Goal: Use online tool/utility: Use online tool/utility

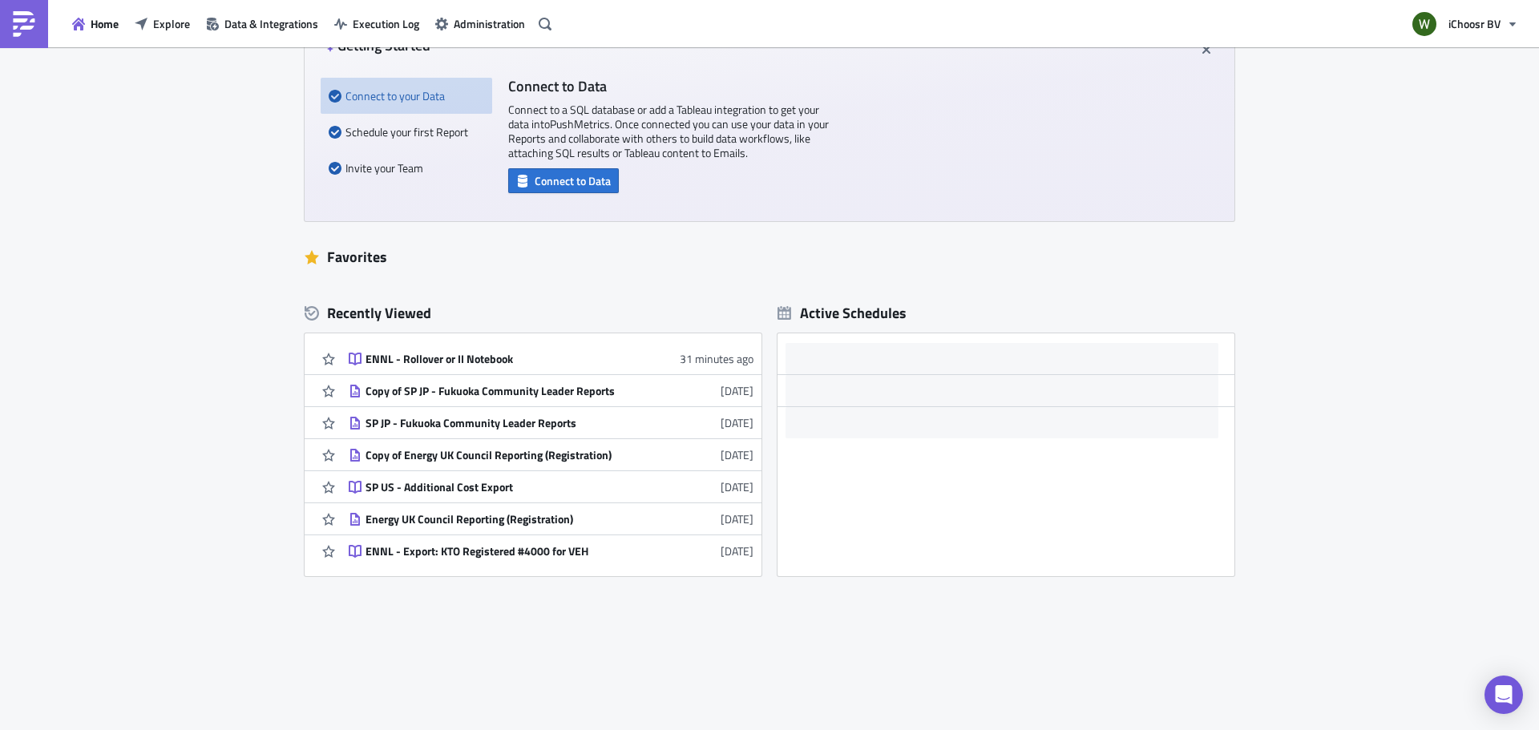
scroll to position [179, 0]
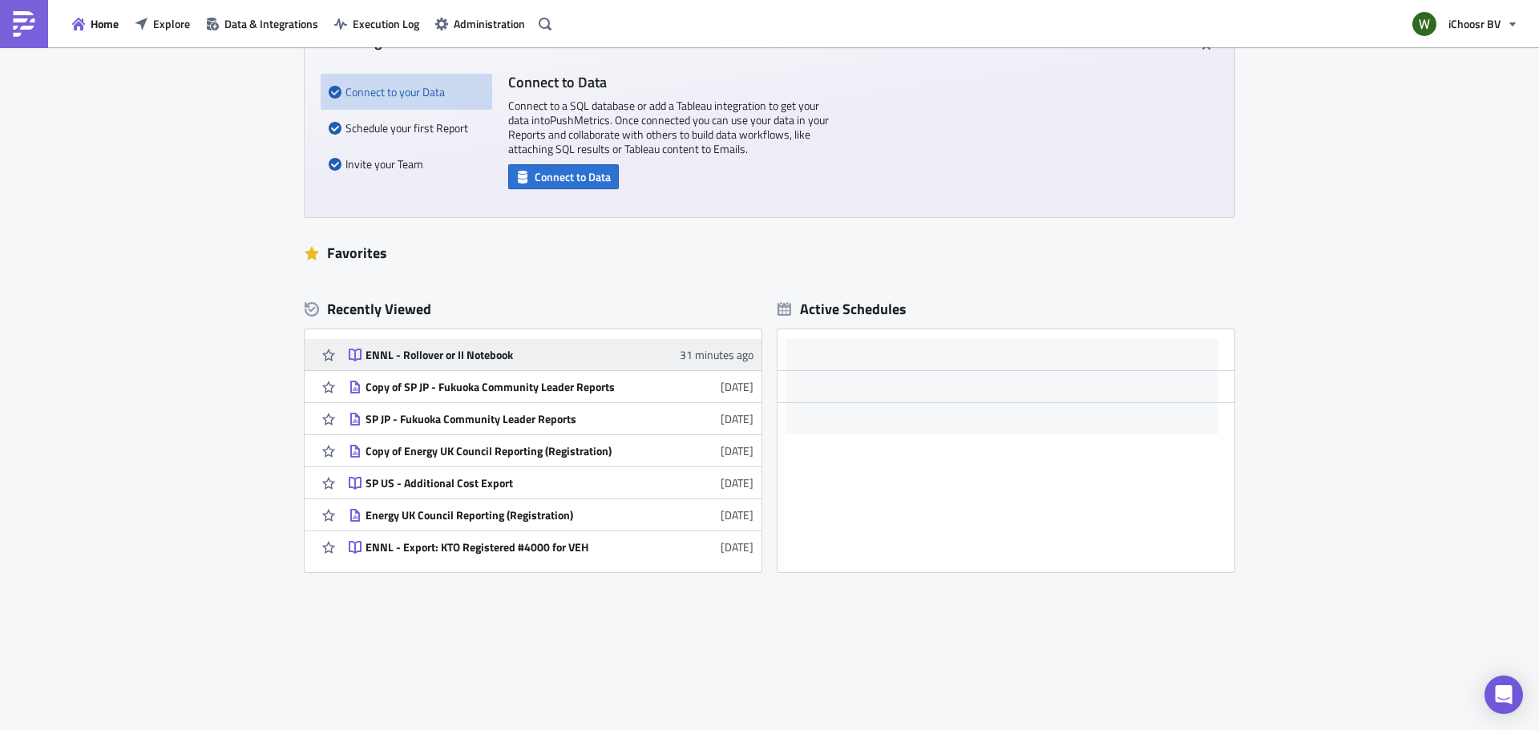
click at [372, 352] on div "ENNL - Rollover or II Notebook" at bounding box center [506, 355] width 281 height 14
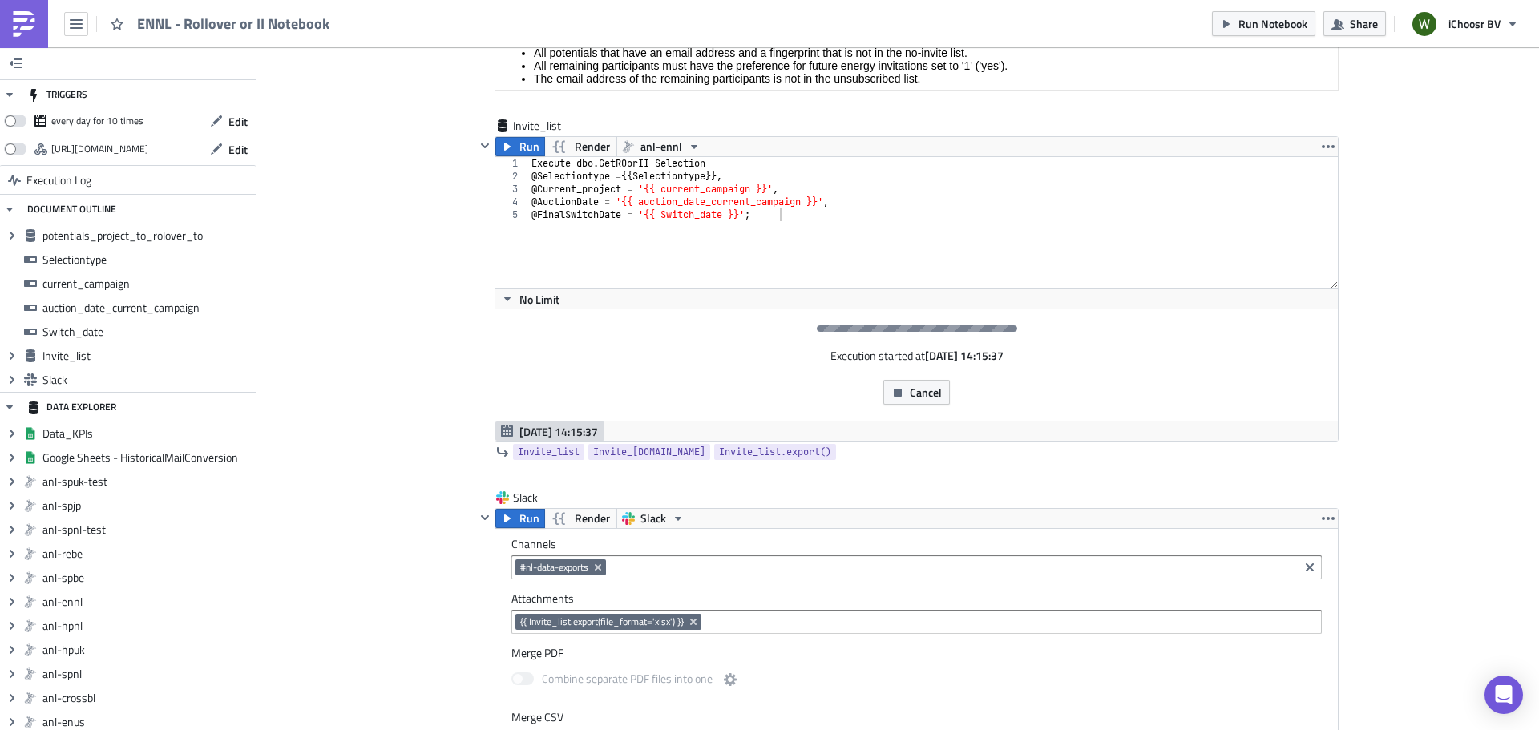
scroll to position [2245, 0]
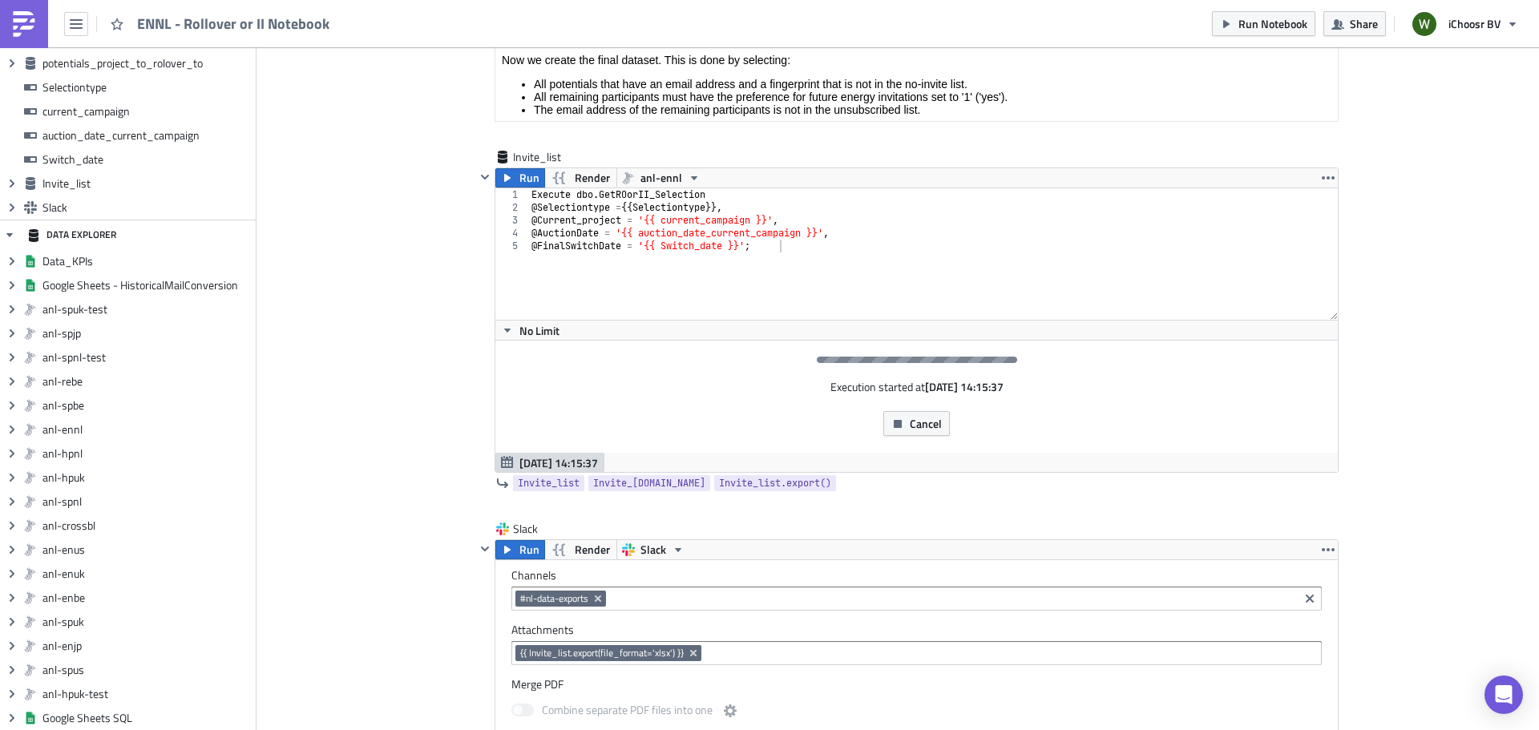
scroll to position [2325, 0]
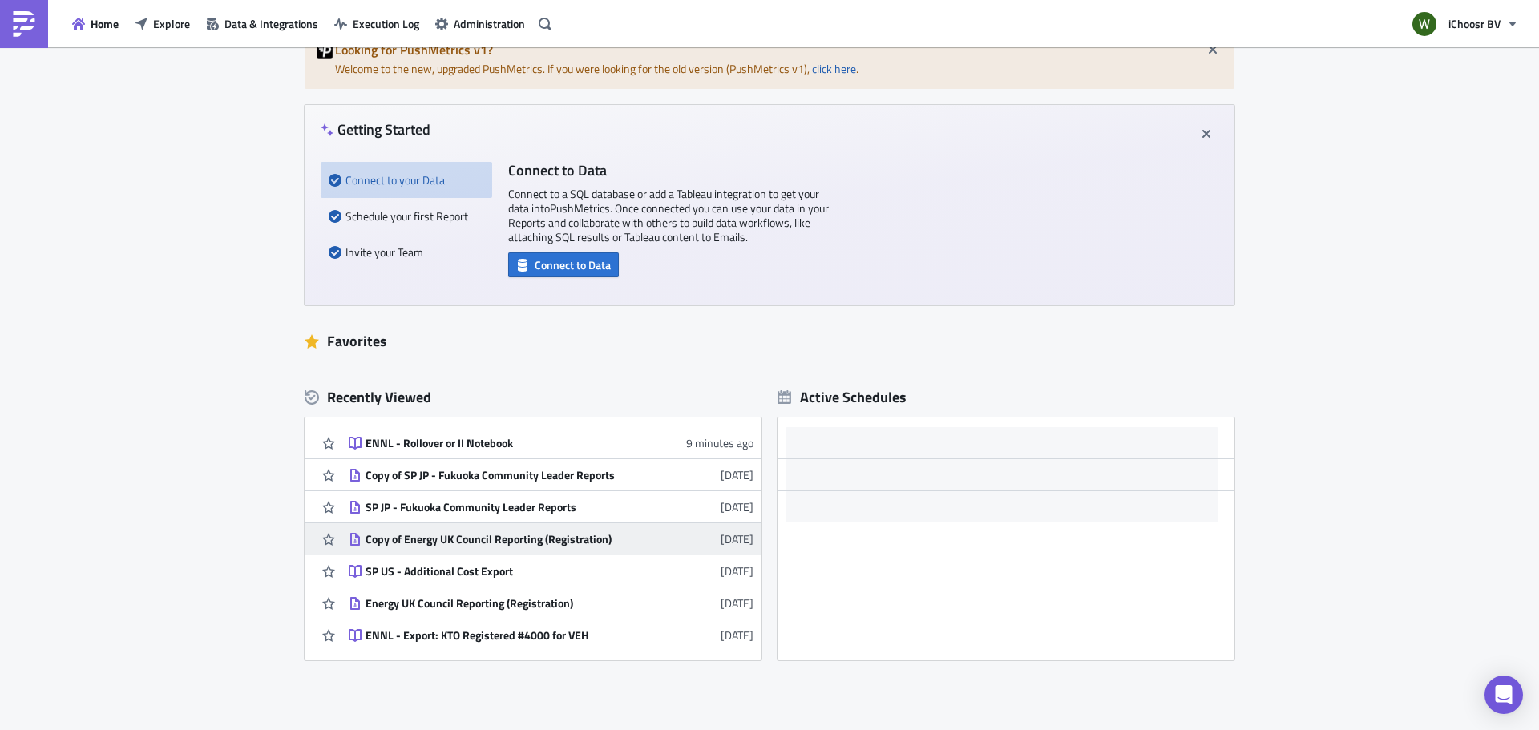
scroll to position [179, 0]
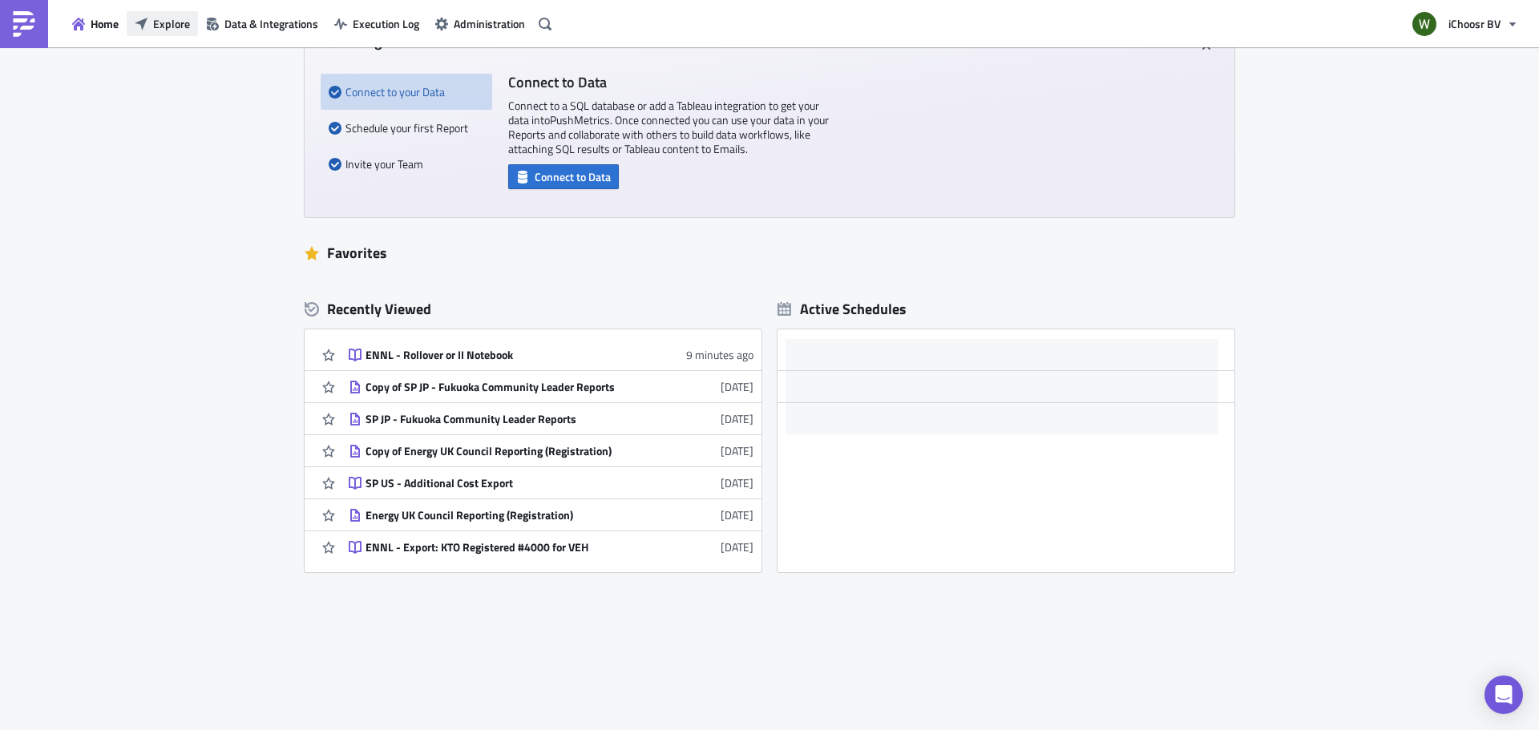
click at [160, 24] on span "Explore" at bounding box center [171, 23] width 37 height 17
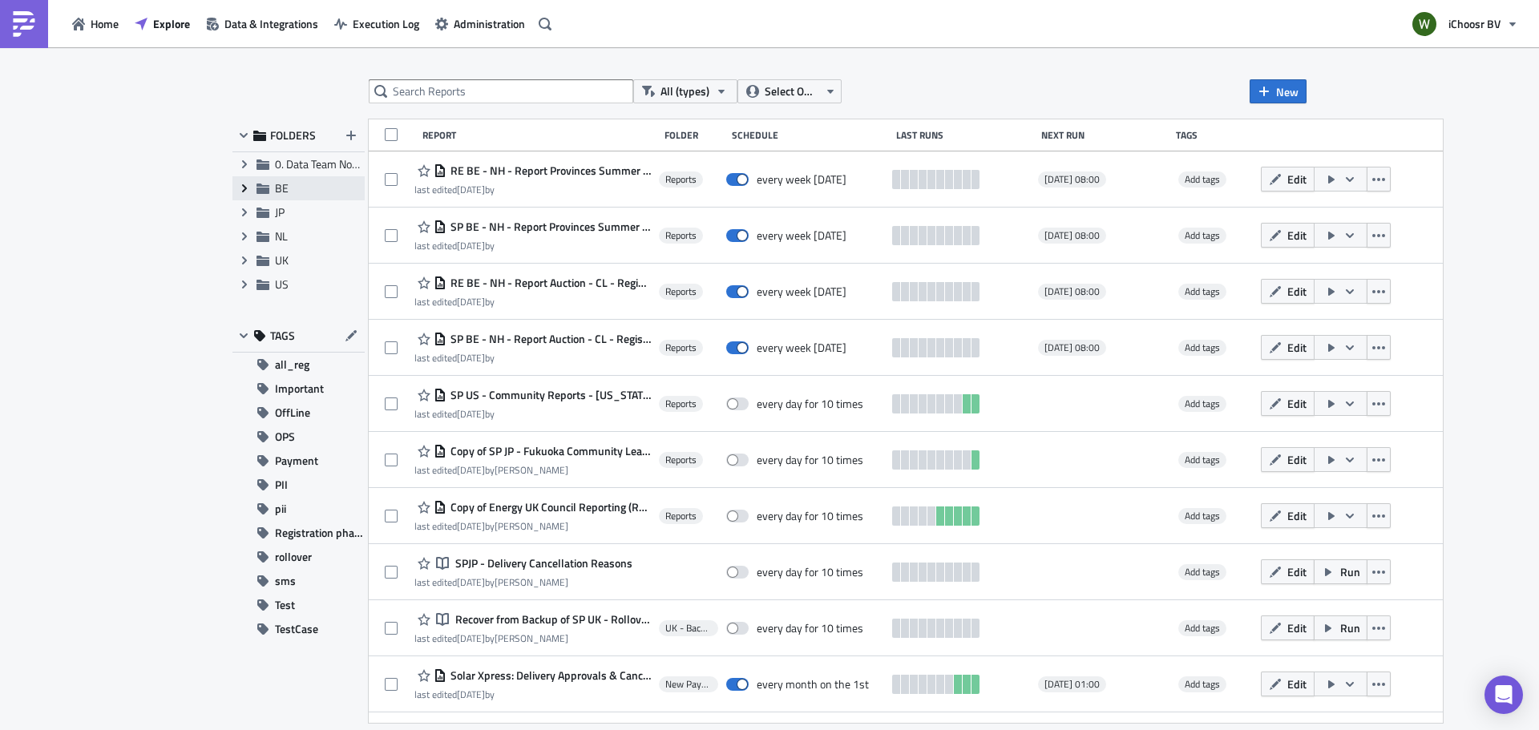
click at [243, 188] on icon "Expand group" at bounding box center [244, 188] width 13 height 13
click at [314, 213] on span "Reports" at bounding box center [312, 212] width 38 height 17
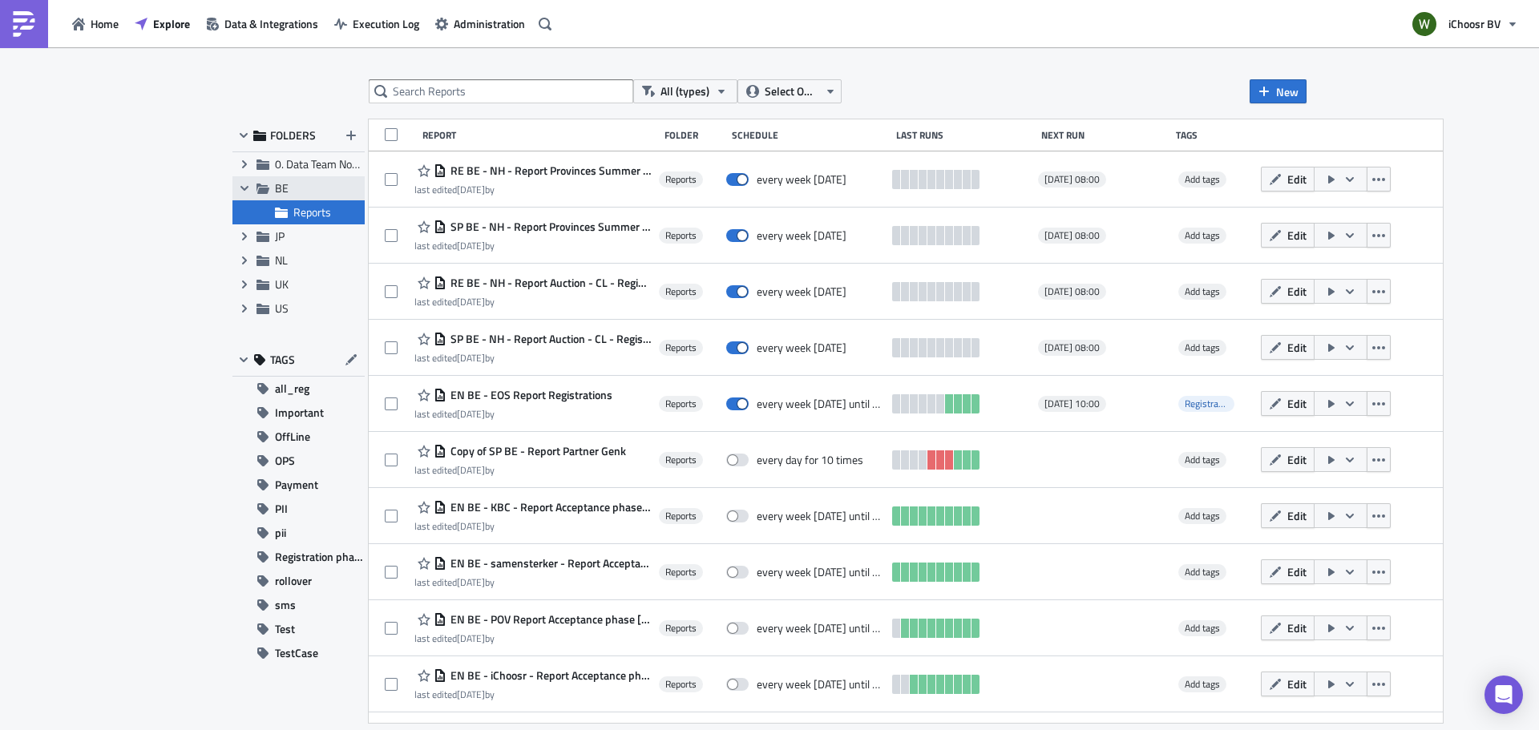
click at [278, 188] on span "BE" at bounding box center [282, 188] width 14 height 17
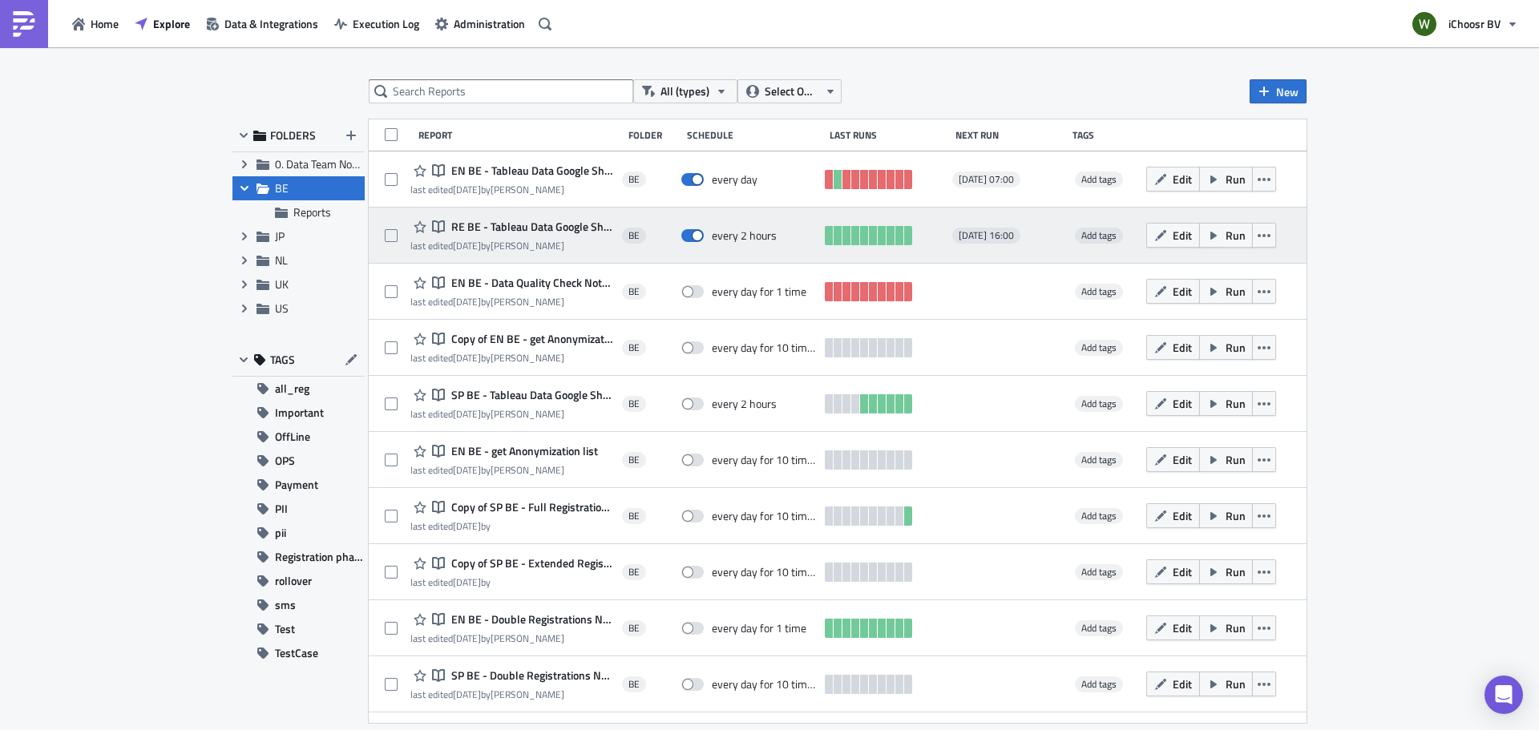
click at [556, 225] on span "RE BE - Tableau Data Google Sheet Export" at bounding box center [530, 227] width 167 height 14
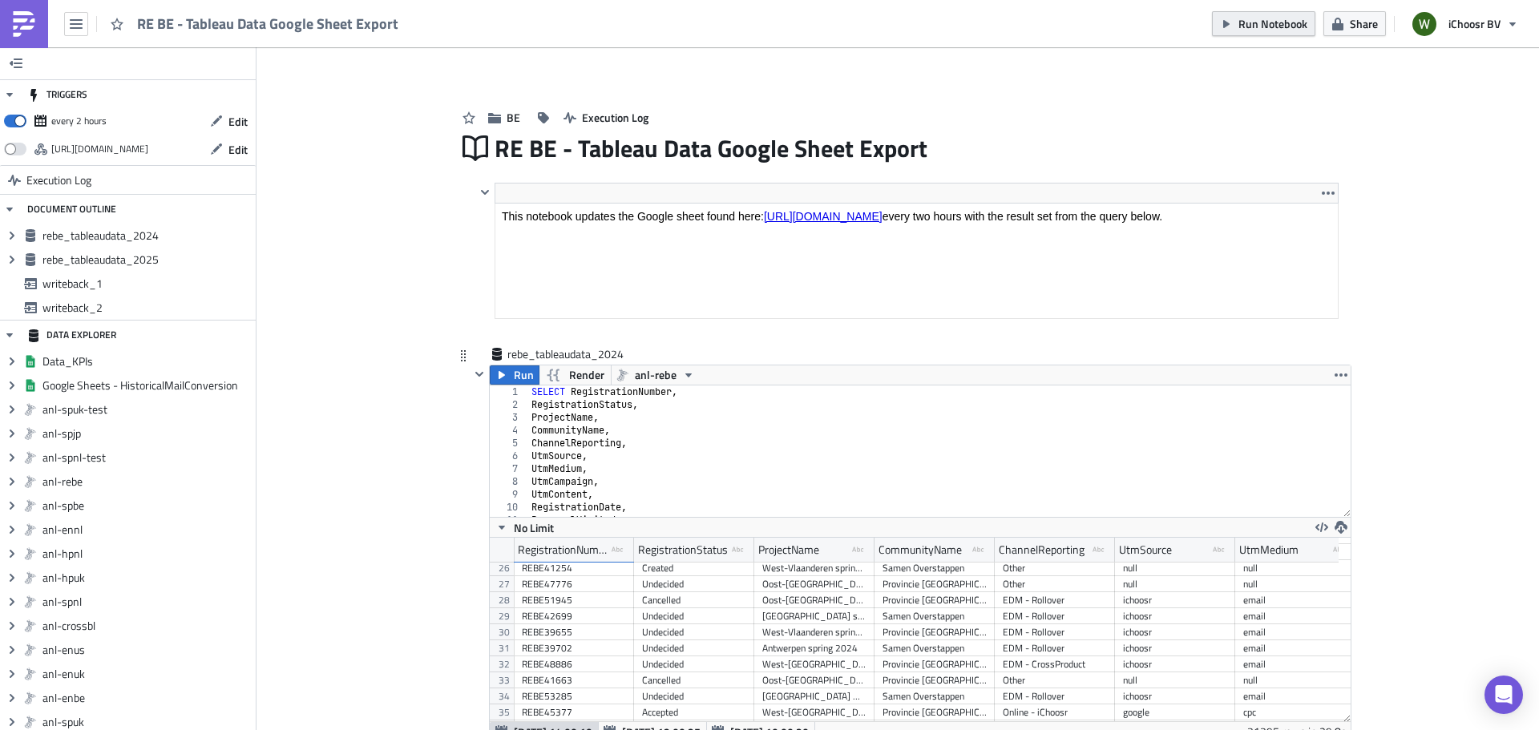
click at [1270, 26] on span "Run Notebook" at bounding box center [1273, 23] width 69 height 17
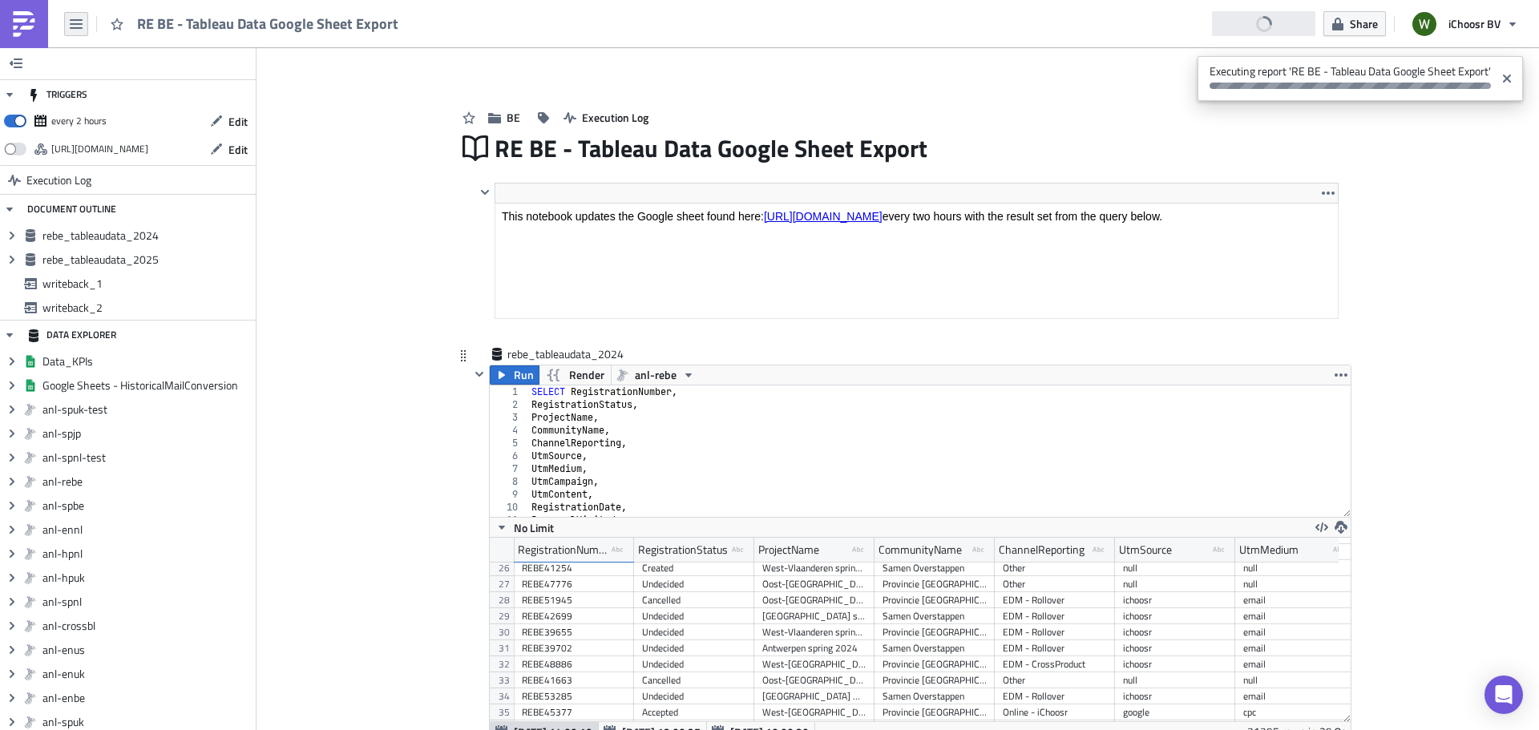
click at [86, 21] on button "button" at bounding box center [76, 24] width 24 height 24
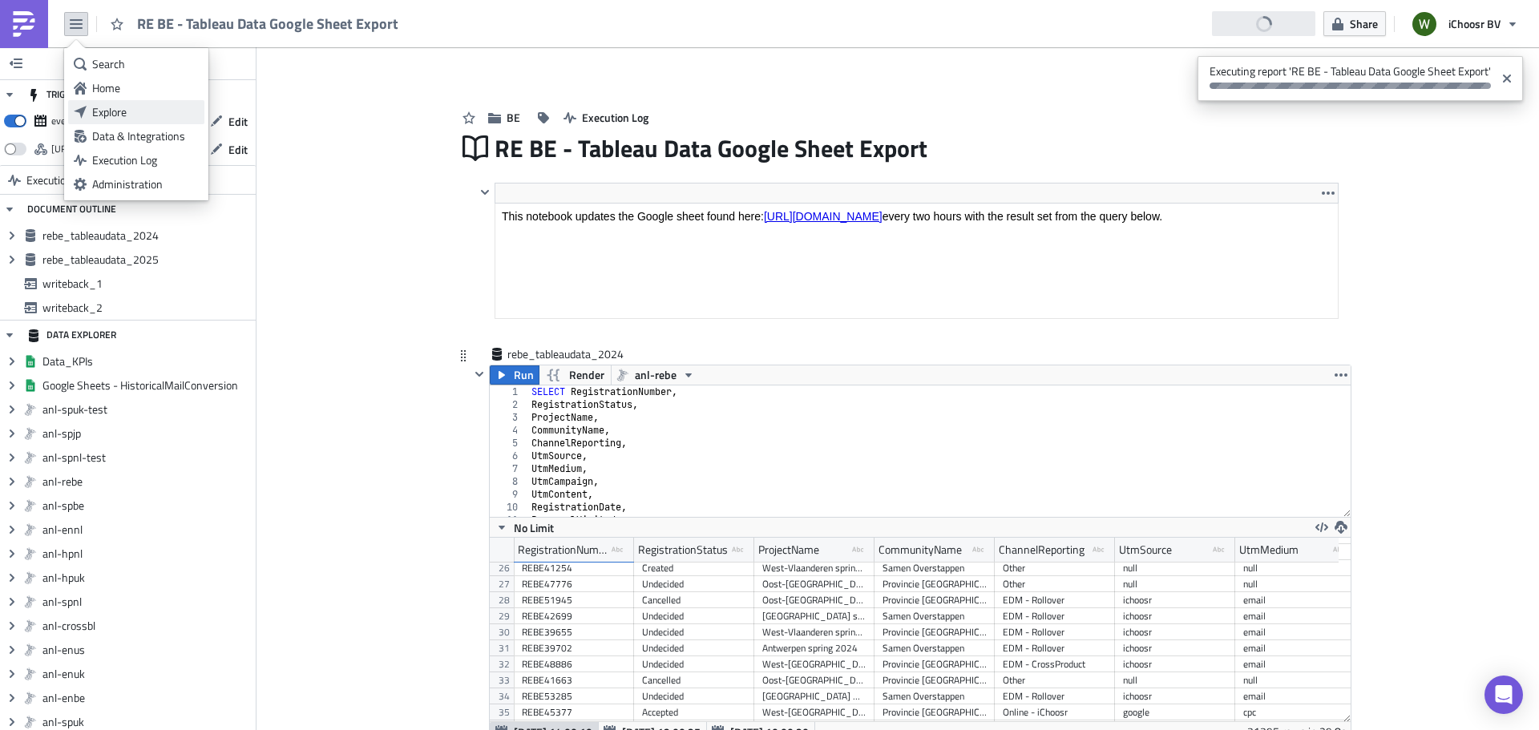
click at [117, 116] on div "Explore" at bounding box center [145, 112] width 107 height 16
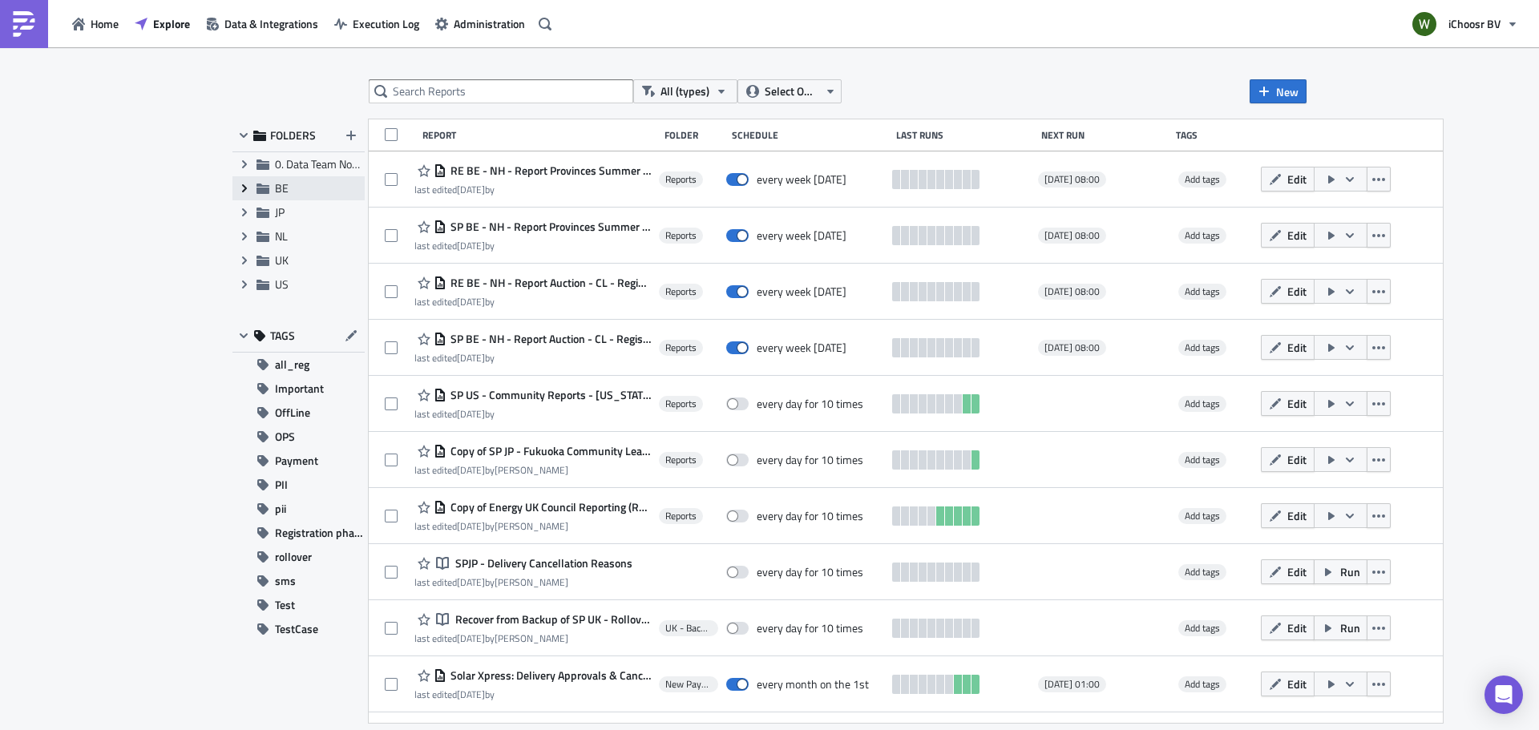
click at [240, 184] on icon "Expand group" at bounding box center [244, 188] width 13 height 13
click at [298, 211] on span "Reports" at bounding box center [312, 212] width 38 height 17
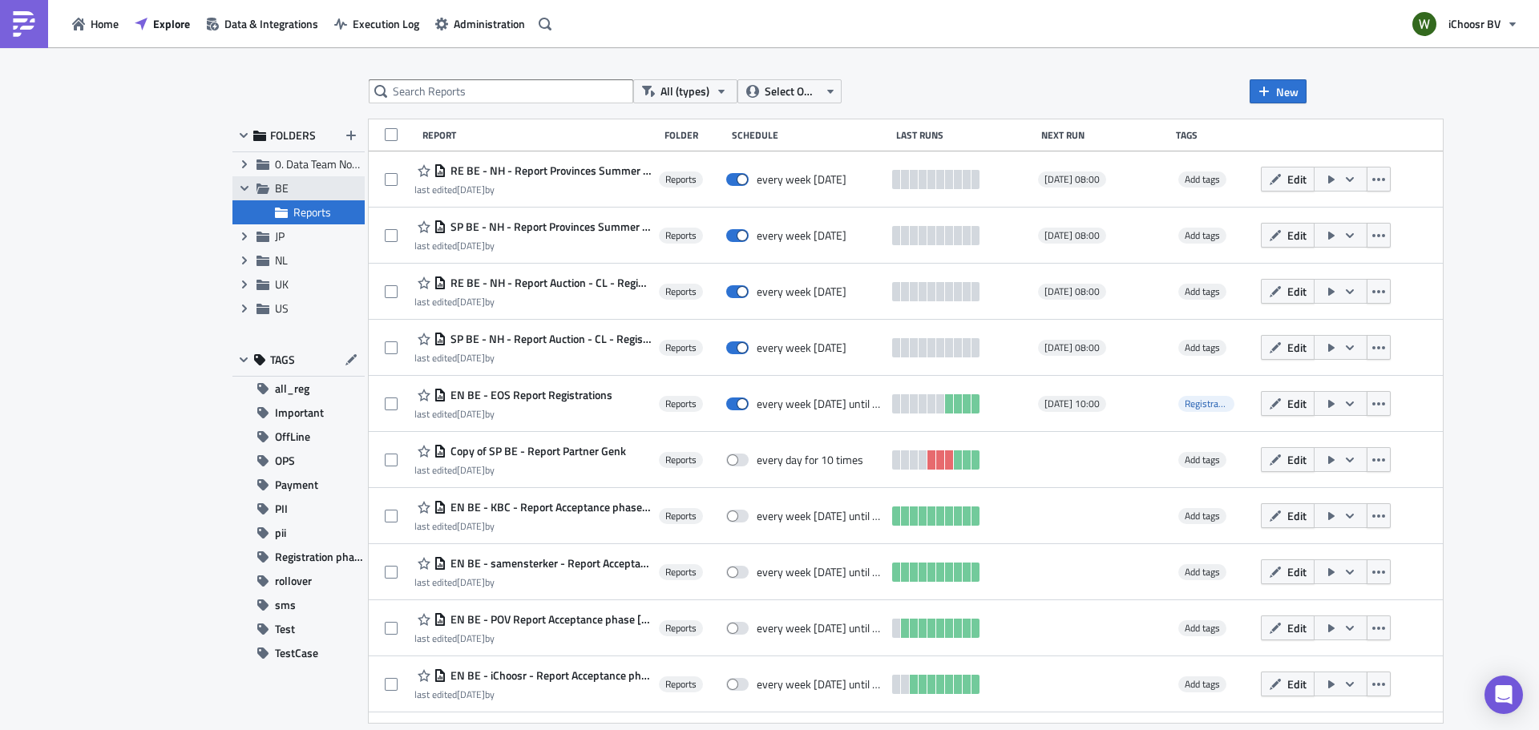
click at [277, 182] on span "BE" at bounding box center [282, 188] width 14 height 17
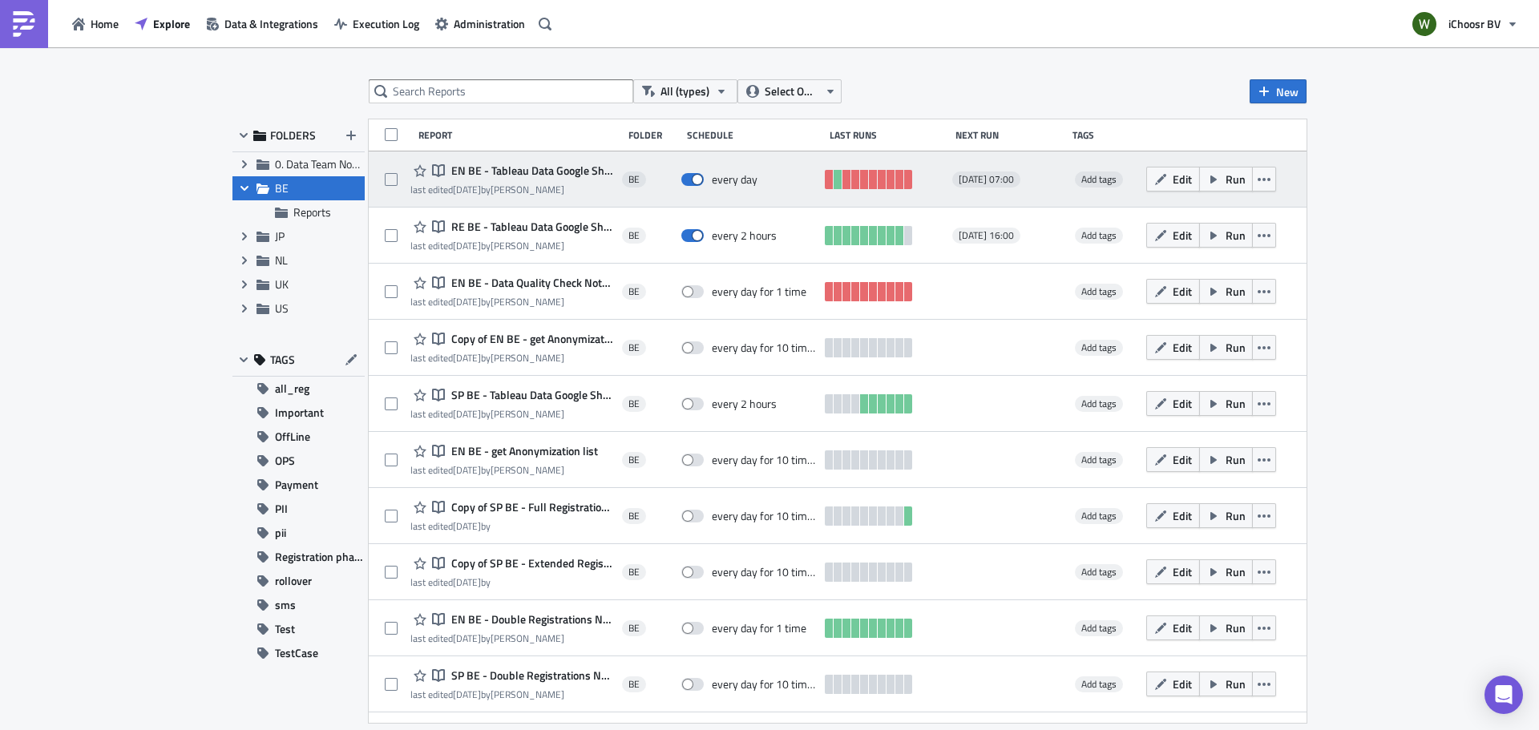
click at [552, 172] on span "EN BE - Tableau Data Google Sheet Export" at bounding box center [530, 171] width 167 height 14
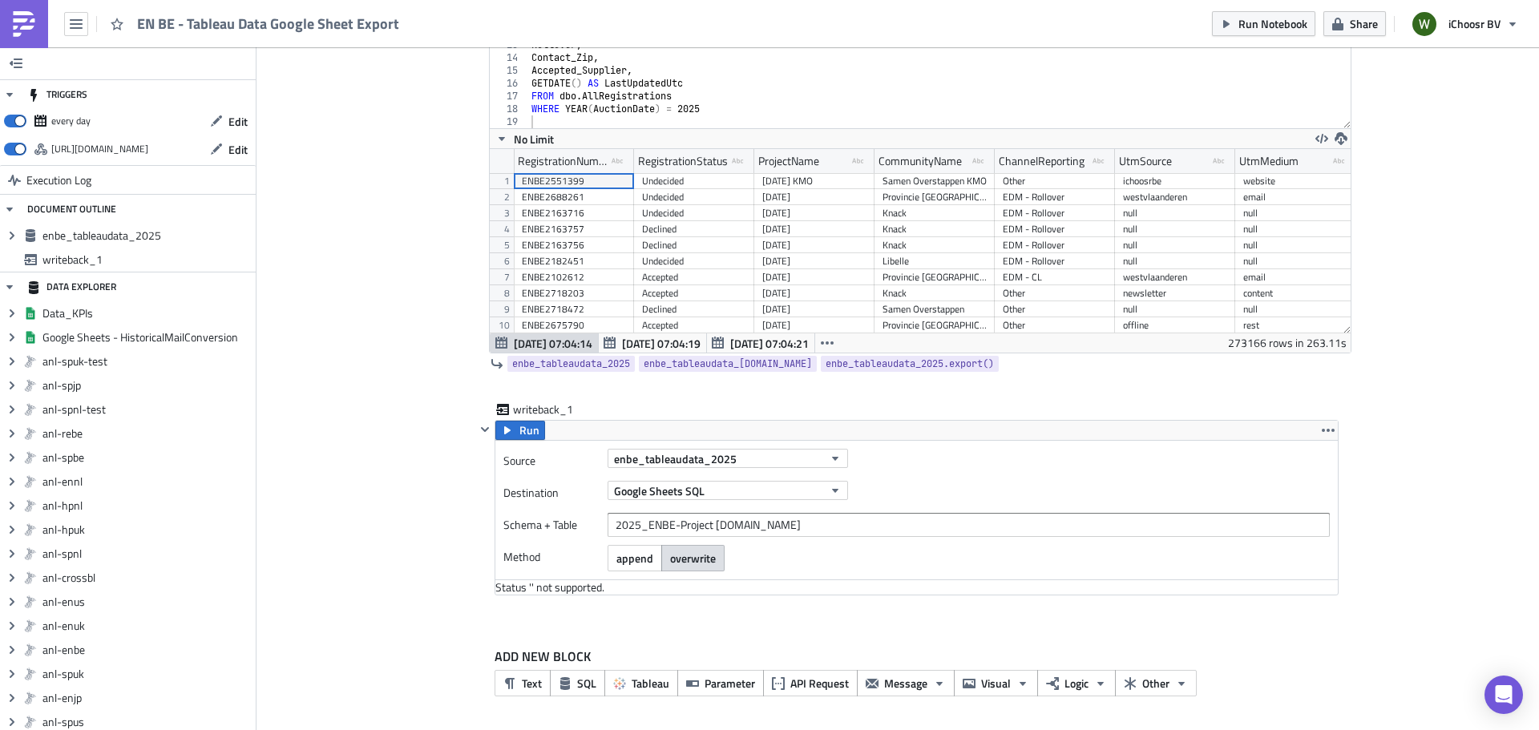
scroll to position [309, 0]
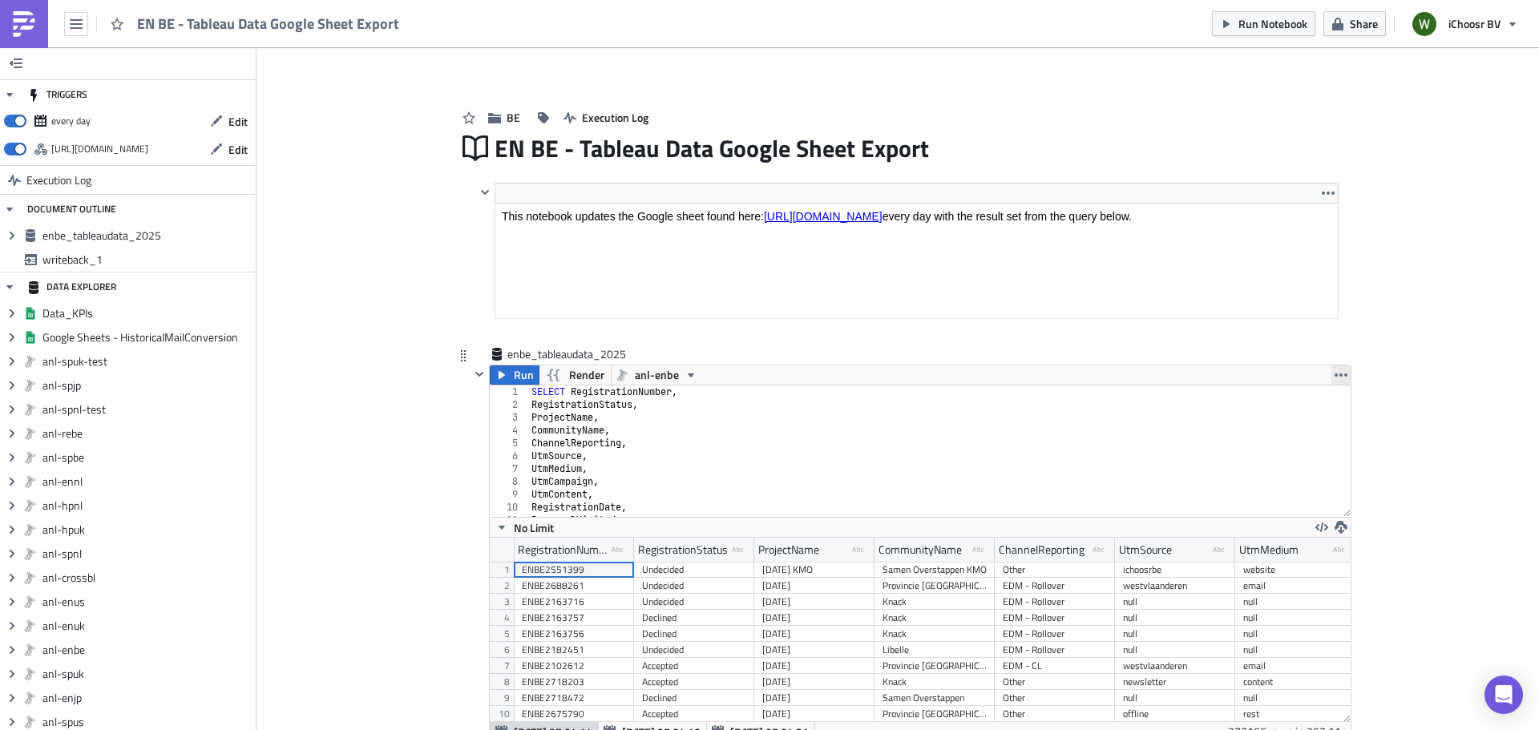
click at [1335, 369] on icon "button" at bounding box center [1341, 375] width 13 height 13
click at [1316, 409] on div "Duplicate" at bounding box center [1345, 413] width 107 height 16
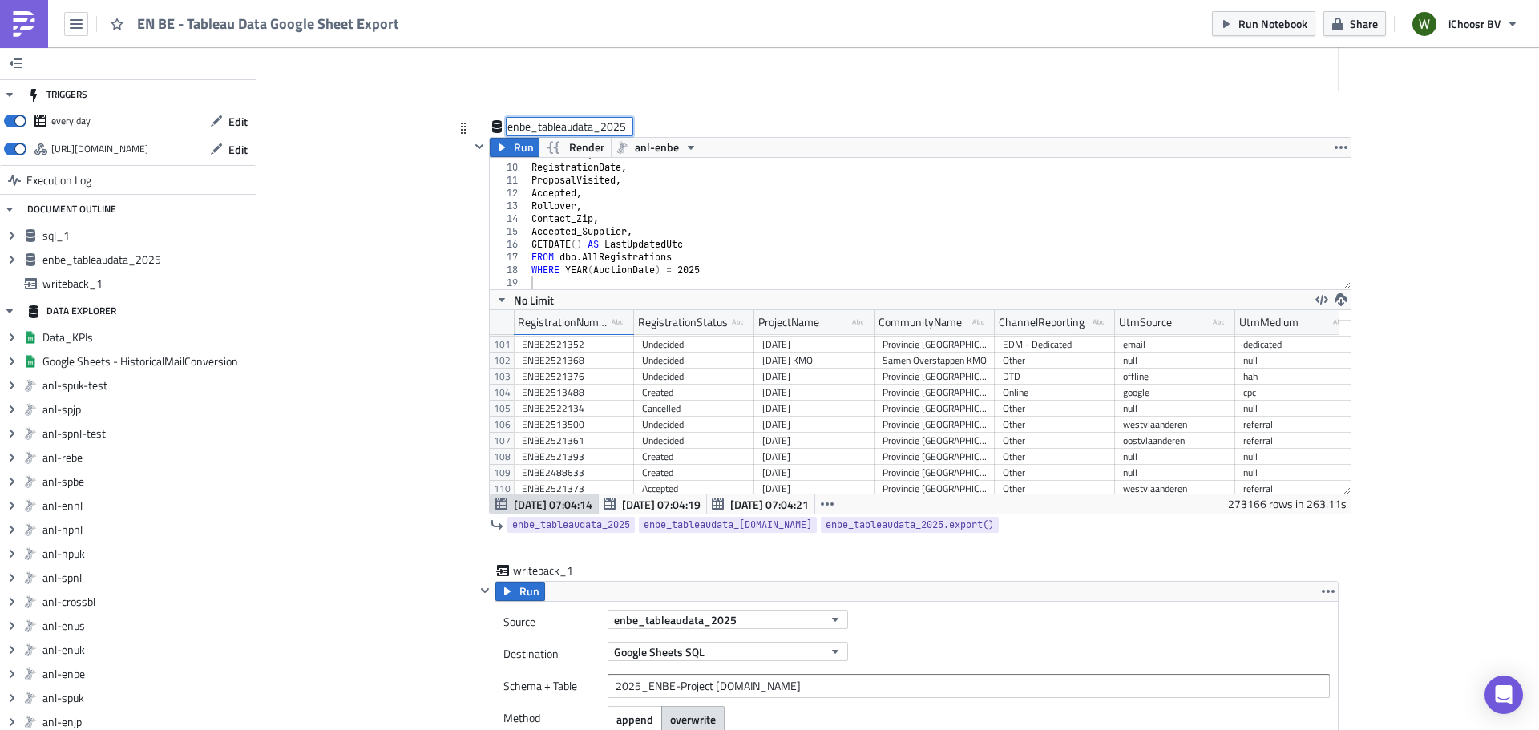
drag, startPoint x: 499, startPoint y: 125, endPoint x: 613, endPoint y: 145, distance: 114.8
click at [609, 128] on div "enbe_tableaudata_2025 enbe_tableaudata_2025" at bounding box center [569, 127] width 124 height 16
drag, startPoint x: 616, startPoint y: 126, endPoint x: 491, endPoint y: 115, distance: 124.8
click at [491, 115] on div "<p>This notebook updates the Google sheet found here: <a href="https://docs.goo…" at bounding box center [898, 489] width 882 height 1069
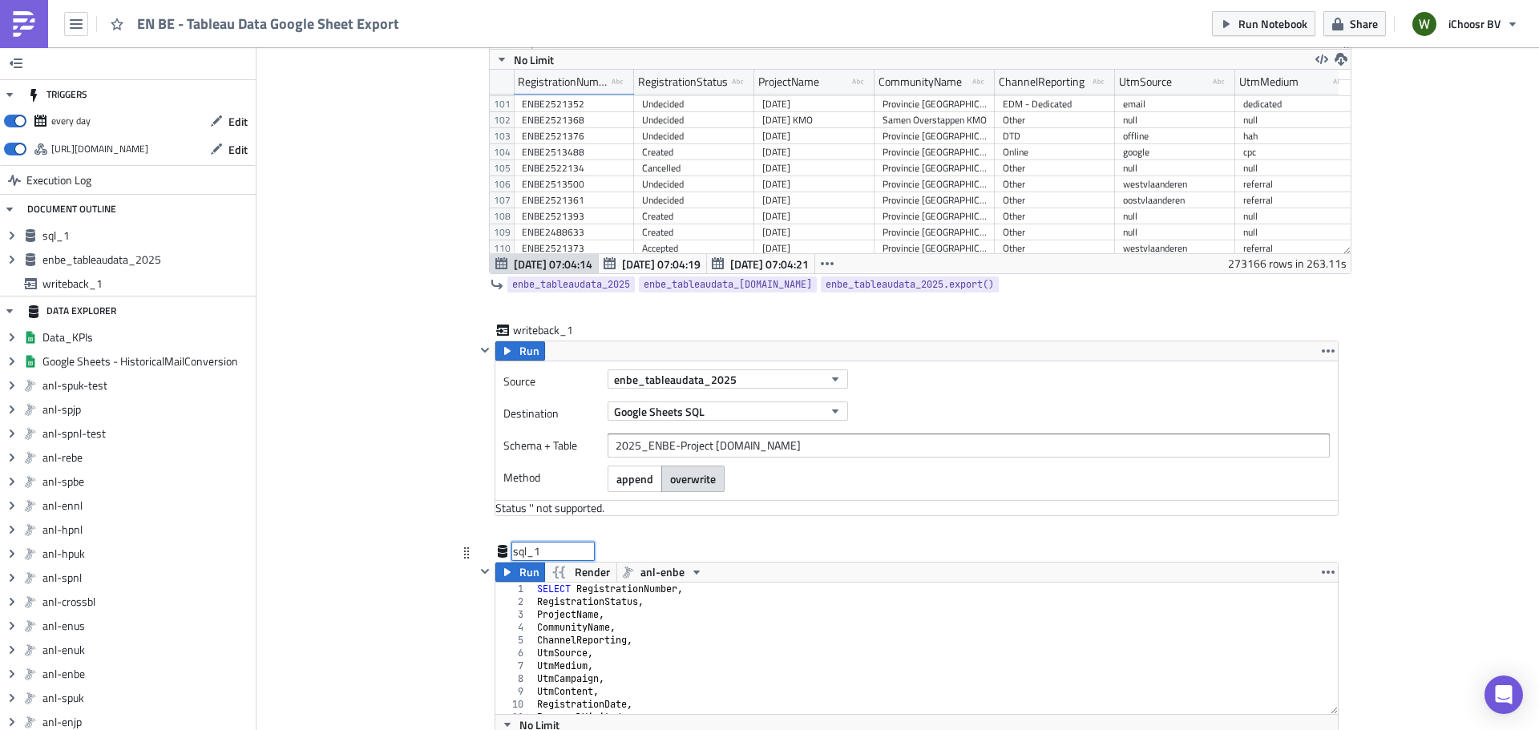
click at [516, 556] on div "sql_1 sql_1" at bounding box center [553, 552] width 80 height 16
drag, startPoint x: 542, startPoint y: 548, endPoint x: 452, endPoint y: 531, distance: 91.4
click at [457, 531] on div "<p>This notebook updates the Google sheet found here: <a href="https://docs.goo…" at bounding box center [898, 249] width 882 height 1069
type input "enbe_tableaudata_2024"
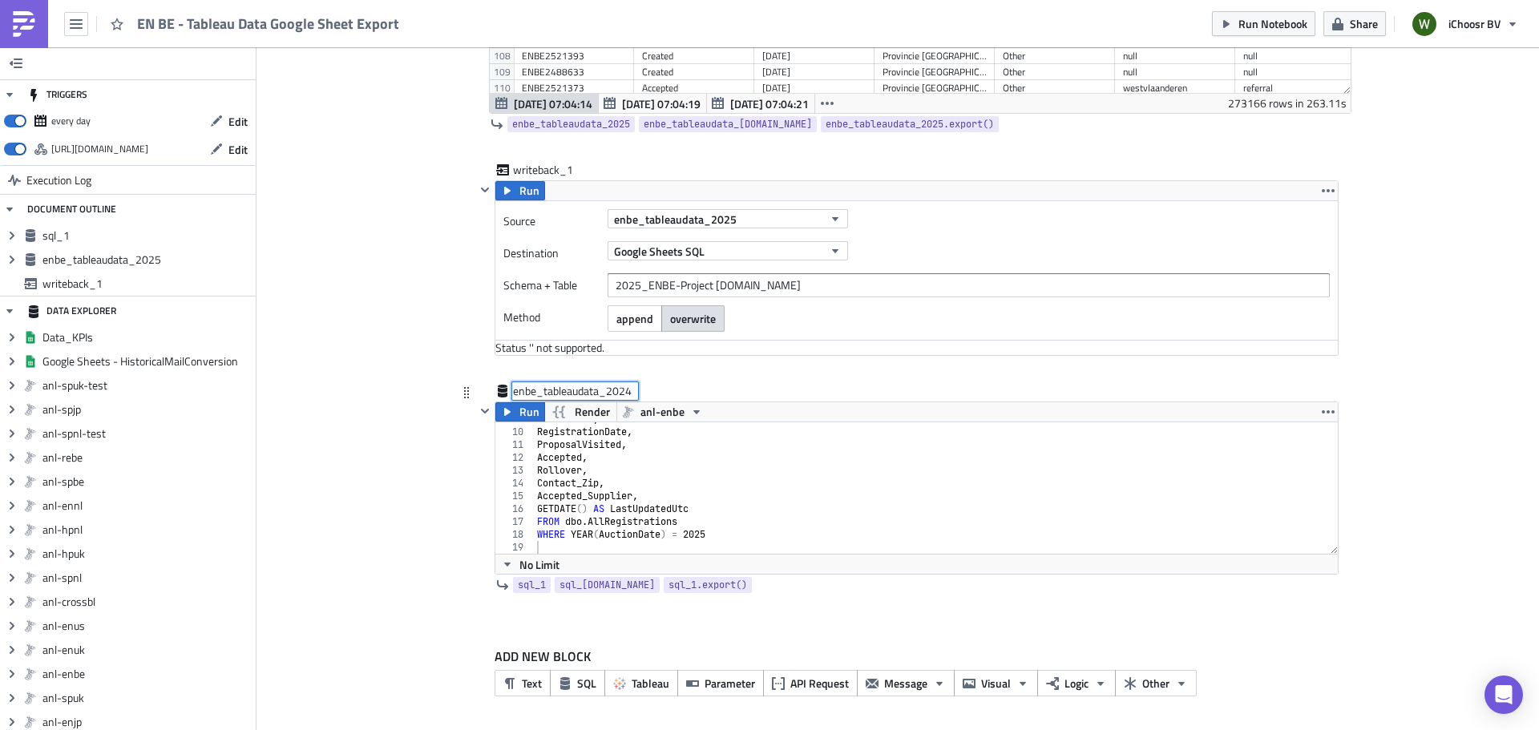
click at [700, 535] on div "UtmContent , RegistrationDate , ProposalVisited , Accepted , Rollover , Contact…" at bounding box center [930, 491] width 793 height 157
type textarea "WHERE YEAR(AuctionDate) = 2024"
click at [1319, 184] on button "button" at bounding box center [1328, 190] width 19 height 19
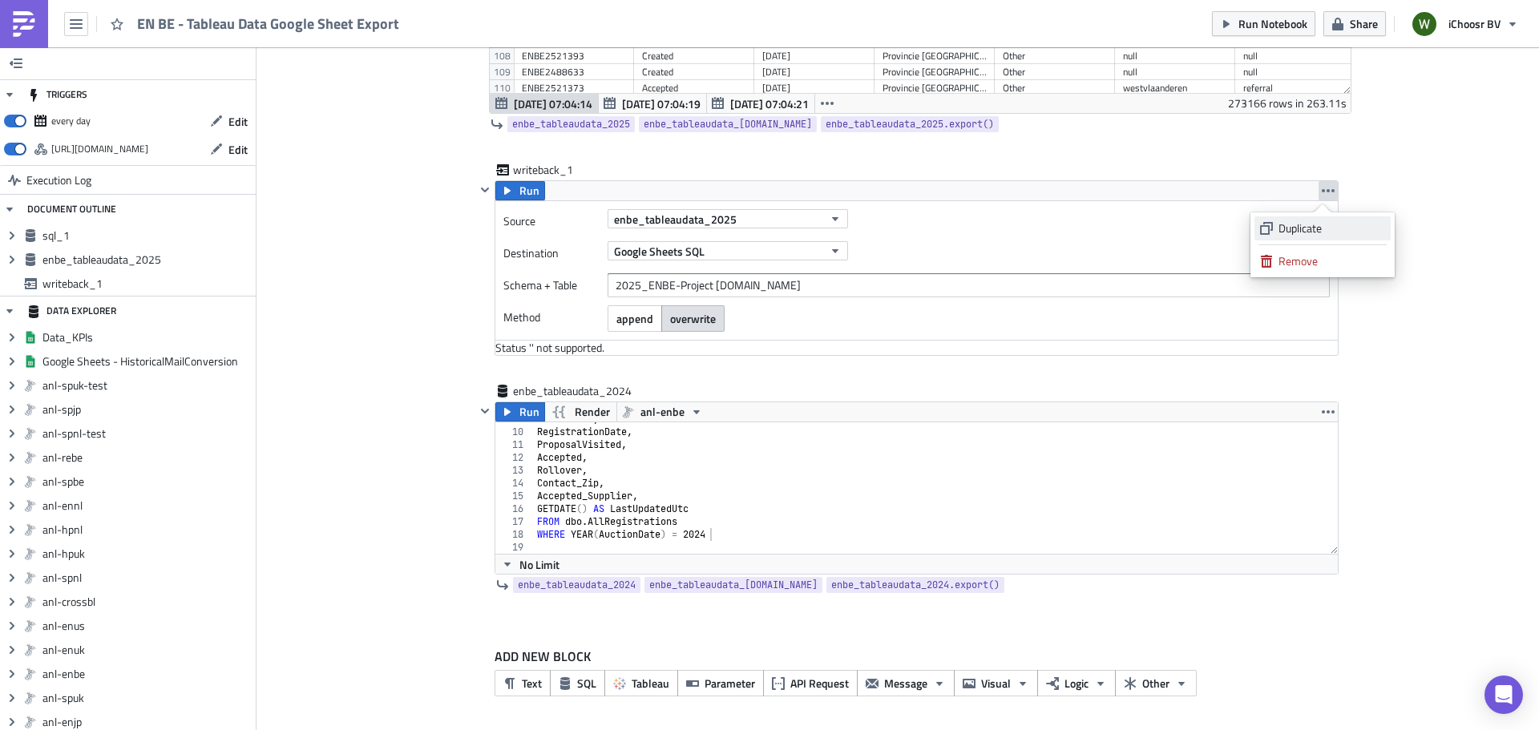
click at [1305, 221] on div "Duplicate" at bounding box center [1332, 228] width 107 height 16
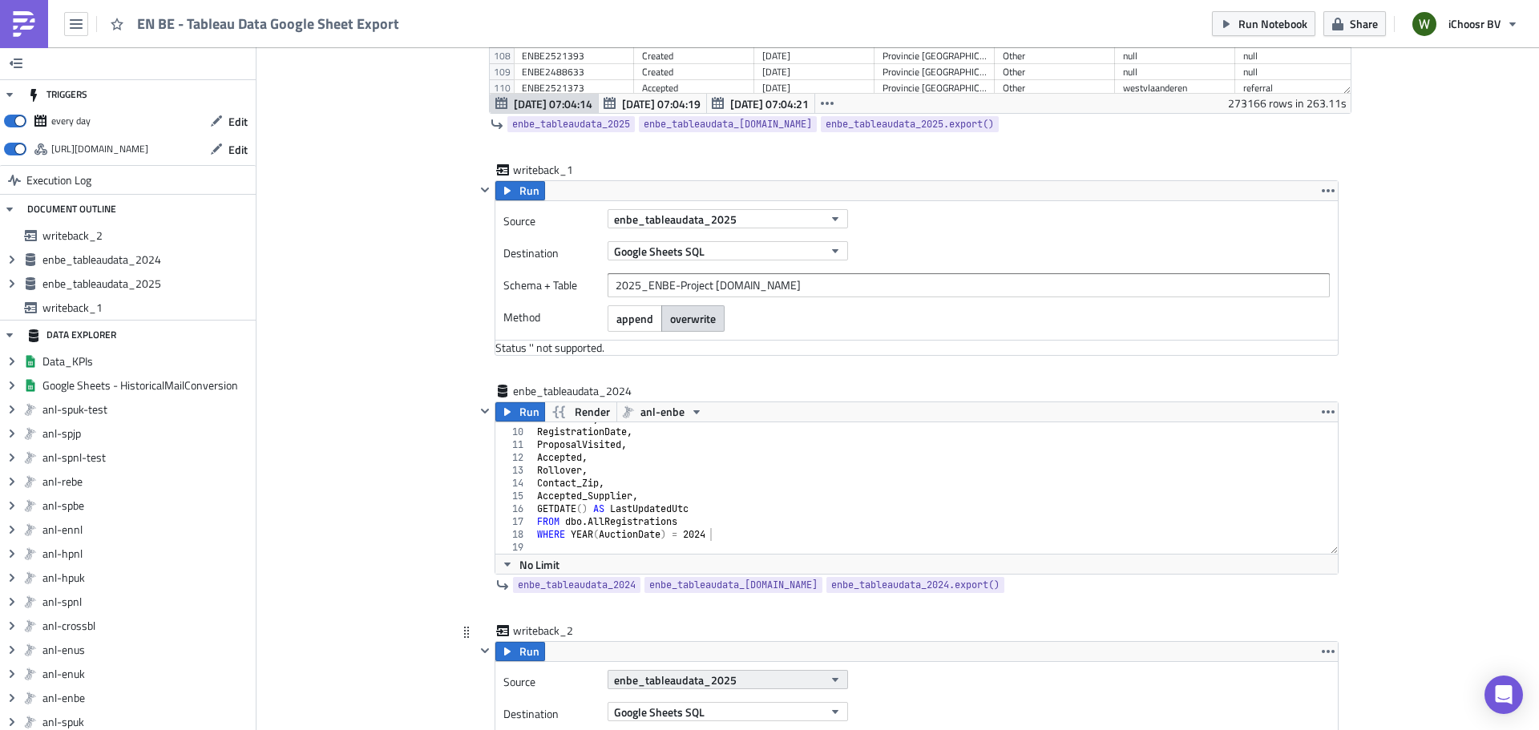
click at [755, 683] on button "enbe_tableaudata_2025" at bounding box center [728, 679] width 241 height 19
click at [722, 629] on div "enbe_tableaudata_2024" at bounding box center [680, 630] width 137 height 16
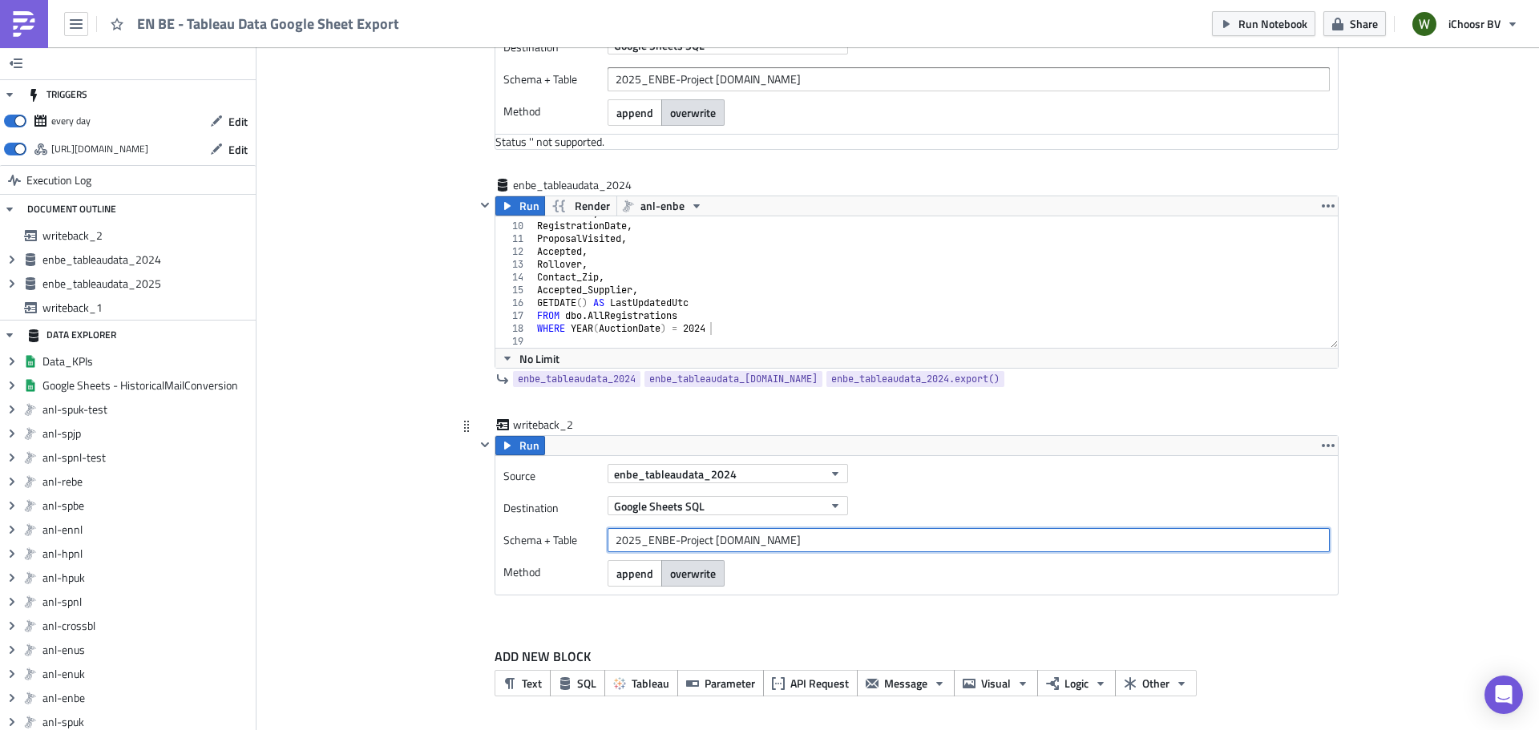
click at [638, 547] on input "2025_ENBE-Project DataBase.Data" at bounding box center [969, 540] width 722 height 24
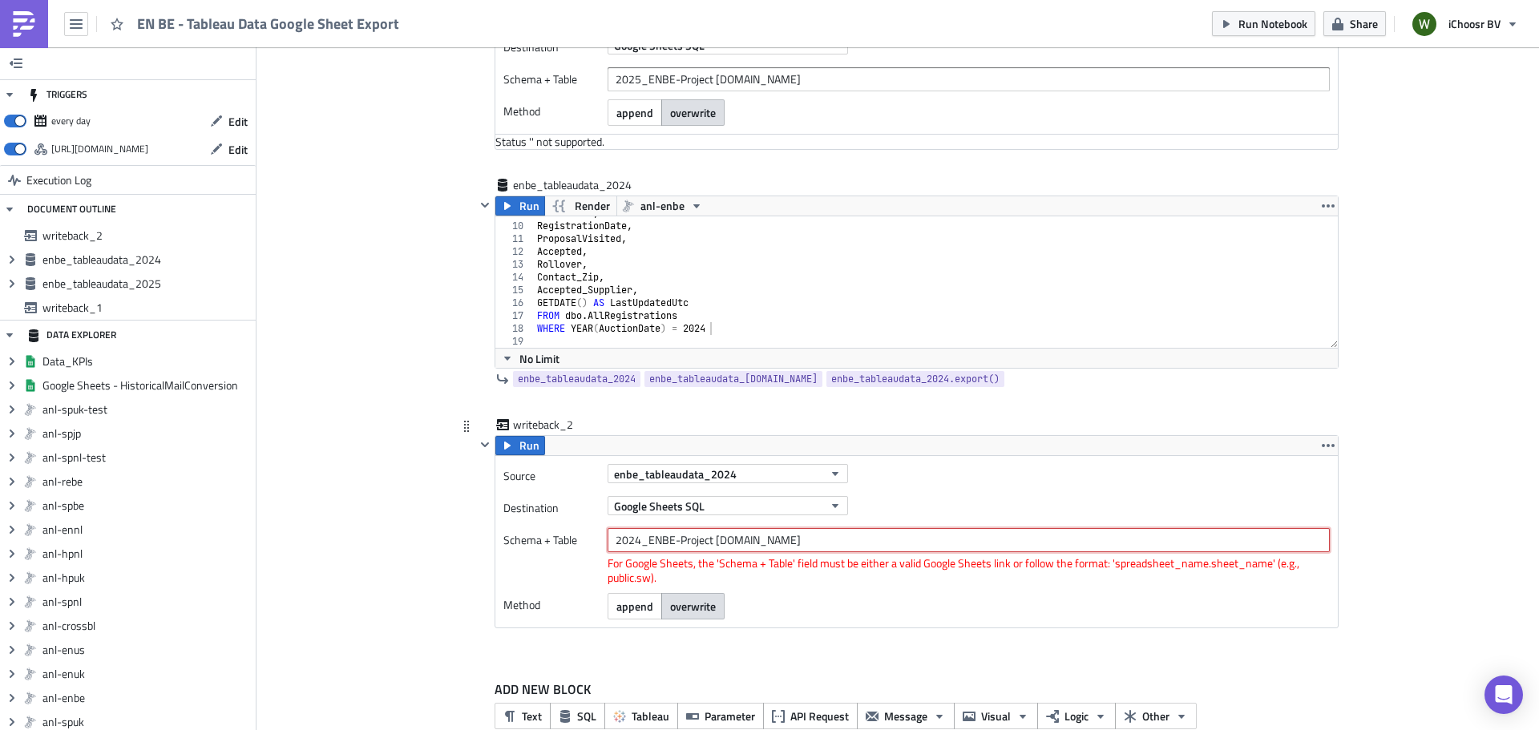
drag, startPoint x: 799, startPoint y: 539, endPoint x: 780, endPoint y: 528, distance: 21.2
click at [801, 540] on input "2024_ENBE-Project DataBase.Data" at bounding box center [969, 540] width 722 height 24
type input "2024_ENBE-Project DataBase.Data"
drag, startPoint x: 972, startPoint y: 587, endPoint x: 968, endPoint y: 573, distance: 14.2
click at [971, 581] on div "Source enbe_tableaudata_2024 Destination Google Sheets SQL Schema + Table 2024_…" at bounding box center [916, 542] width 843 height 172
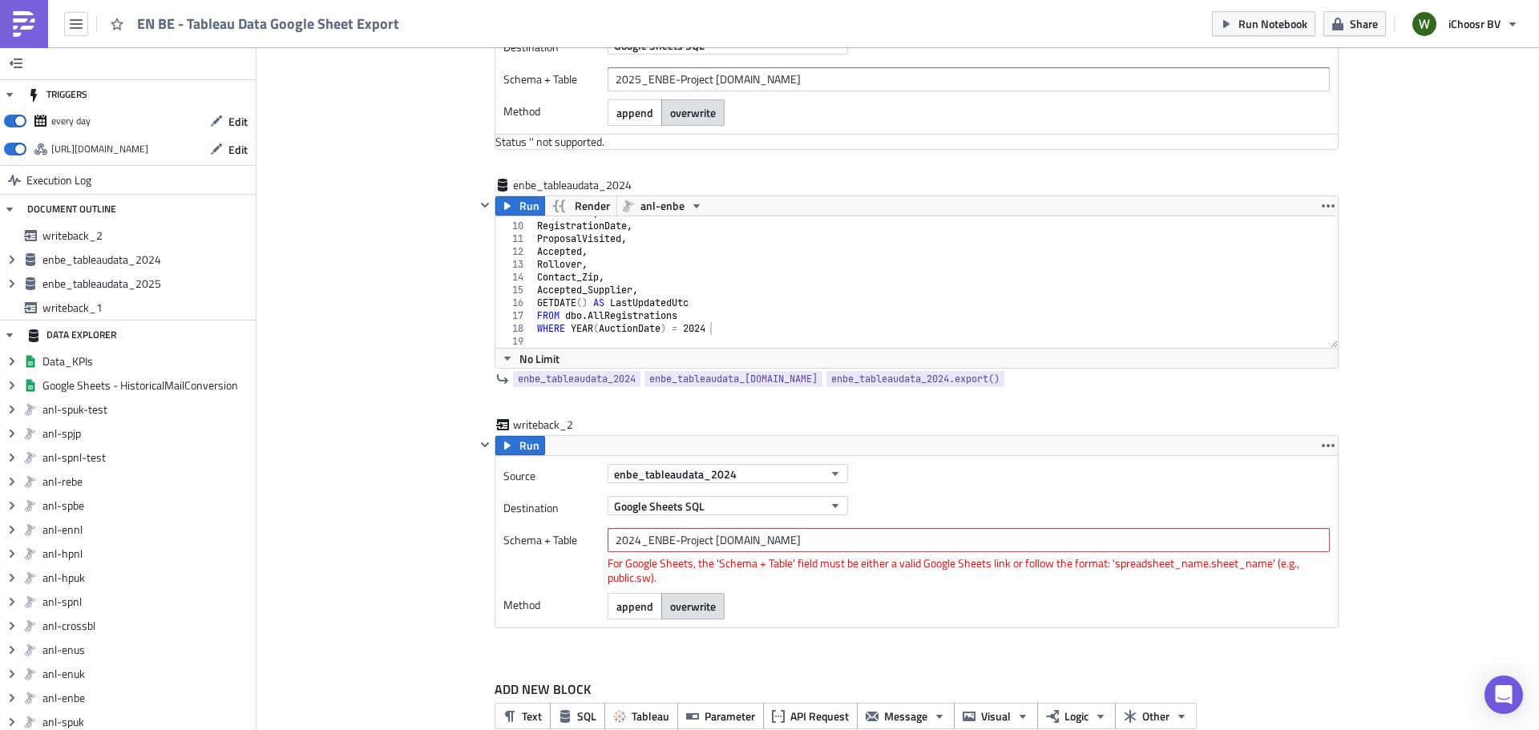
drag, startPoint x: 1464, startPoint y: 510, endPoint x: 1456, endPoint y: 502, distance: 11.3
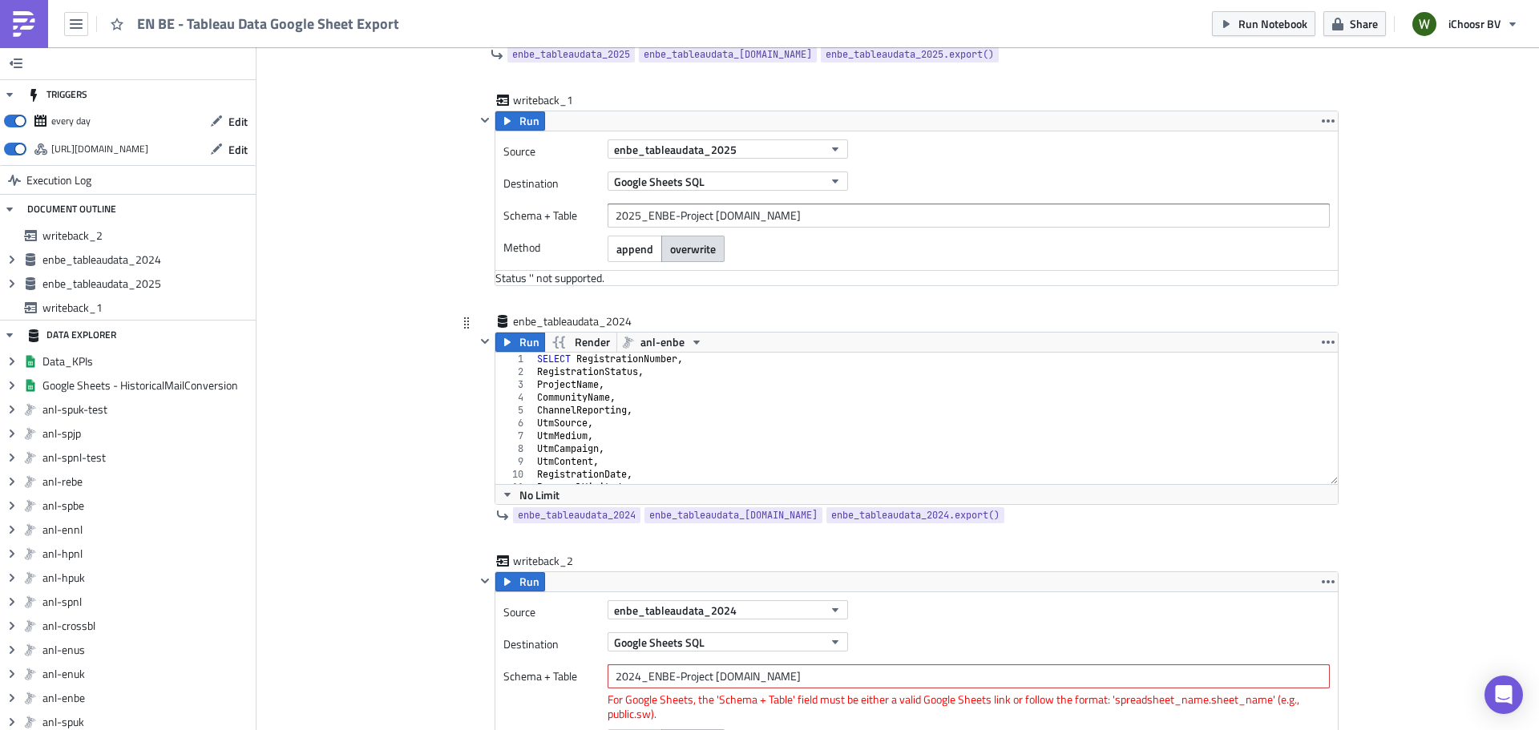
scroll to position [754, 0]
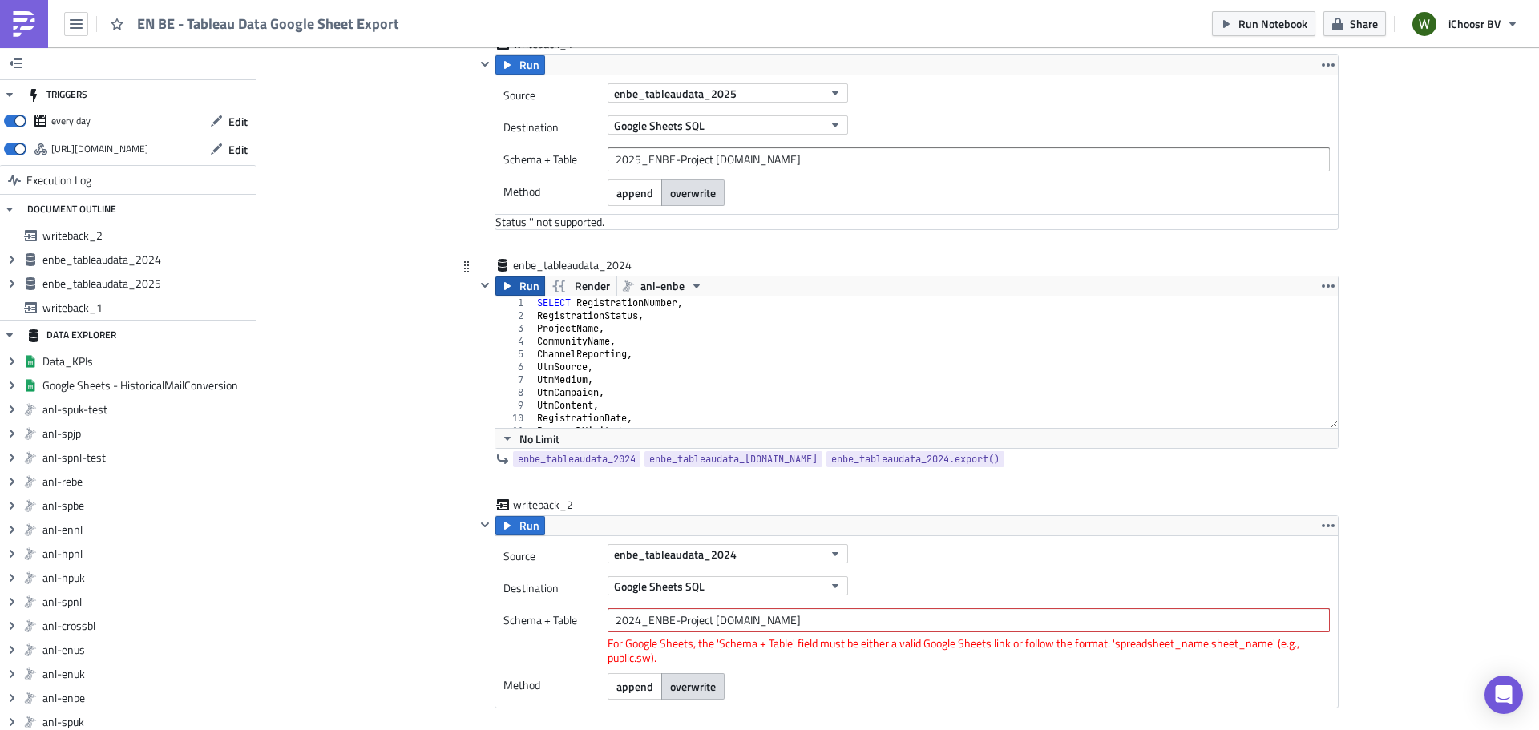
click at [520, 286] on span "Run" at bounding box center [530, 286] width 20 height 19
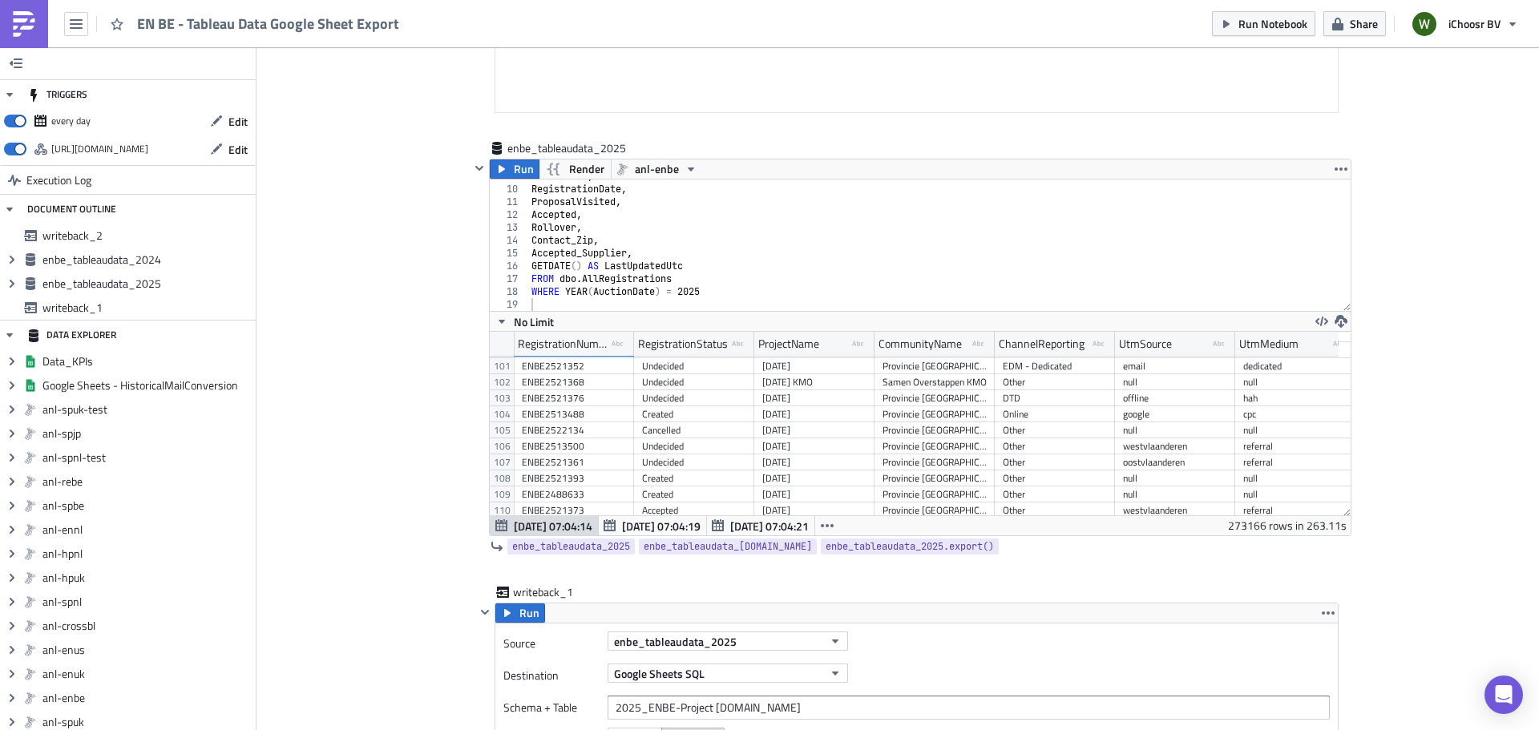
scroll to position [0, 0]
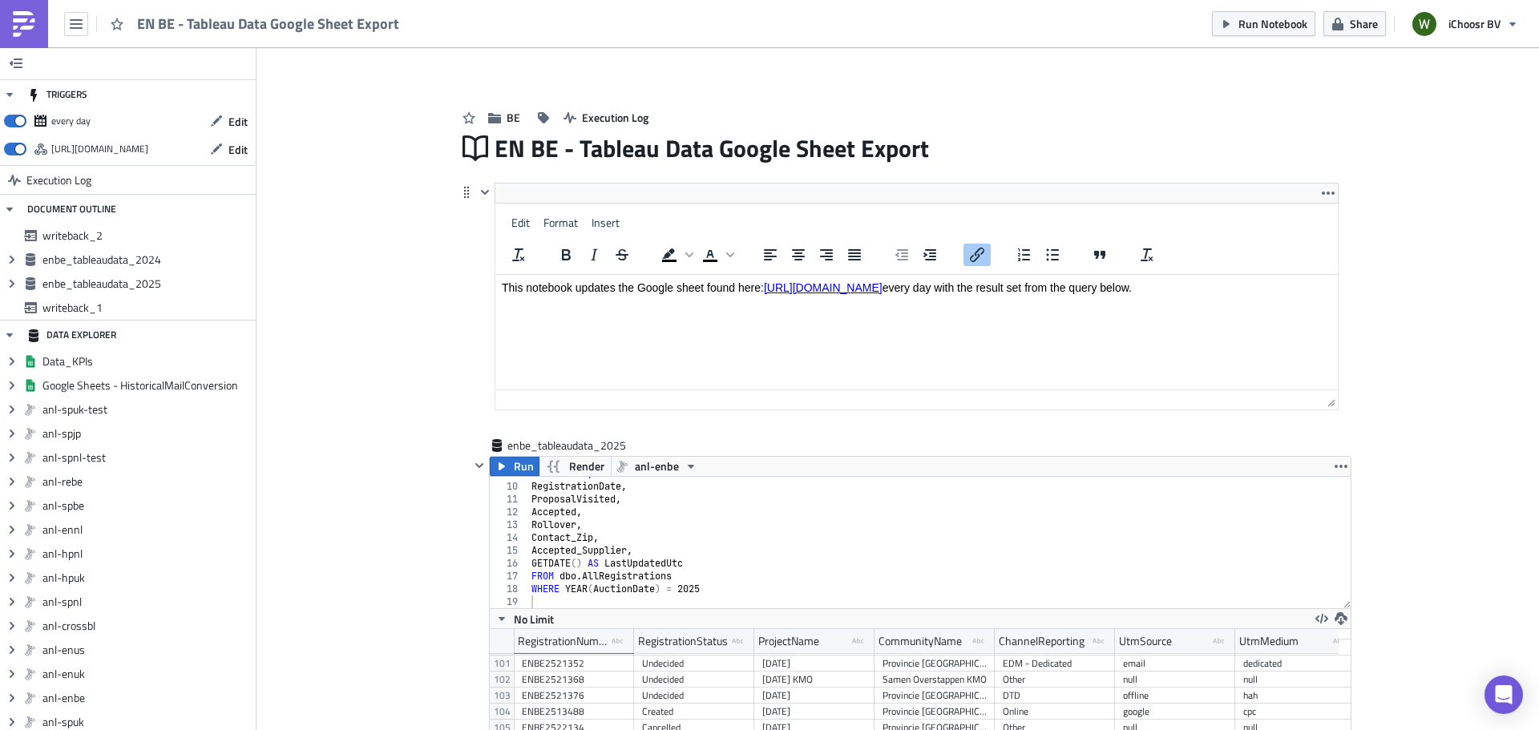
drag, startPoint x: 881, startPoint y: 285, endPoint x: 881, endPoint y: 213, distance: 71.4
click at [881, 275] on html "This notebook updates the Google sheet found here: https://docs.google.com/spre…" at bounding box center [916, 305] width 843 height 61
click at [883, 292] on link "https://docs.google.com/spreadsheets/d/1DnYZJRHOwFxWR5ShK-Qfylge02JhY6hshgyw2Rj…" at bounding box center [823, 287] width 119 height 13
click at [883, 289] on link "https://docs.google.com/spreadsheets/d/1DnYZJRHOwFxWR5ShK-Qfylge02JhY6hshgyw2Rj…" at bounding box center [823, 287] width 119 height 13
click at [953, 354] on div "Open link" at bounding box center [971, 356] width 63 height 19
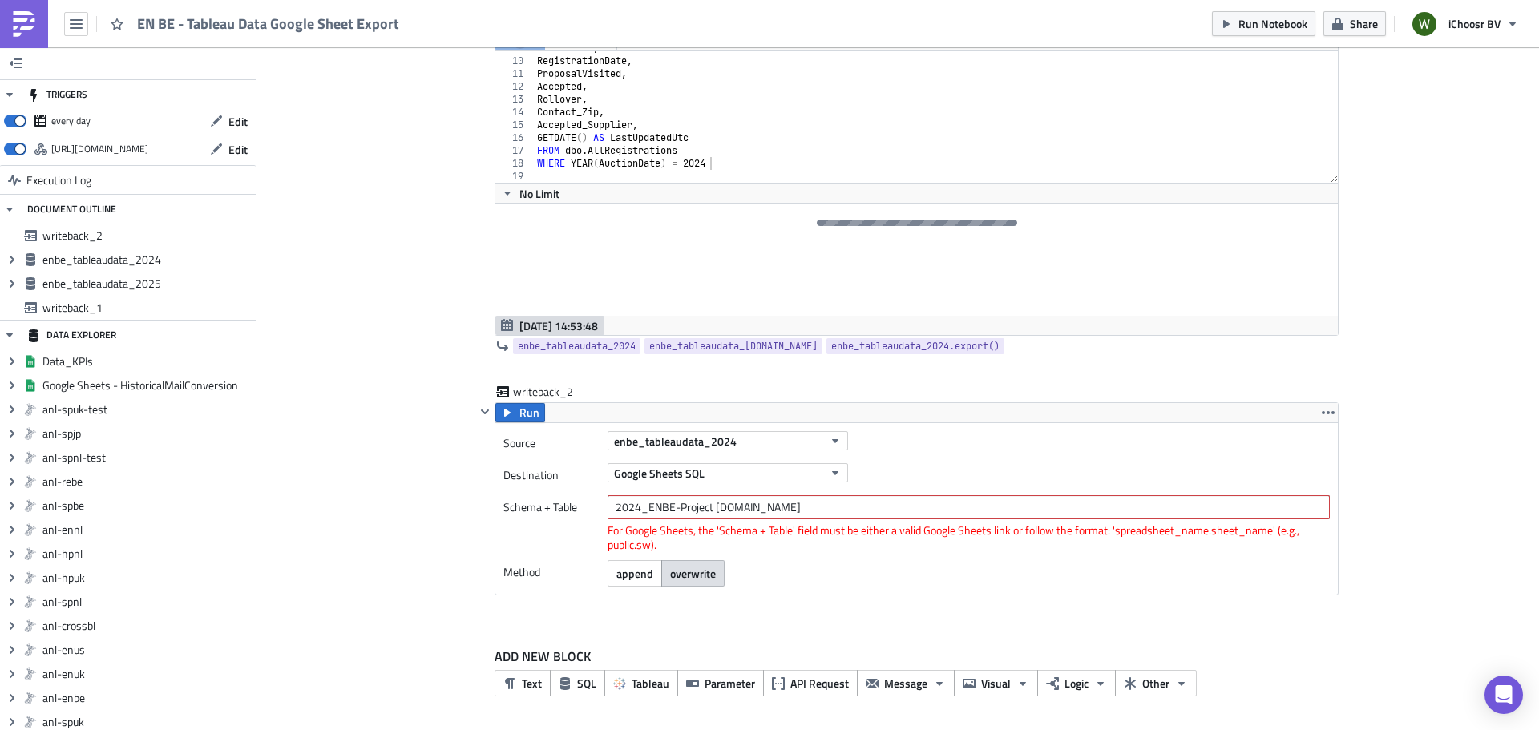
scroll to position [1000, 0]
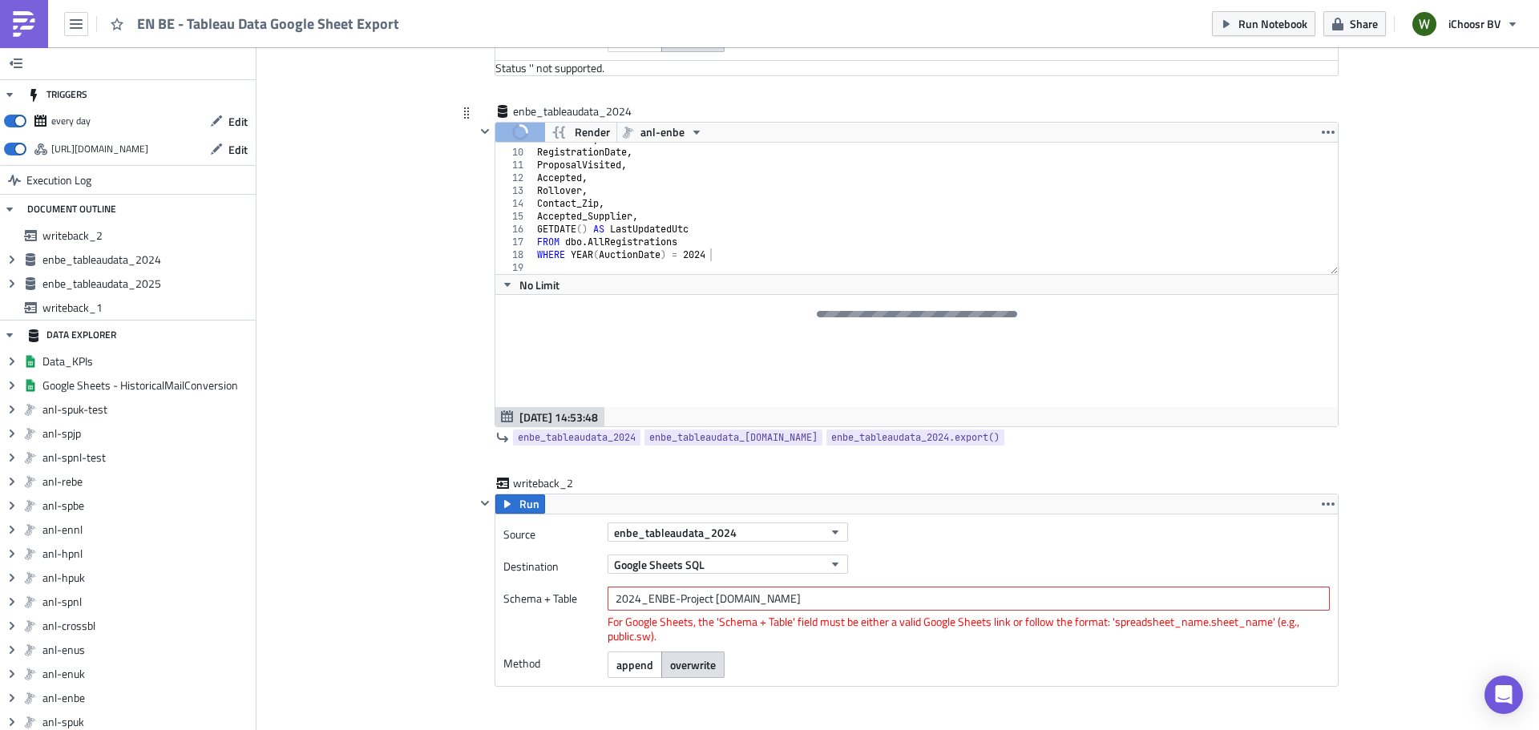
click at [723, 160] on div "UtmContent , RegistrationDate , ProposalVisited , Accepted , Rollover , Contact…" at bounding box center [930, 211] width 793 height 157
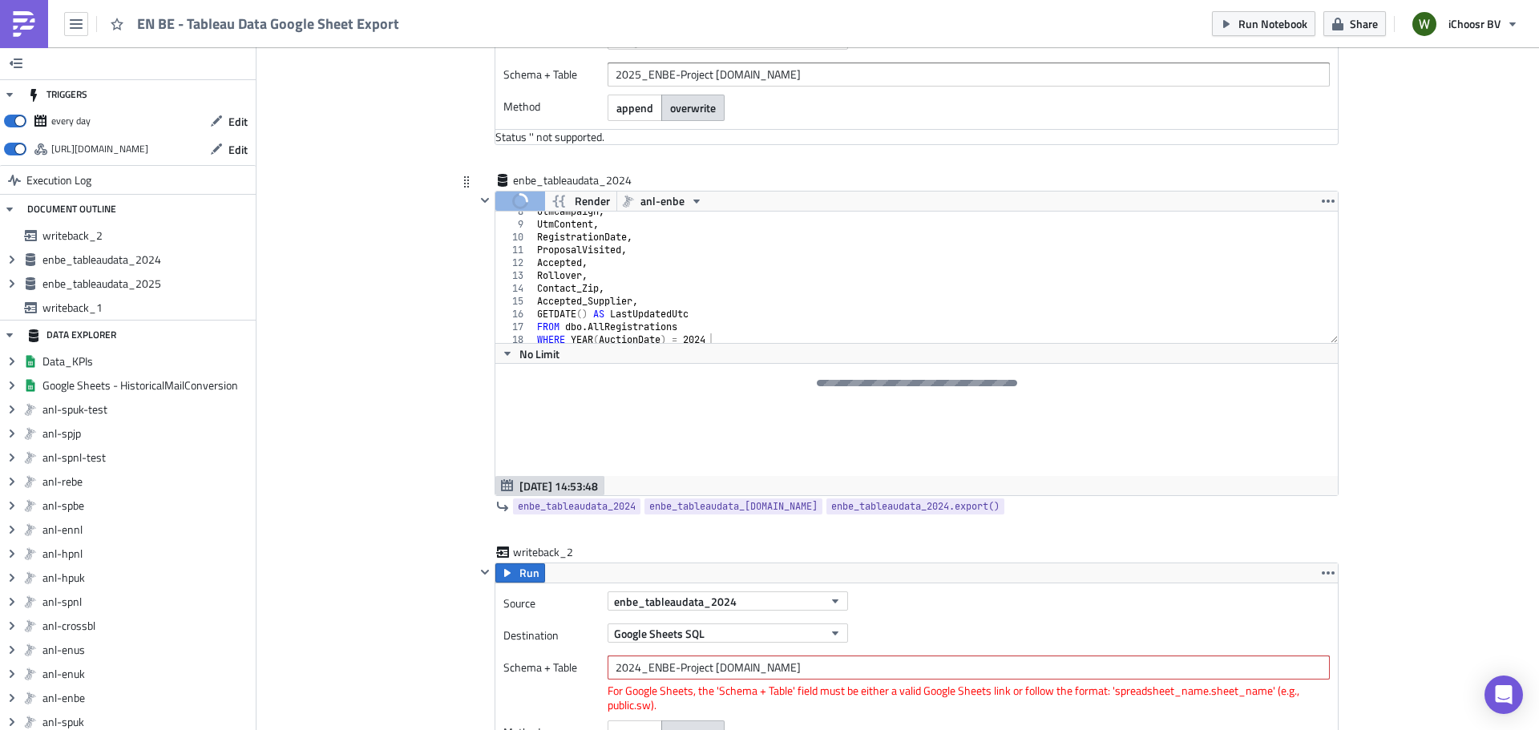
scroll to position [112, 0]
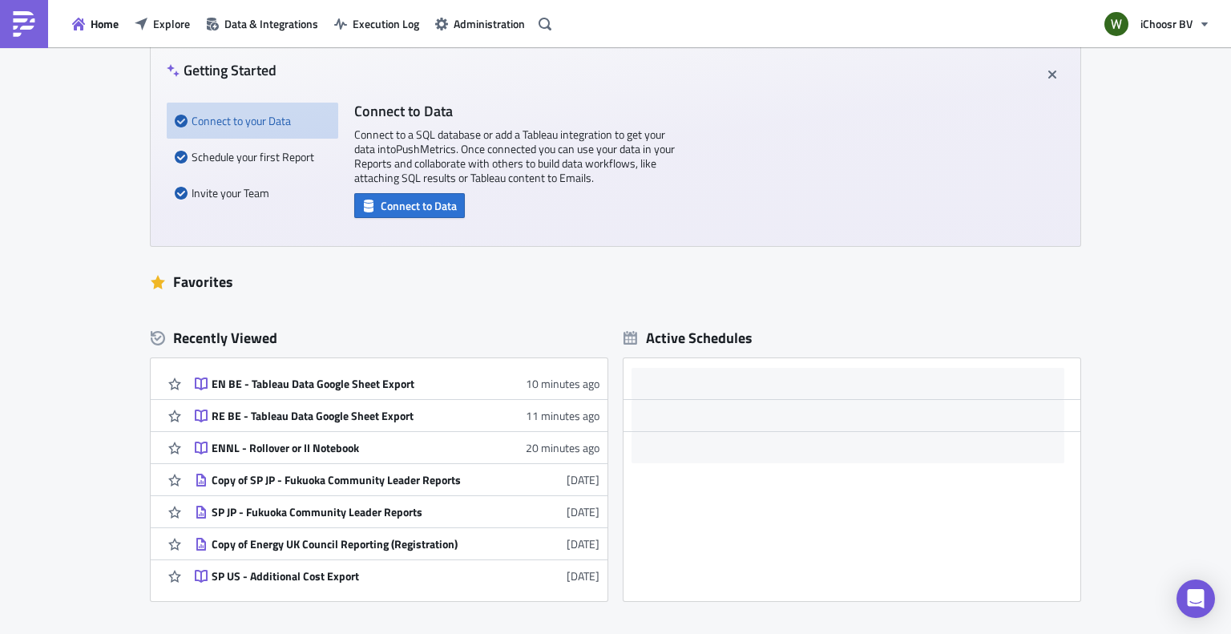
scroll to position [160, 0]
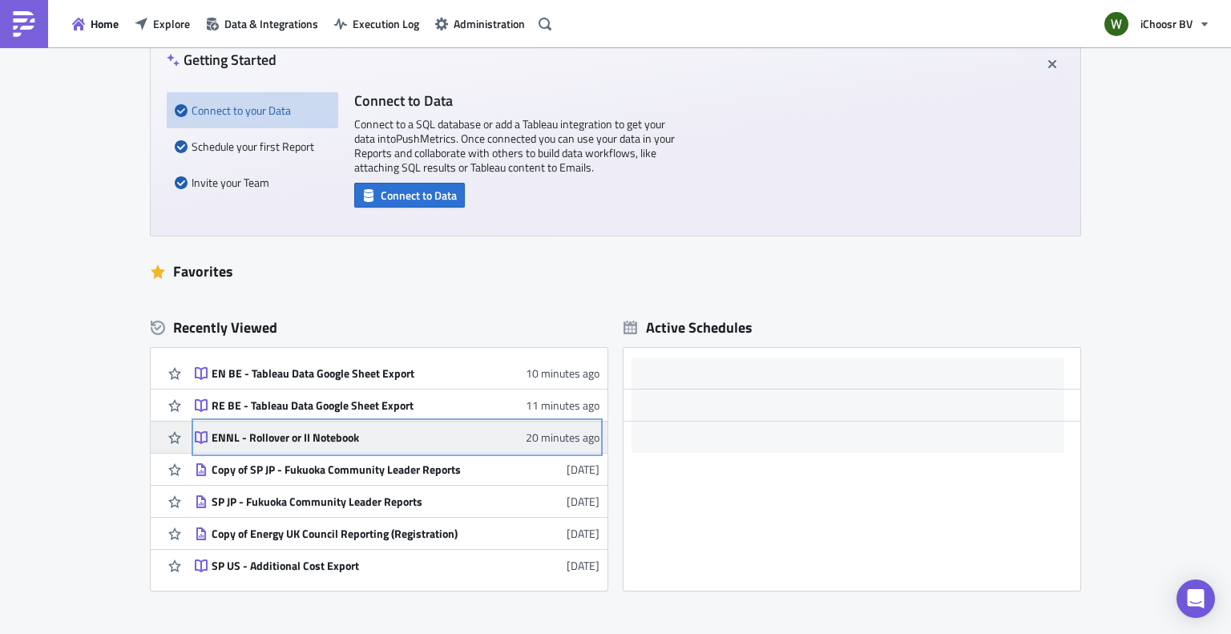
click at [287, 439] on div "ENNL - Rollover or II Notebook" at bounding box center [352, 438] width 281 height 14
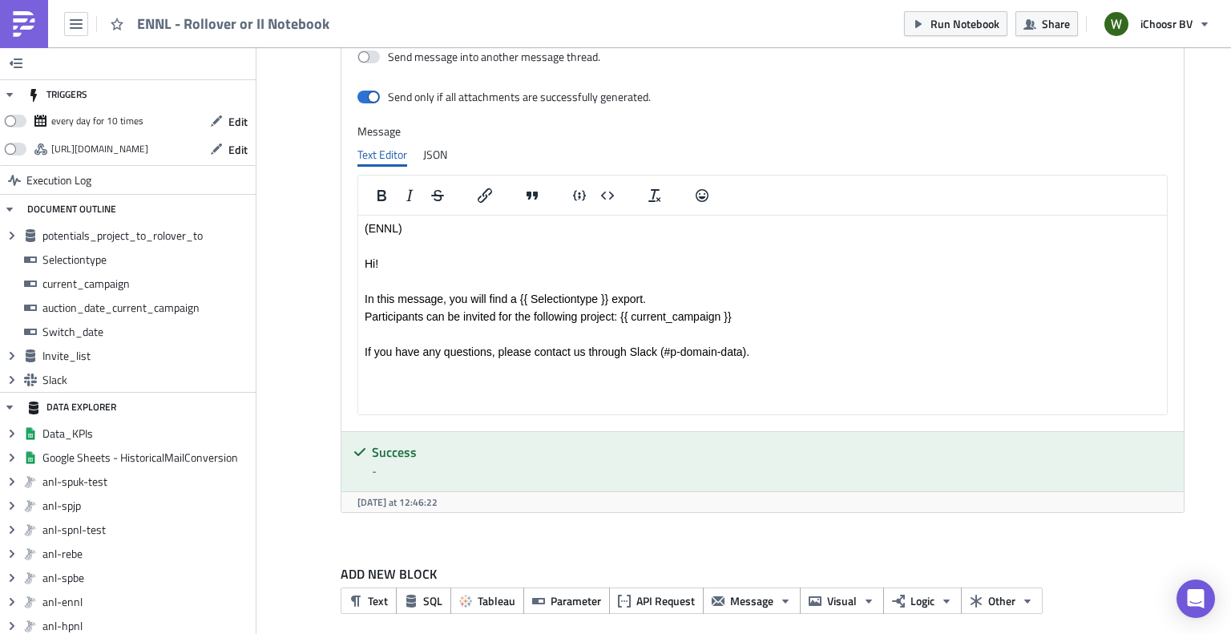
scroll to position [3179, 0]
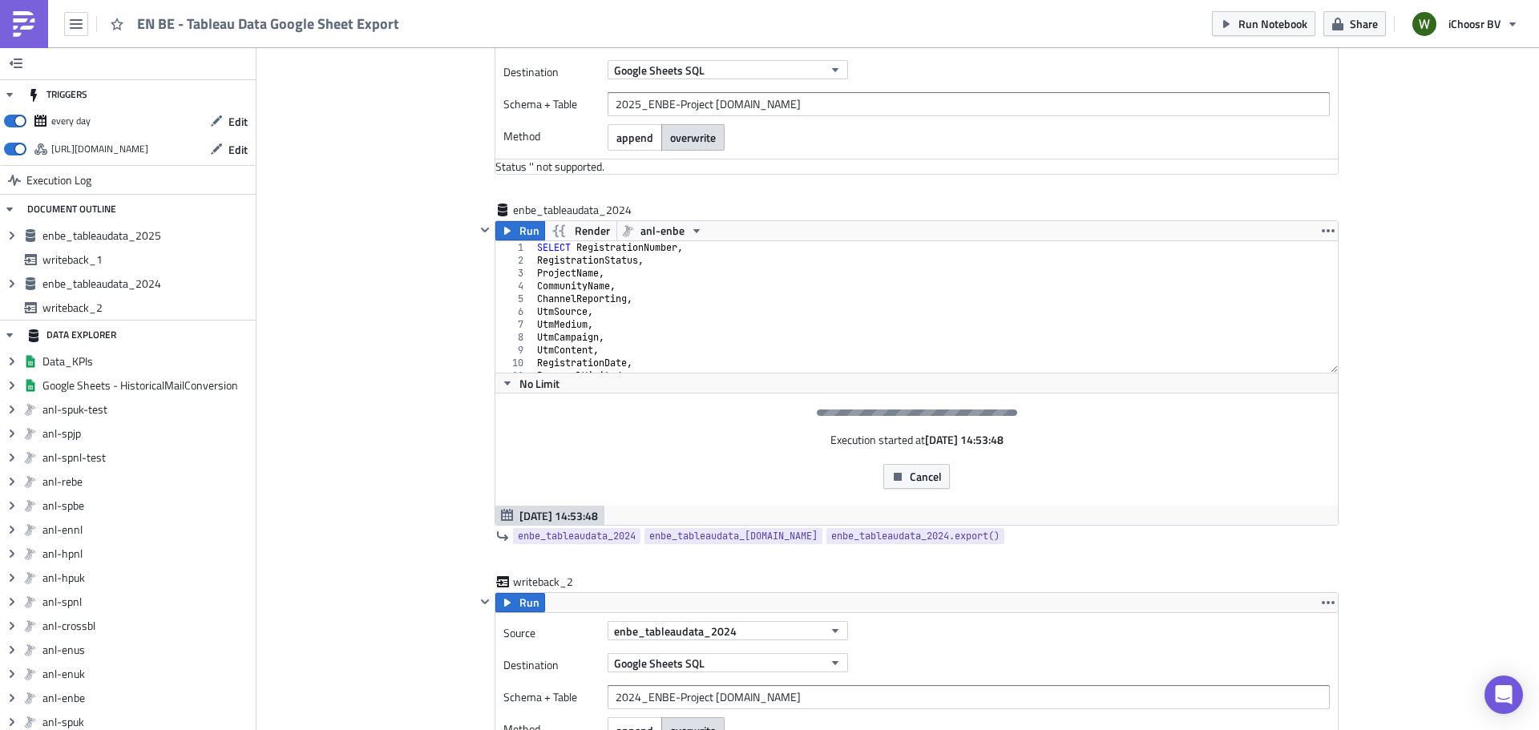
scroll to position [807, 0]
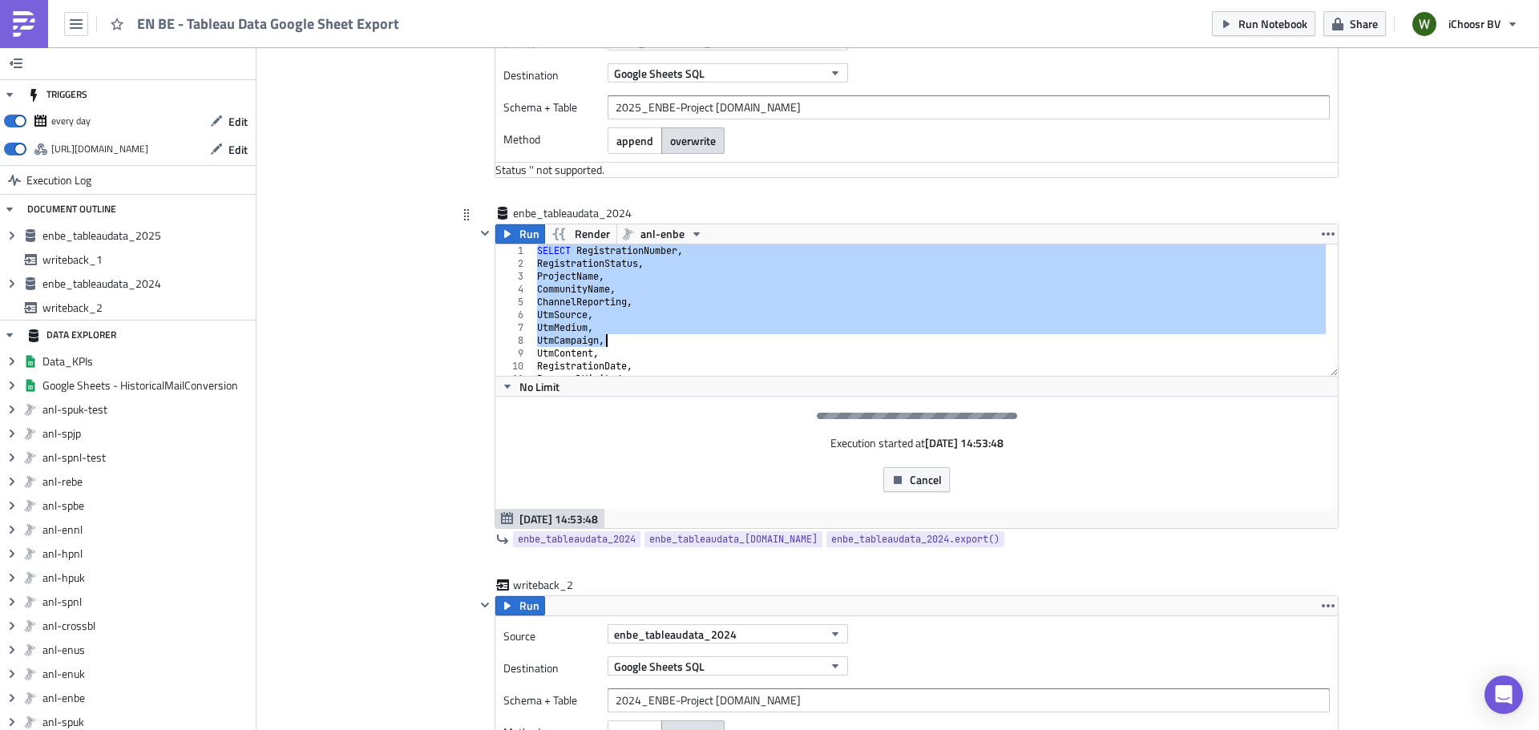
drag, startPoint x: 532, startPoint y: 253, endPoint x: 669, endPoint y: 340, distance: 161.5
click at [669, 340] on div "SELECT RegistrationNumber , RegistrationStatus , ProjectName , CommunityName , …" at bounding box center [930, 323] width 792 height 157
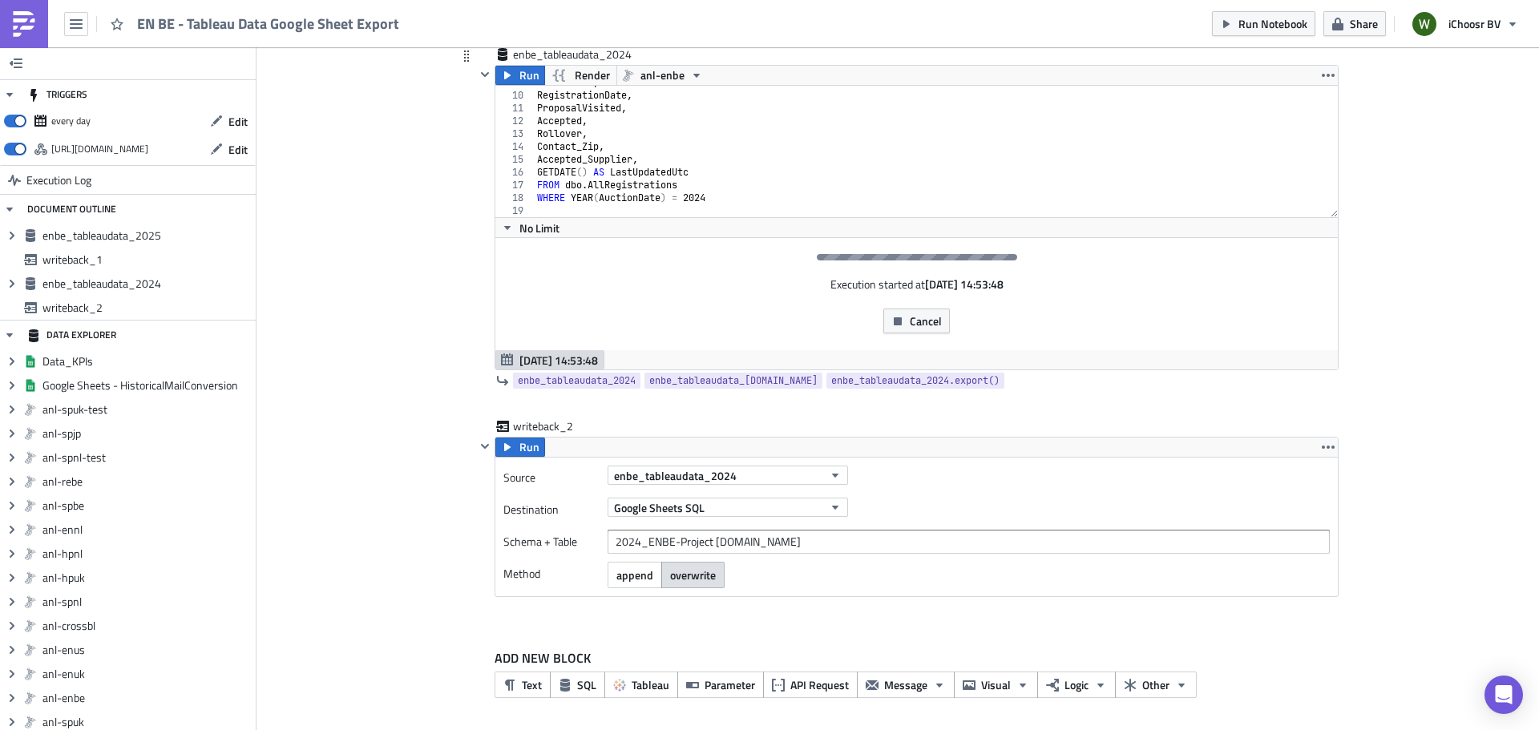
scroll to position [967, 0]
click at [705, 201] on div "UtmContent , RegistrationDate , ProposalVisited , Accepted , Rollover , Contact…" at bounding box center [930, 153] width 792 height 157
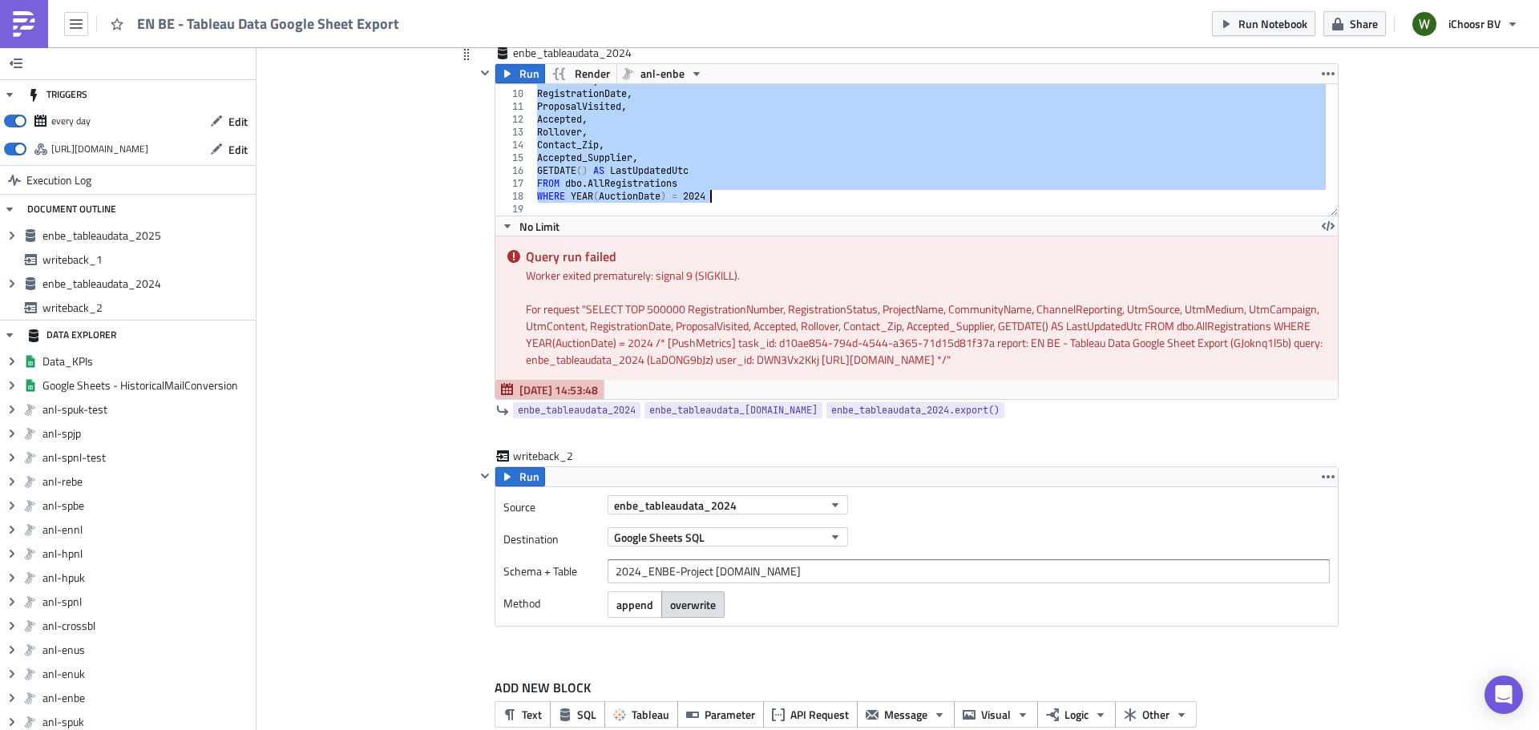
scroll to position [64, 0]
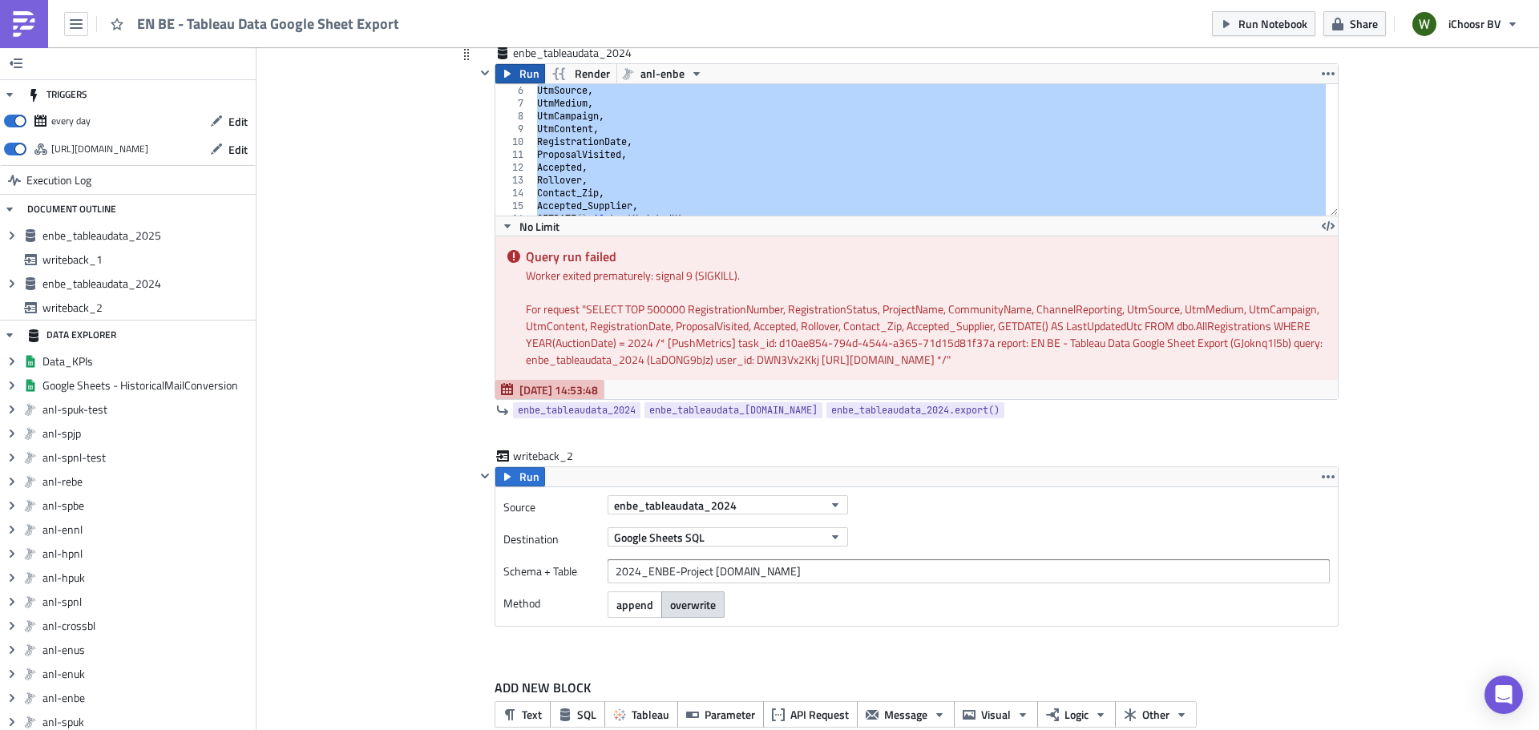
click at [520, 78] on span "Run" at bounding box center [530, 73] width 20 height 19
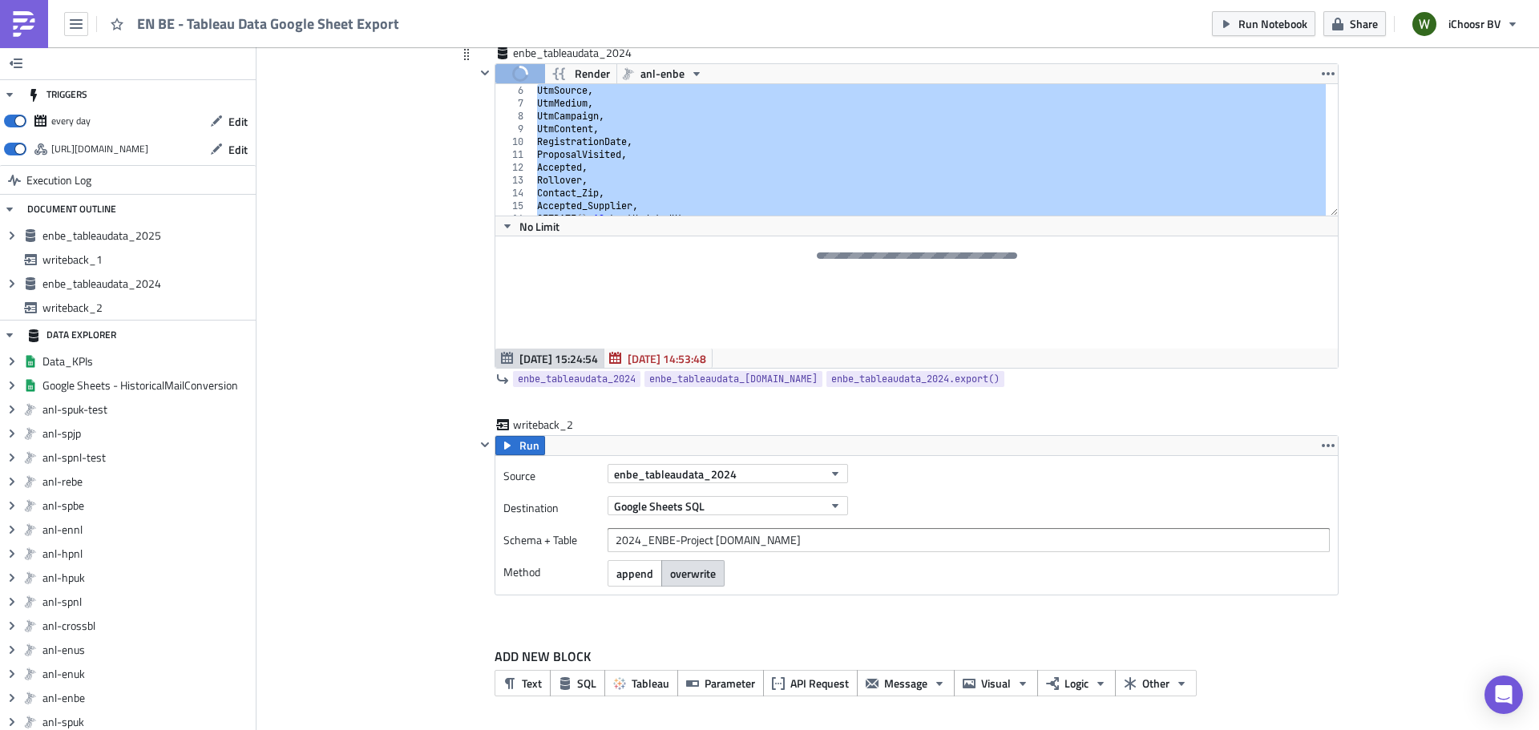
scroll to position [112, 0]
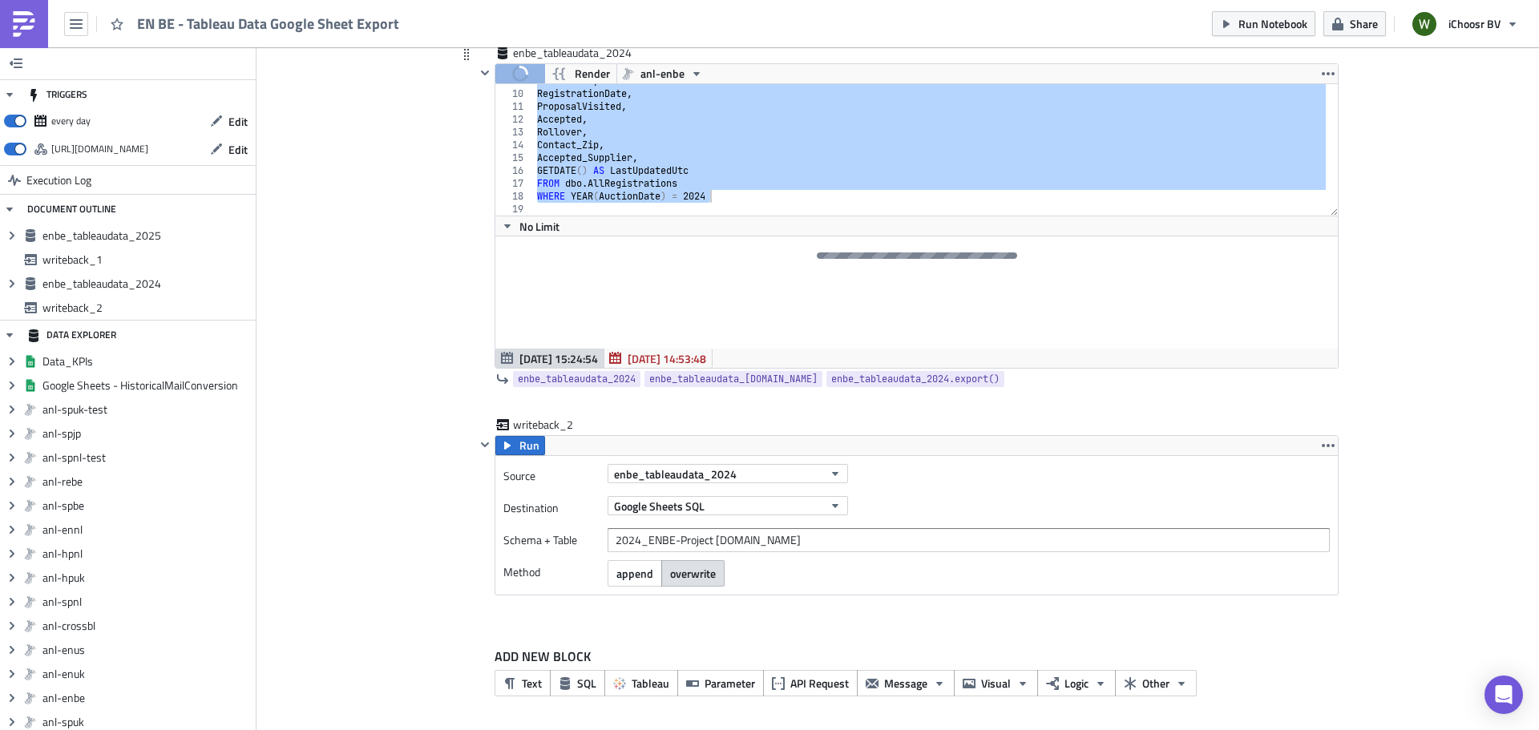
click at [731, 169] on div "UtmContent , RegistrationDate , ProposalVisited , Accepted , Rollover , Contact…" at bounding box center [930, 149] width 792 height 131
type textarea "GETDATE() AS LastUpdatedUtc"
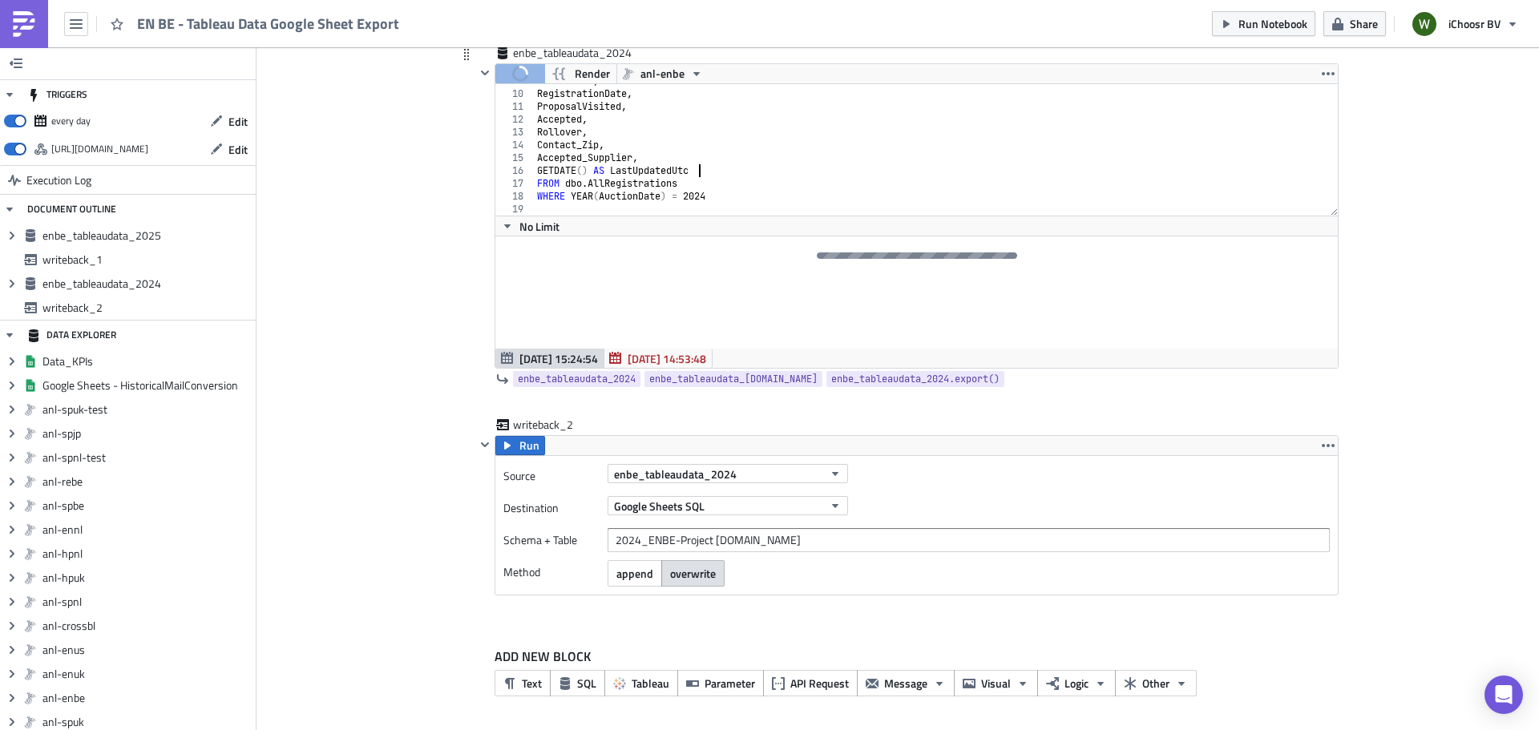
click at [735, 208] on div "UtmContent , RegistrationDate , ProposalVisited , Accepted , Rollover , Contact…" at bounding box center [930, 153] width 792 height 157
click at [734, 199] on div "UtmContent , RegistrationDate , ProposalVisited , Accepted , Rollover , Contact…" at bounding box center [930, 153] width 792 height 157
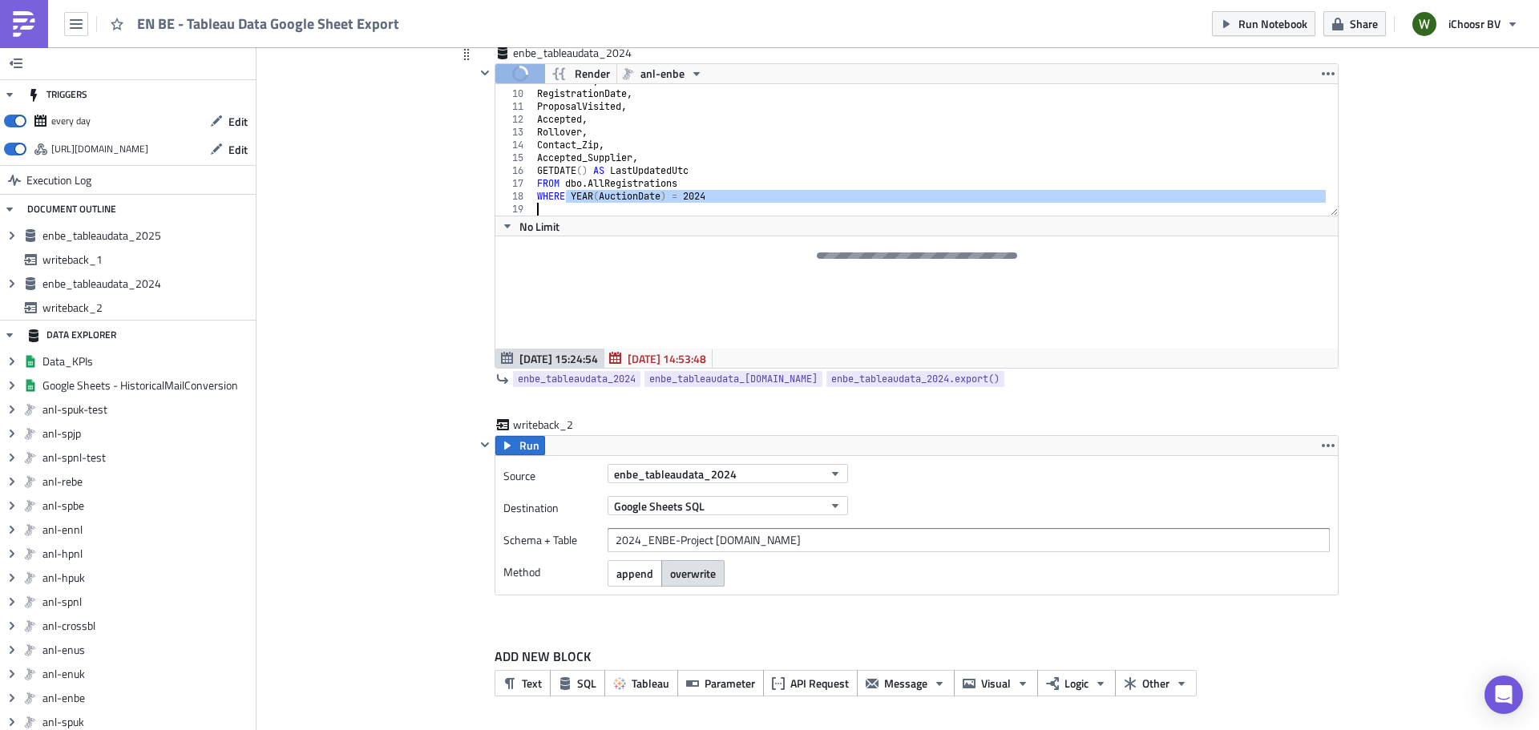
drag, startPoint x: 561, startPoint y: 200, endPoint x: 734, endPoint y: 224, distance: 174.8
click at [732, 234] on div "WHERE YEAR(AuctionDate) = 2024 9 10 11 12 13 14 15 16 17 18 19 UtmContent , Reg…" at bounding box center [916, 225] width 843 height 285
paste textarea "AuctionDate = '[DATE]'"
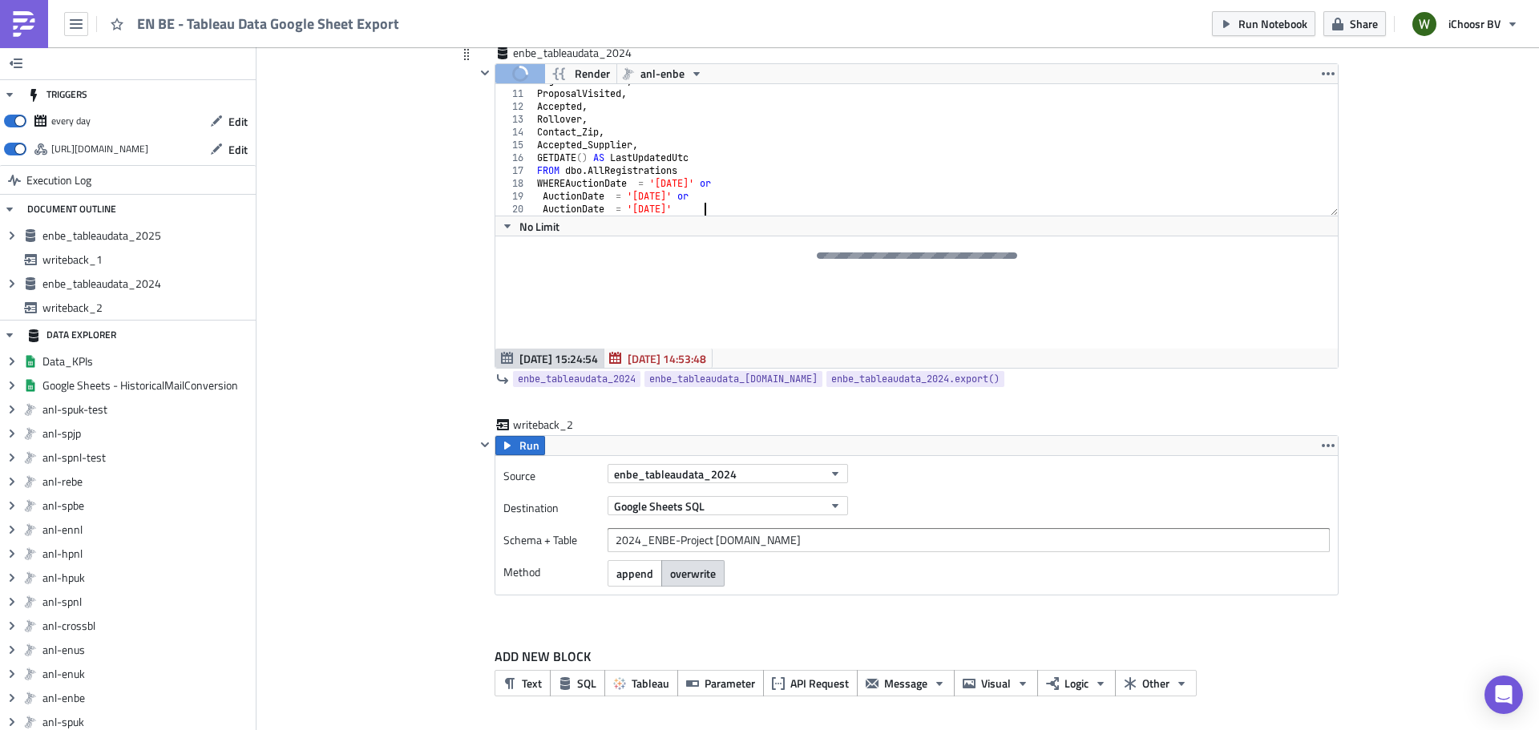
scroll to position [125, 0]
click at [563, 183] on div "RegistrationDate , ProposalVisited , Accepted , Rollover , Contact_Zip , Accept…" at bounding box center [930, 153] width 792 height 157
type textarea "WHERE AuctionDate = '2024-02-07' or"
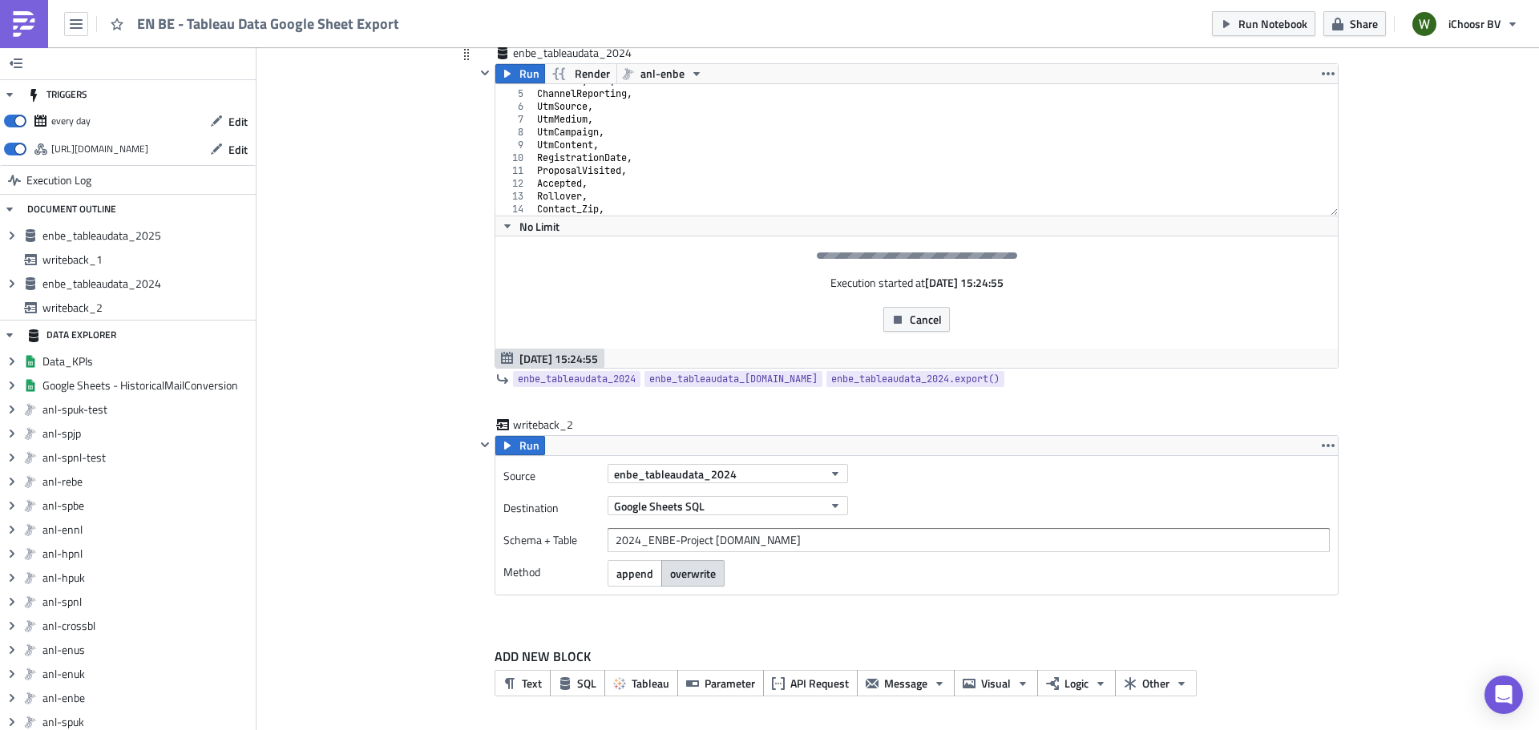
scroll to position [125, 0]
click at [919, 332] on div "Execution started at Sep 04 15:24:55 Cancel" at bounding box center [916, 293] width 843 height 112
click at [917, 326] on span "Cancel" at bounding box center [926, 319] width 32 height 17
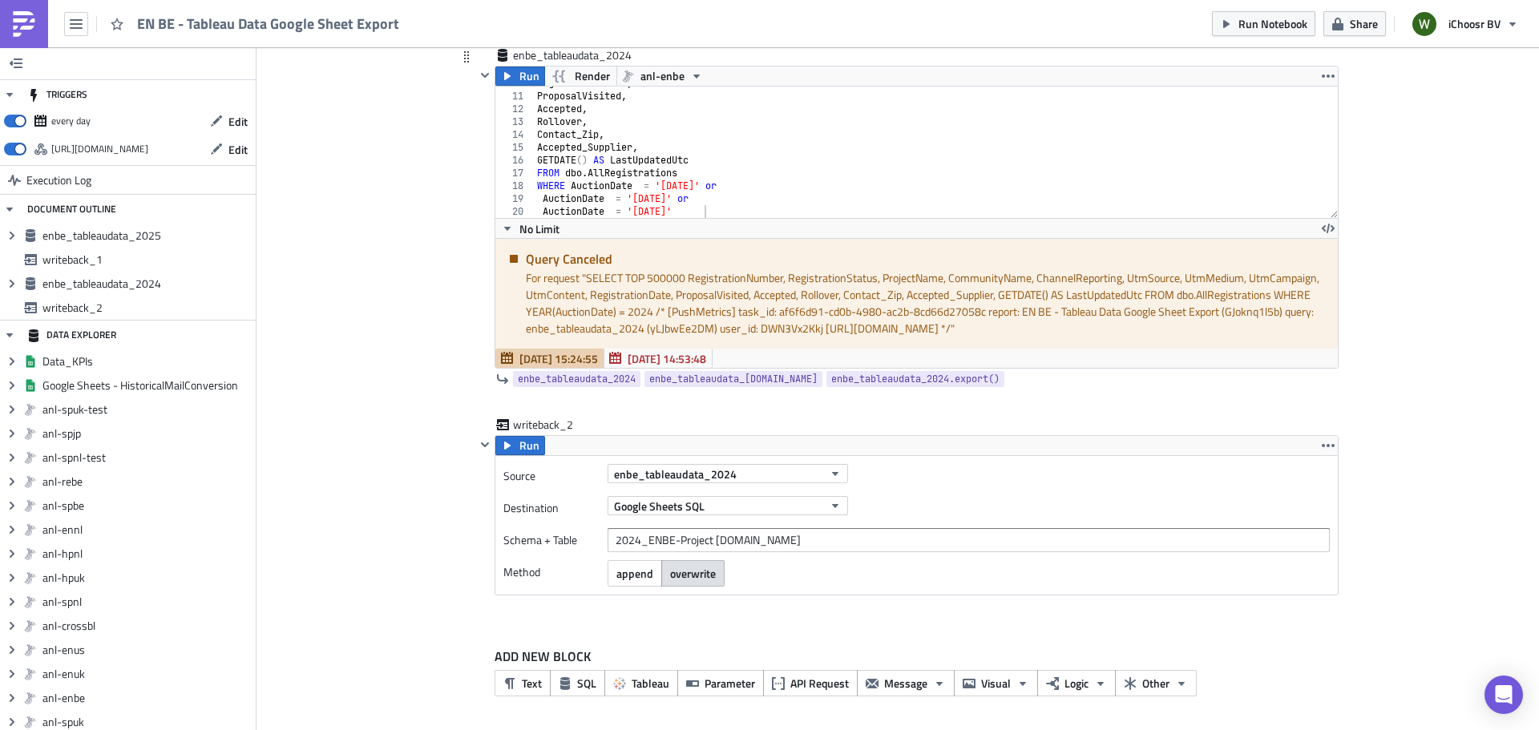
scroll to position [964, 0]
click at [503, 70] on icon "button" at bounding box center [507, 76] width 13 height 13
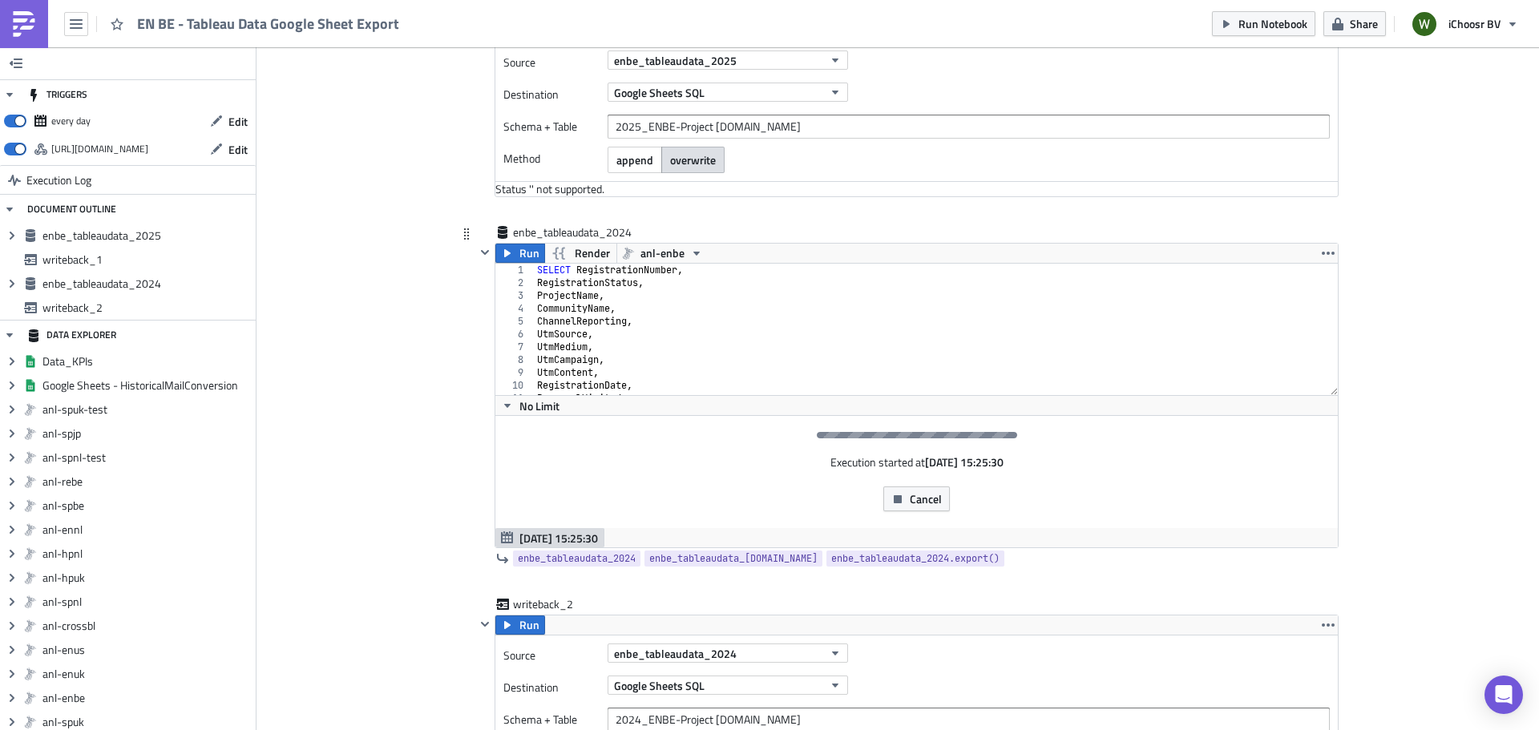
scroll to position [882, 0]
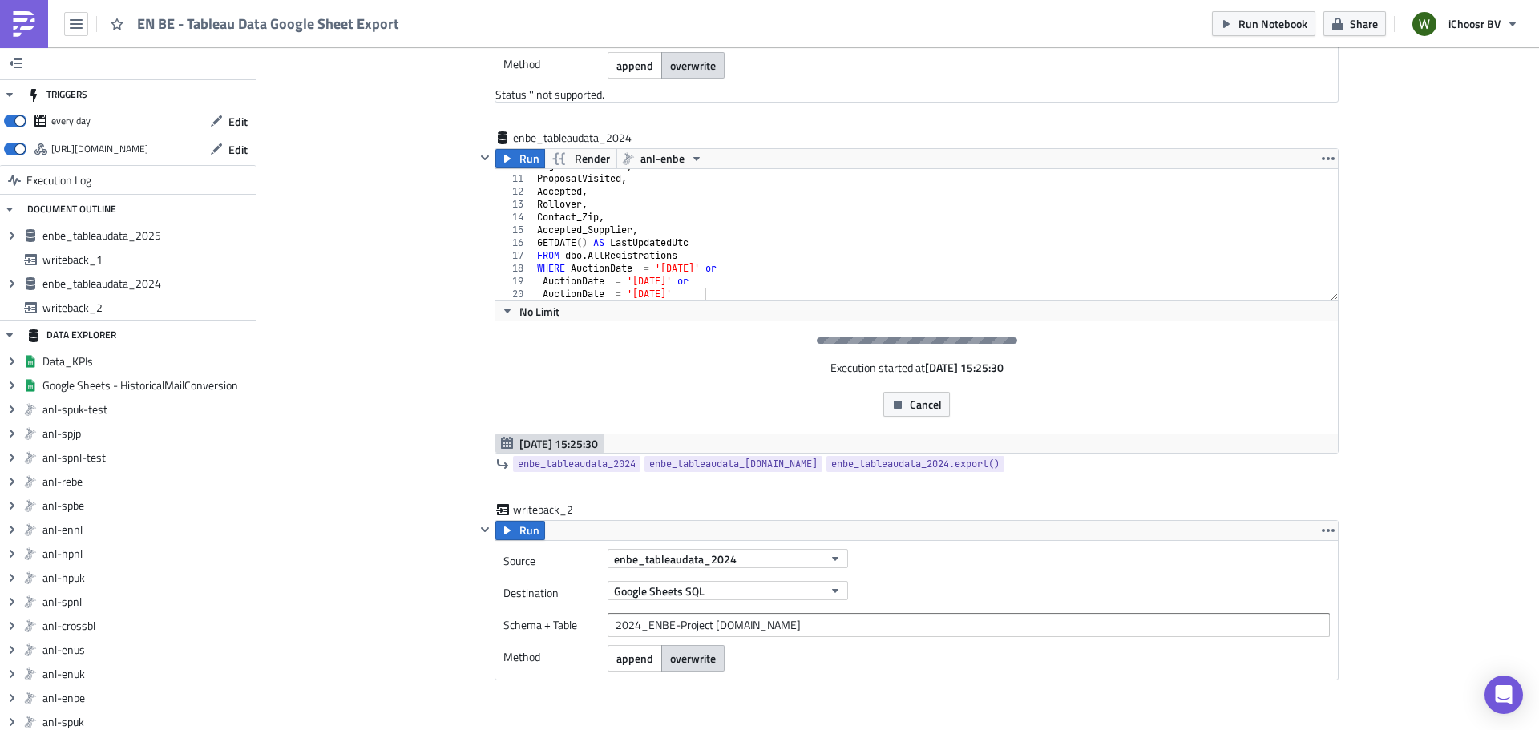
click at [1215, 379] on div "Execution started at [DATE] 15:25:30 Cancel" at bounding box center [916, 377] width 843 height 112
type textarea "WHERE AuctionDate = '[DATE]' or"
drag, startPoint x: 837, startPoint y: 274, endPoint x: 845, endPoint y: 273, distance: 8.1
click at [839, 273] on div "RegistrationDate , ProposalVisited , Accepted , Rollover , Contact_Zip , Accept…" at bounding box center [930, 238] width 792 height 157
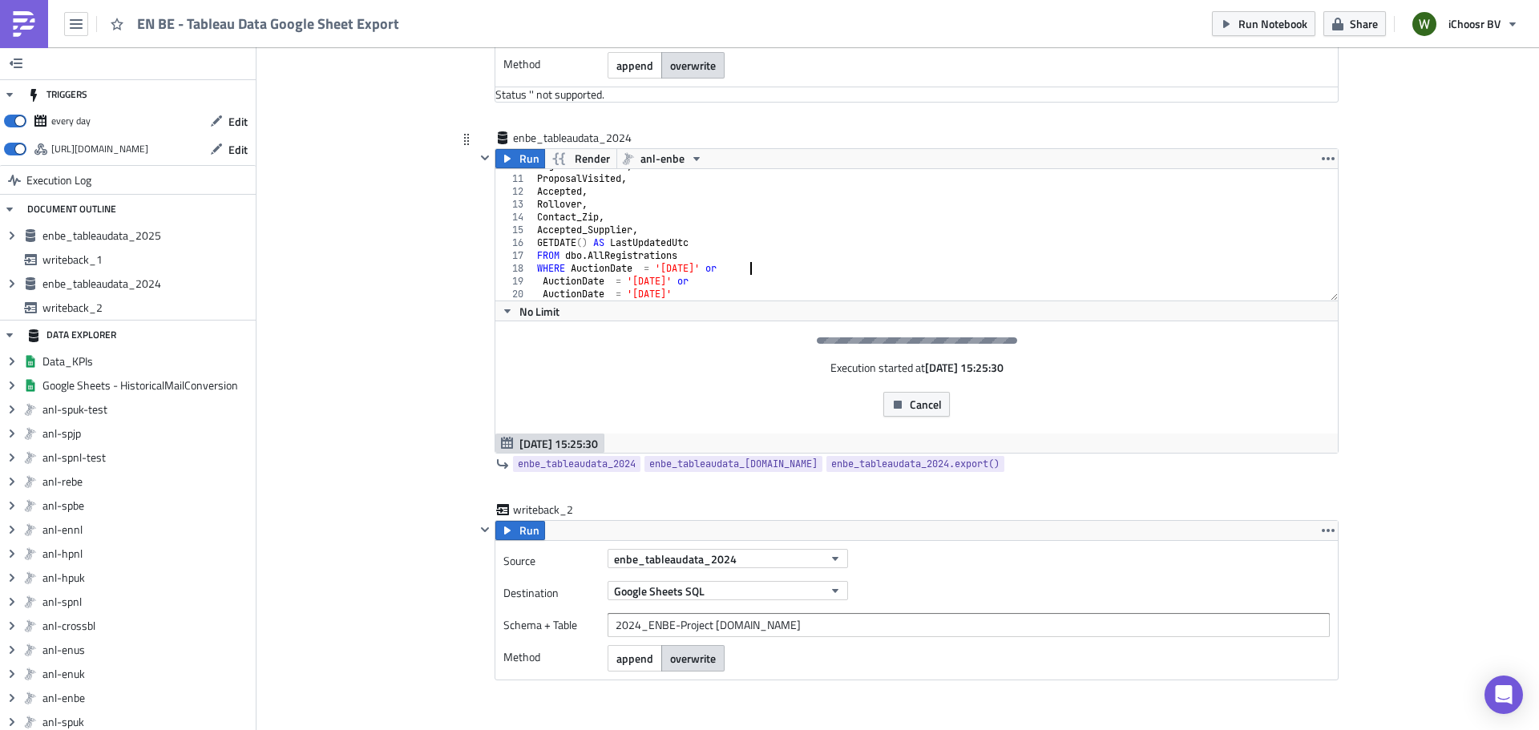
scroll to position [125, 0]
click at [807, 128] on div "writeback_1 Run Source enbe_tableaudata_2025 Destination Google Sheets SQL Sche…" at bounding box center [906, 19] width 863 height 221
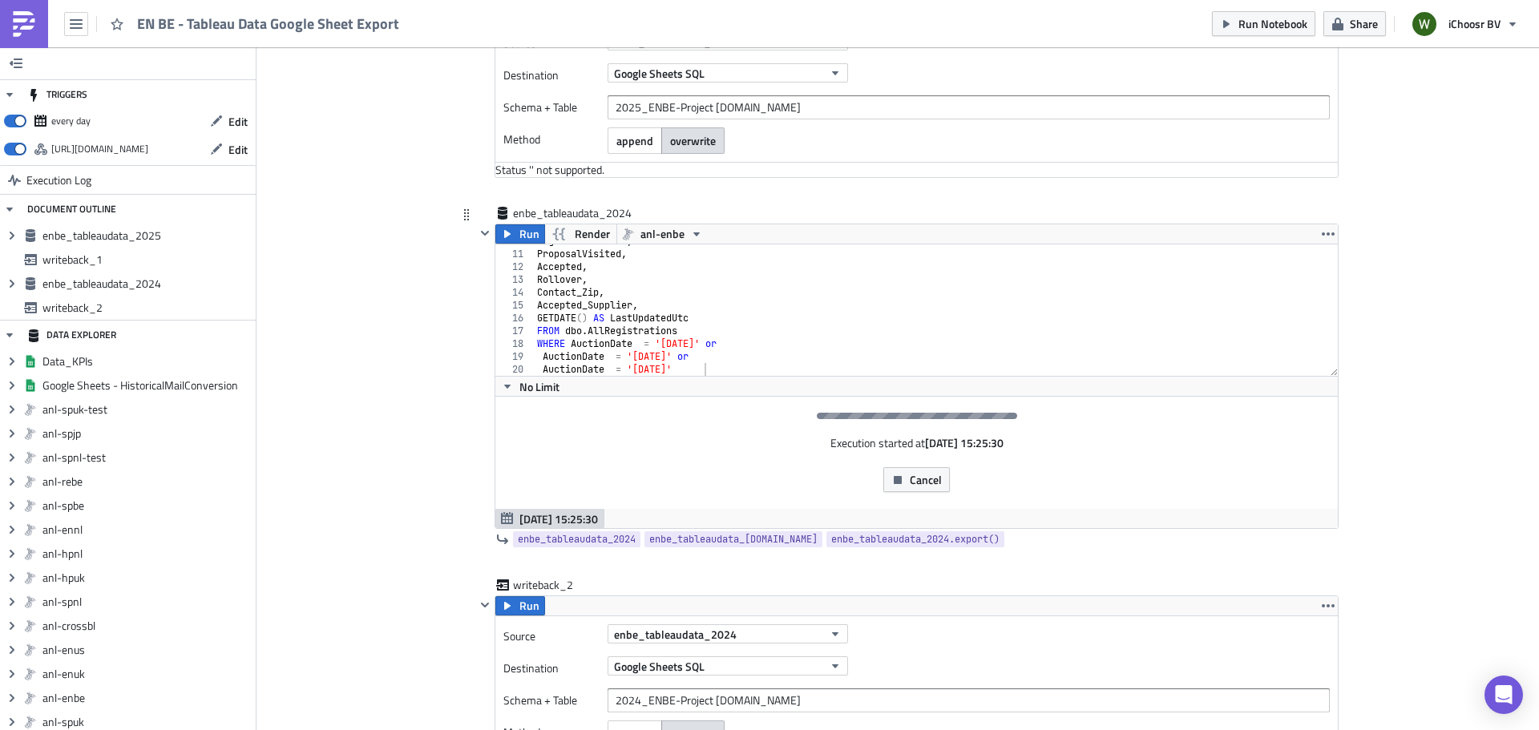
scroll to position [887, 0]
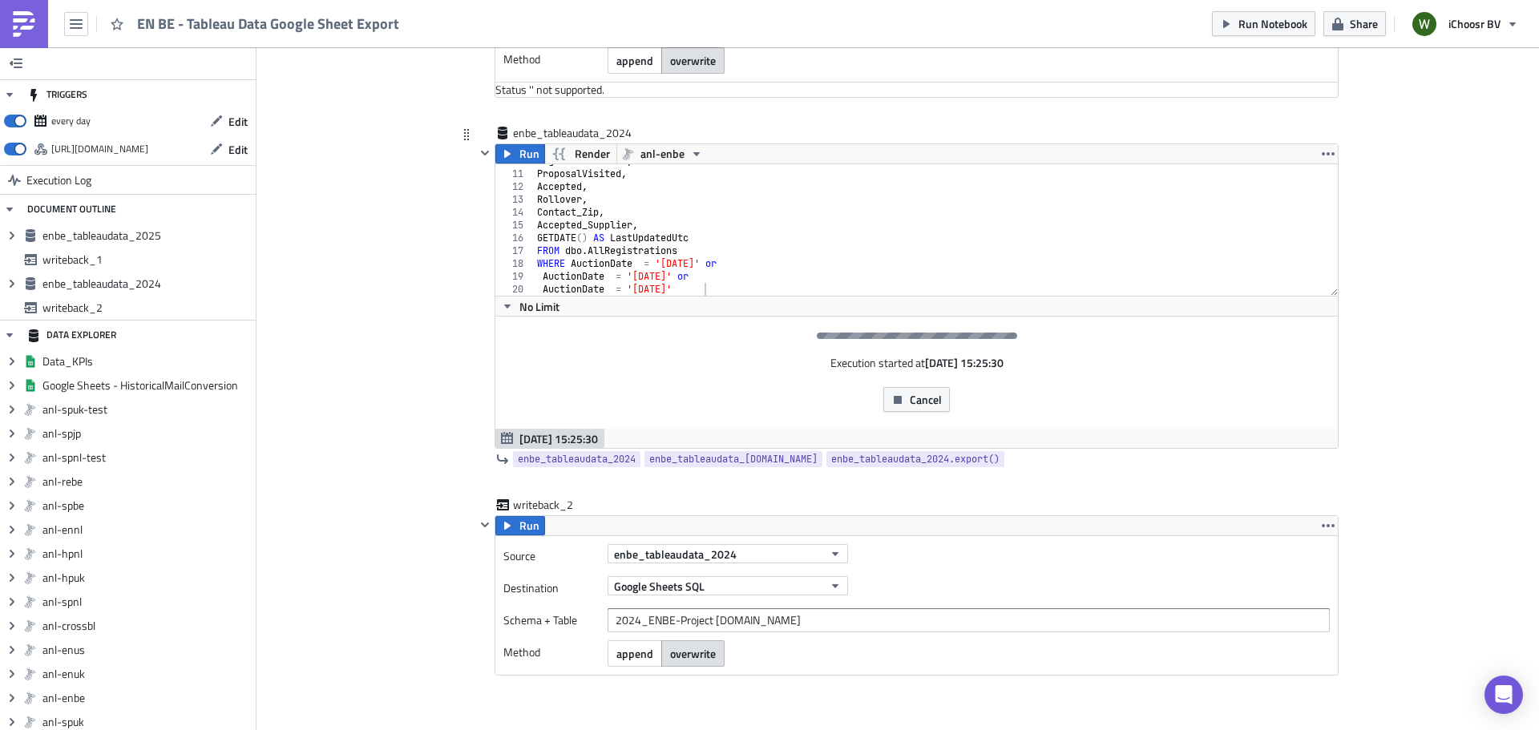
click at [774, 265] on div "RegistrationDate , ProposalVisited , Accepted , Rollover , Contact_Zip , Accept…" at bounding box center [930, 233] width 793 height 157
click at [904, 393] on button "Cancel" at bounding box center [917, 399] width 67 height 25
click at [898, 402] on icon "button" at bounding box center [898, 400] width 13 height 13
click at [894, 398] on icon "button" at bounding box center [898, 400] width 8 height 8
click at [919, 400] on span "Cancel" at bounding box center [926, 399] width 32 height 17
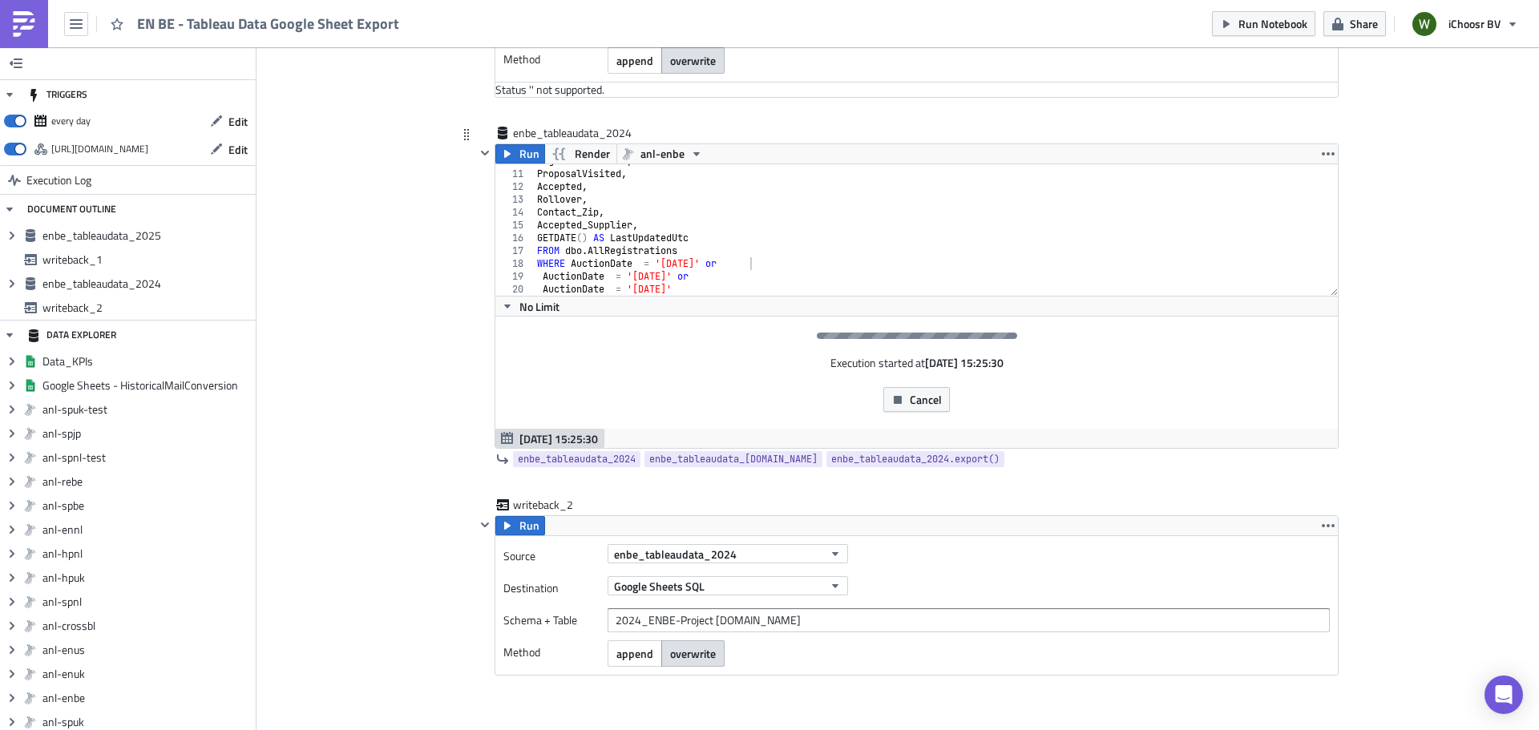
drag, startPoint x: 847, startPoint y: 248, endPoint x: 839, endPoint y: 253, distance: 9.3
click at [843, 252] on div "RegistrationDate , ProposalVisited , Accepted , Rollover , Contact_Zip , Accept…" at bounding box center [930, 233] width 793 height 157
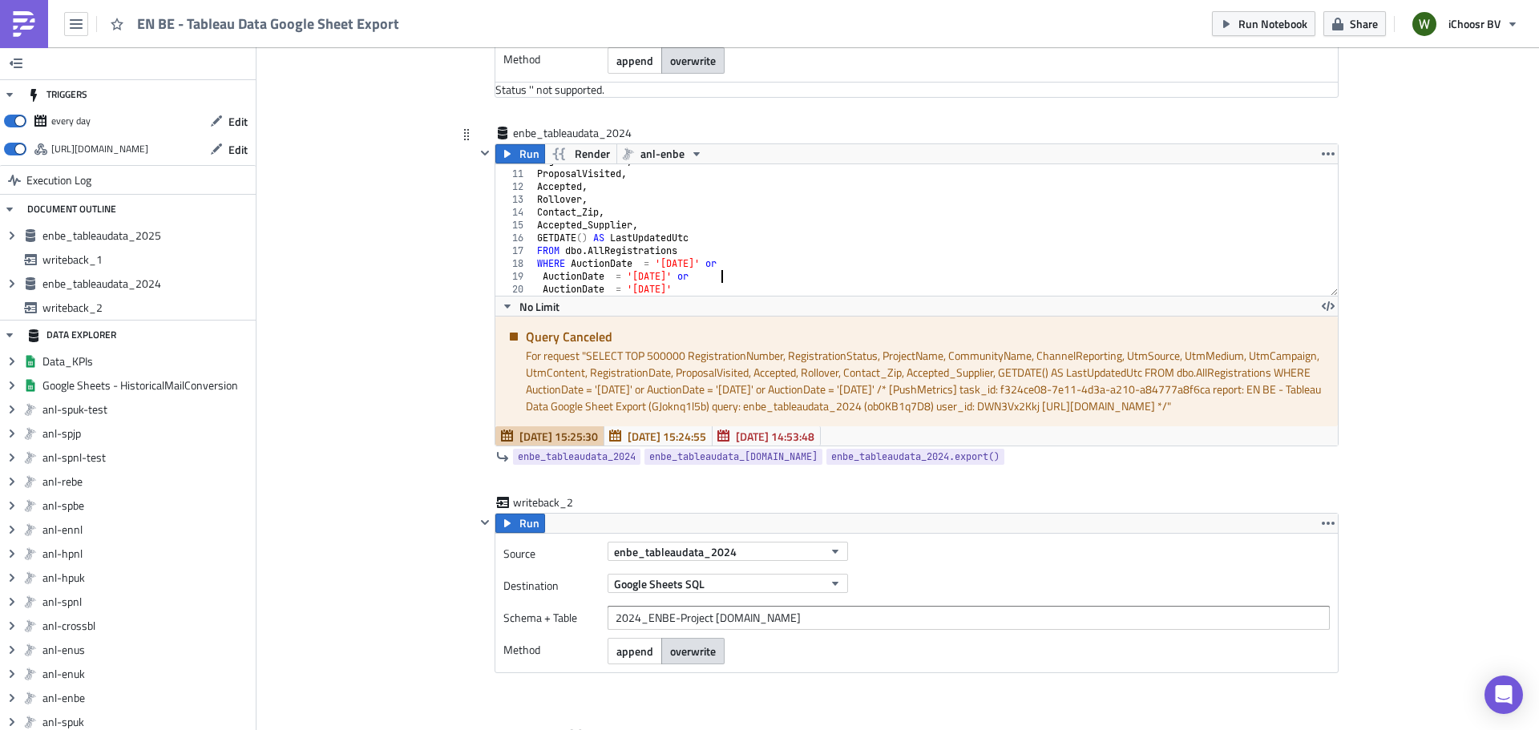
drag, startPoint x: 797, startPoint y: 280, endPoint x: 766, endPoint y: 263, distance: 34.8
click at [795, 280] on div "RegistrationDate , ProposalVisited , Accepted , Rollover , Contact_Zip , Accept…" at bounding box center [930, 233] width 793 height 157
drag, startPoint x: 726, startPoint y: 261, endPoint x: 764, endPoint y: 265, distance: 38.7
click at [728, 261] on div "RegistrationDate , ProposalVisited , Accepted , Rollover , Contact_Zip , Accept…" at bounding box center [930, 233] width 793 height 157
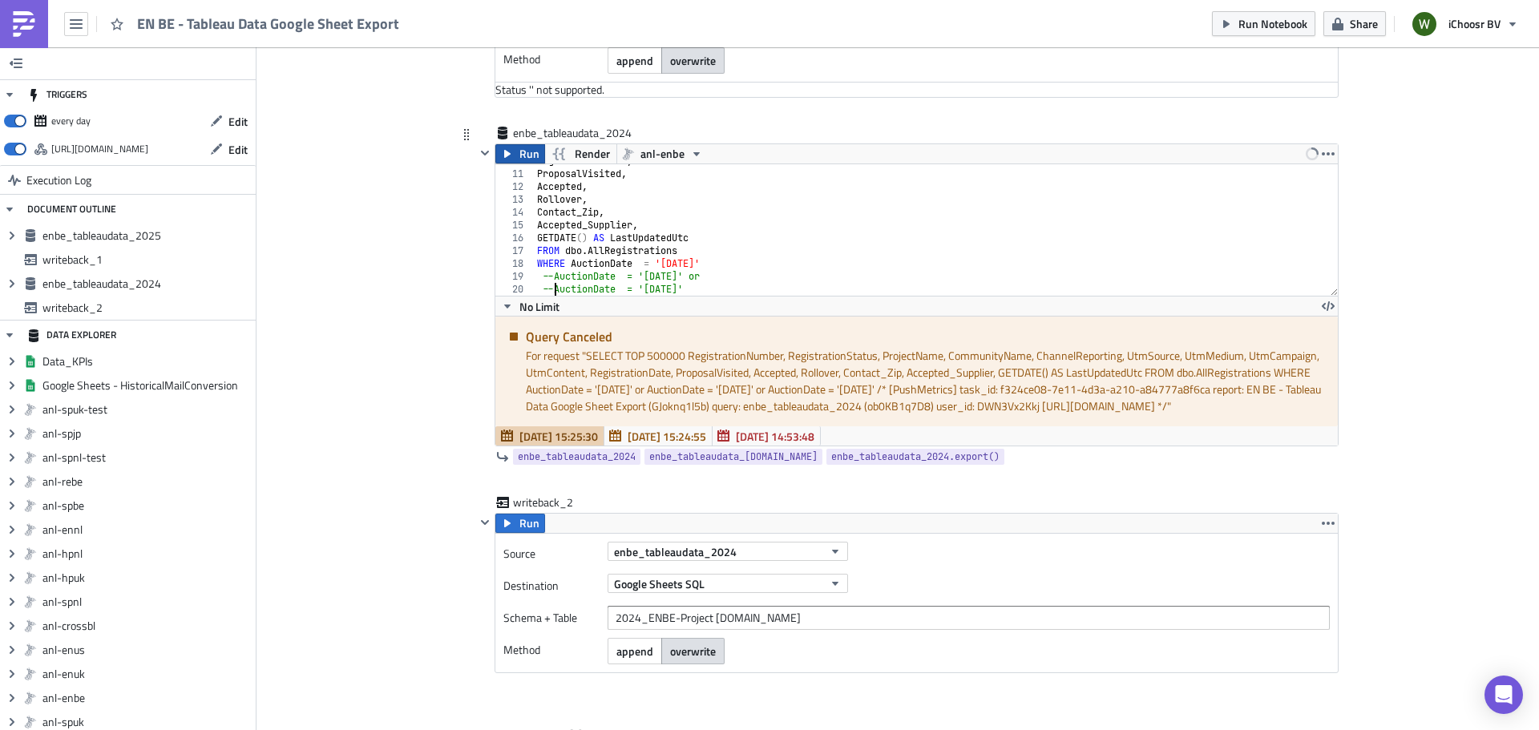
click at [527, 149] on span "Run" at bounding box center [530, 153] width 20 height 19
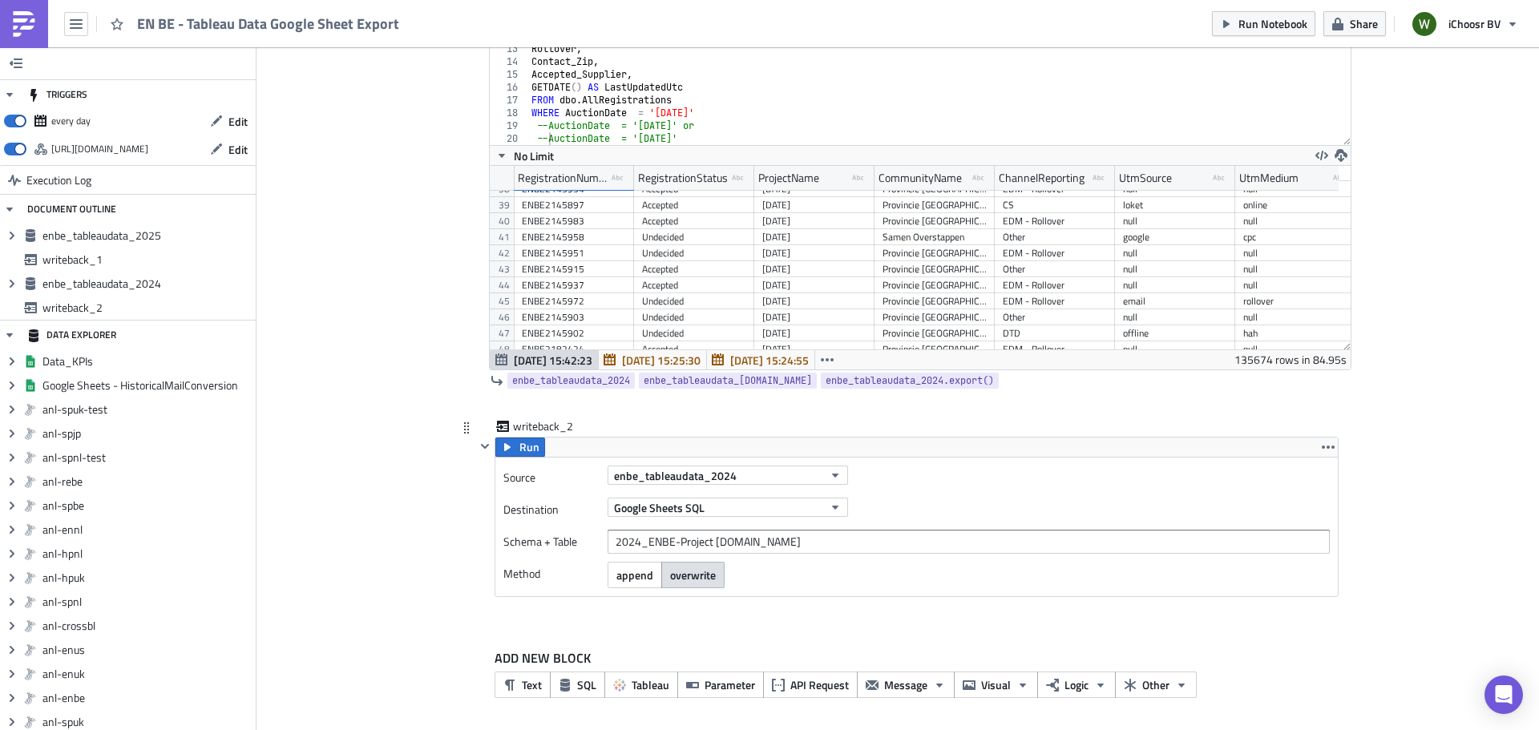
scroll to position [1039, 0]
click at [695, 577] on span "overwrite" at bounding box center [693, 573] width 46 height 17
click at [524, 444] on span "Run" at bounding box center [530, 445] width 20 height 19
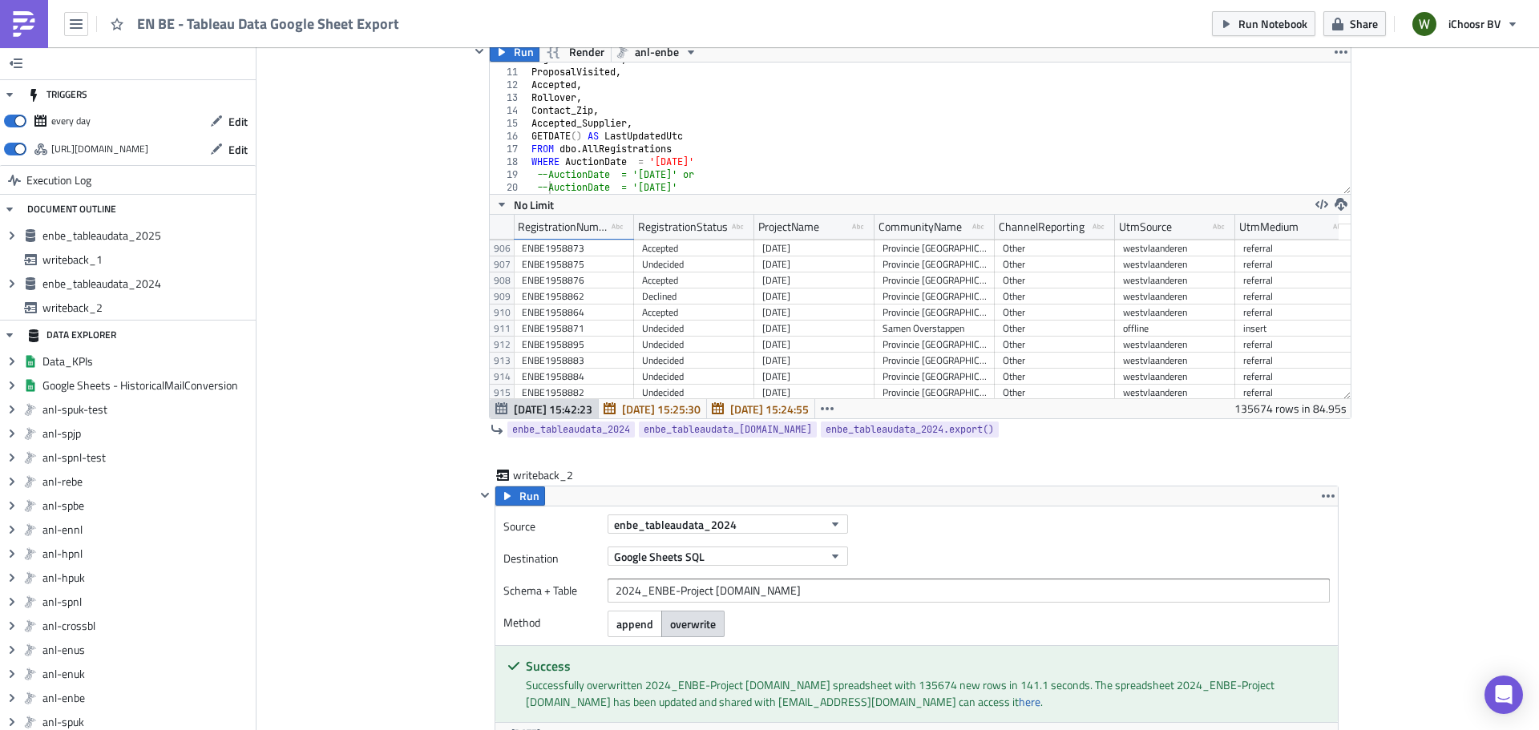
scroll to position [816, 0]
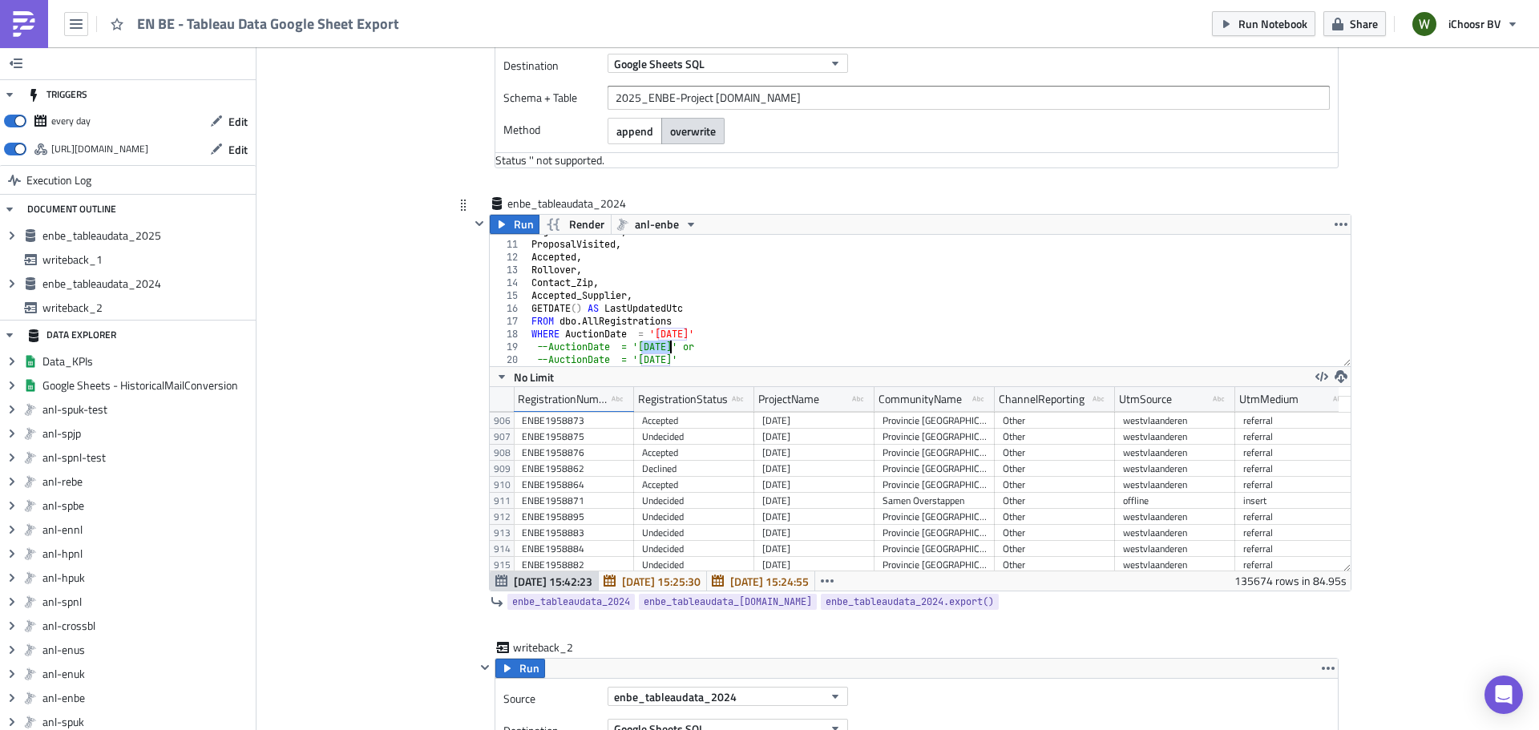
drag, startPoint x: 637, startPoint y: 344, endPoint x: 650, endPoint y: 331, distance: 18.7
click at [664, 342] on div "RegistrationDate , ProposalVisited , Accepted , Rollover , Contact_Zip , Accept…" at bounding box center [933, 303] width 811 height 157
click at [650, 329] on div "RegistrationDate , ProposalVisited , Accepted , Rollover , Contact_Zip , Accept…" at bounding box center [933, 303] width 811 height 157
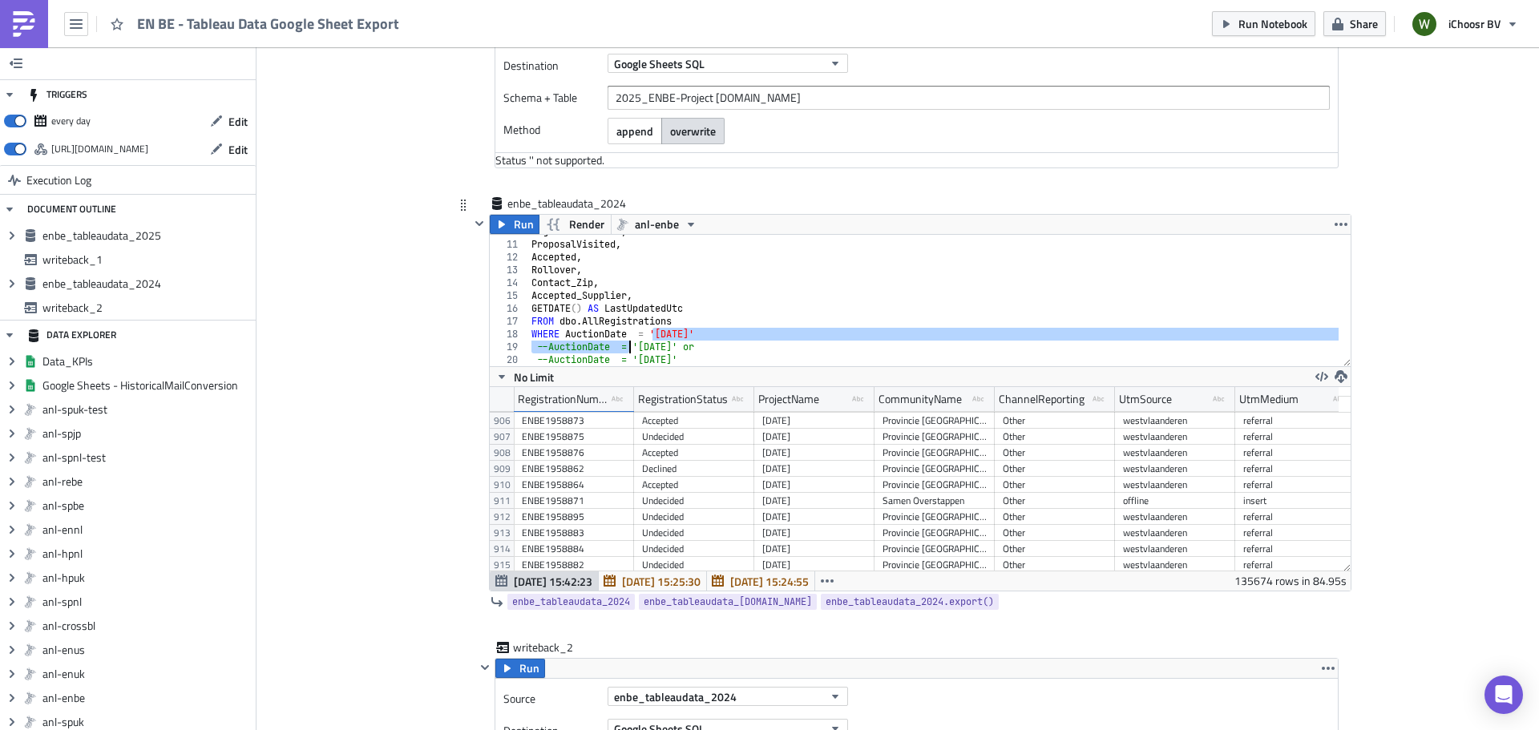
drag, startPoint x: 646, startPoint y: 330, endPoint x: 664, endPoint y: 338, distance: 19.4
click at [627, 343] on div "RegistrationDate , ProposalVisited , Accepted , Rollover , Contact_Zip , Accept…" at bounding box center [933, 303] width 811 height 157
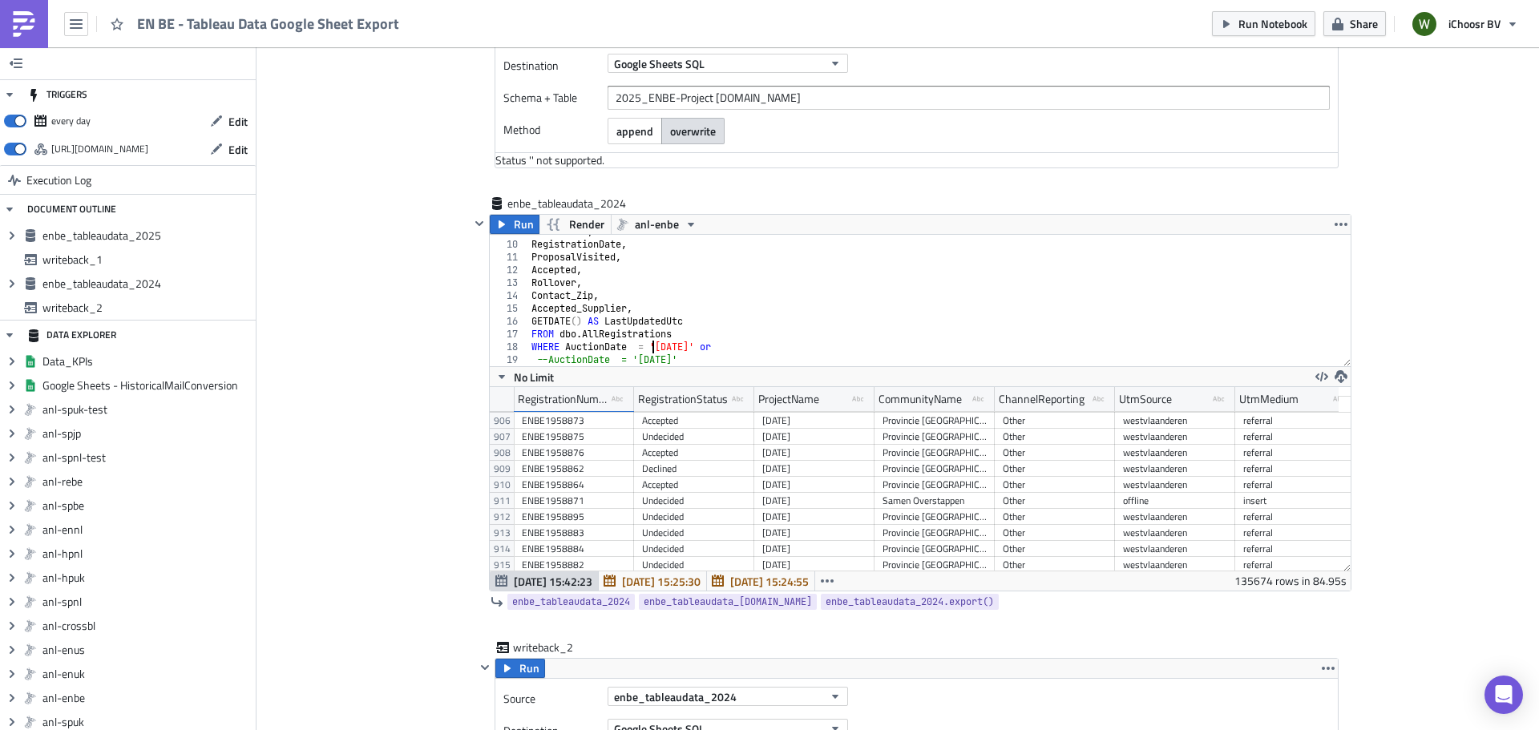
scroll to position [112, 0]
drag, startPoint x: 720, startPoint y: 342, endPoint x: 829, endPoint y: 366, distance: 111.7
click at [726, 342] on div "UtmContent , RegistrationDate , ProposalVisited , Accepted , Rollover , Contact…" at bounding box center [933, 303] width 811 height 157
type textarea "WHERE AuctionDate = '[DATE]'"
click at [514, 224] on span "Run" at bounding box center [524, 224] width 20 height 19
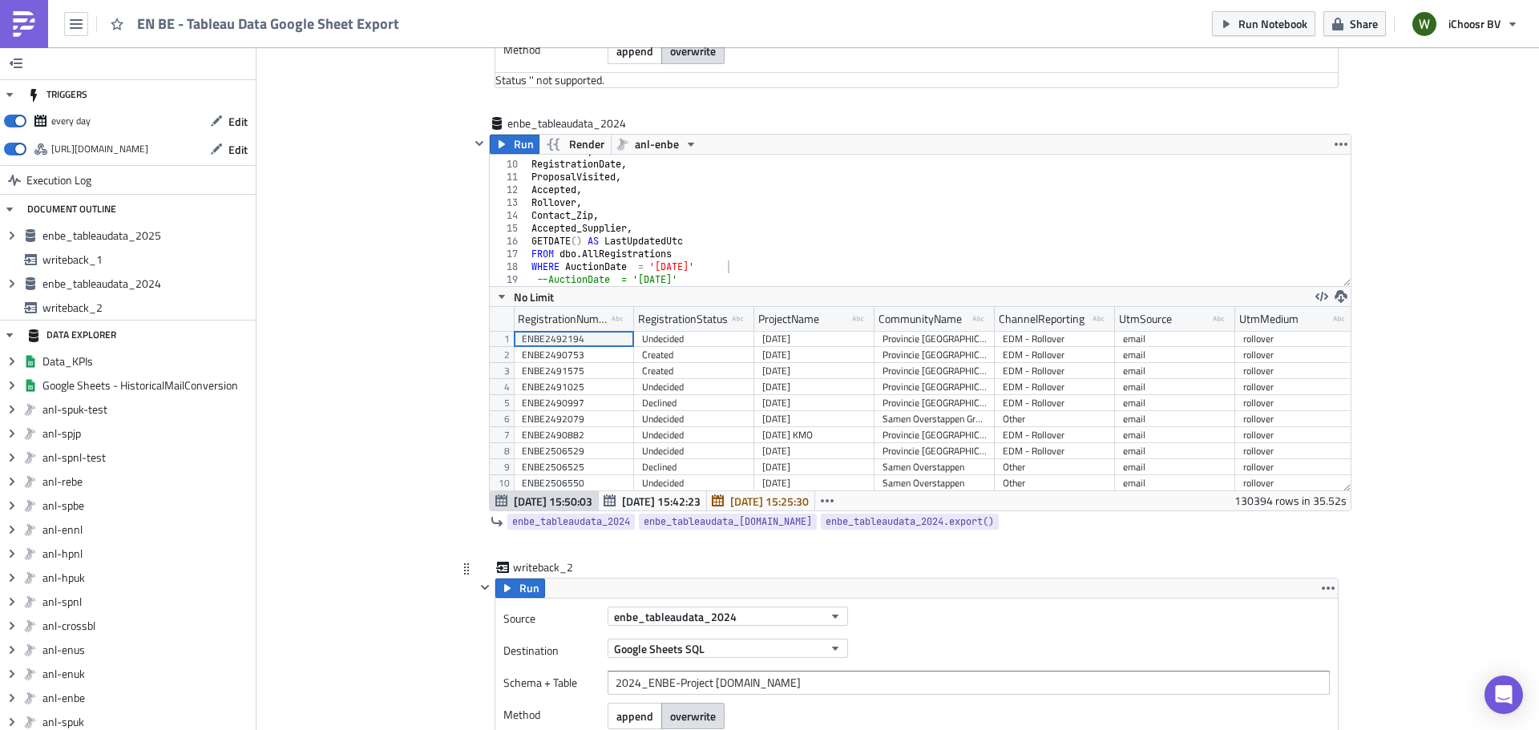
scroll to position [977, 0]
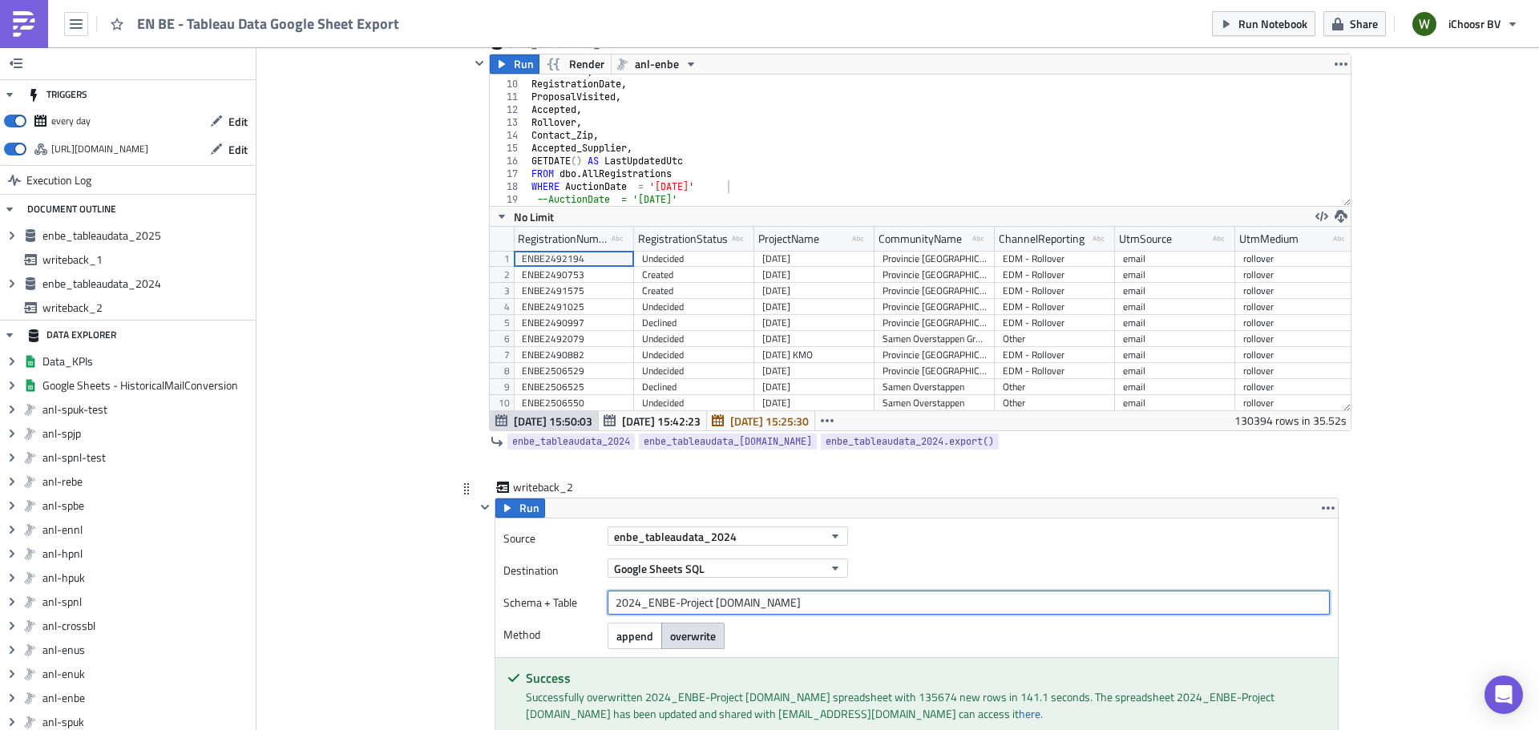
click at [815, 608] on input "2024_ENBE-Project [DOMAIN_NAME]" at bounding box center [969, 603] width 722 height 24
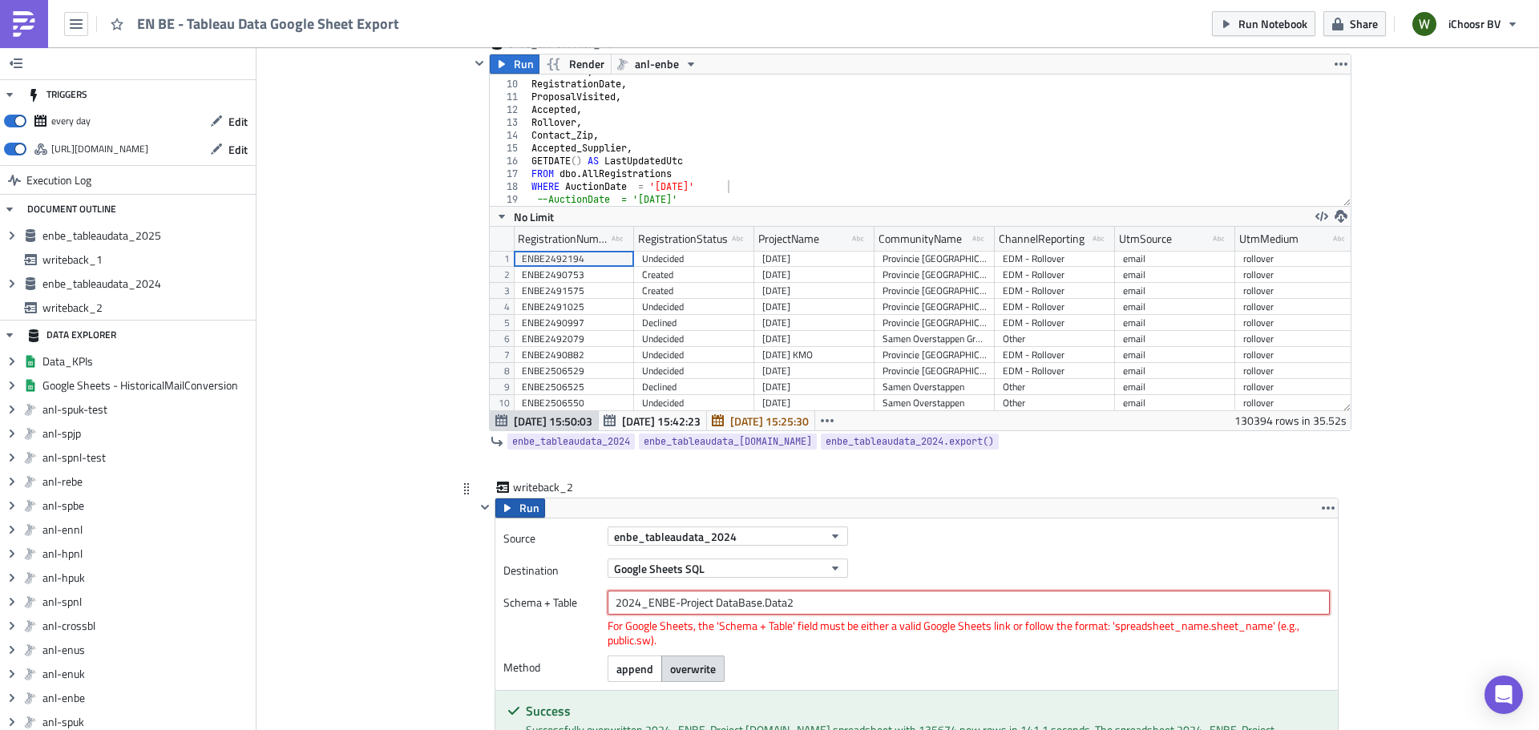
type input "2024_ENBE-Project DataBase.Data2"
click at [520, 506] on span "Run" at bounding box center [530, 508] width 20 height 19
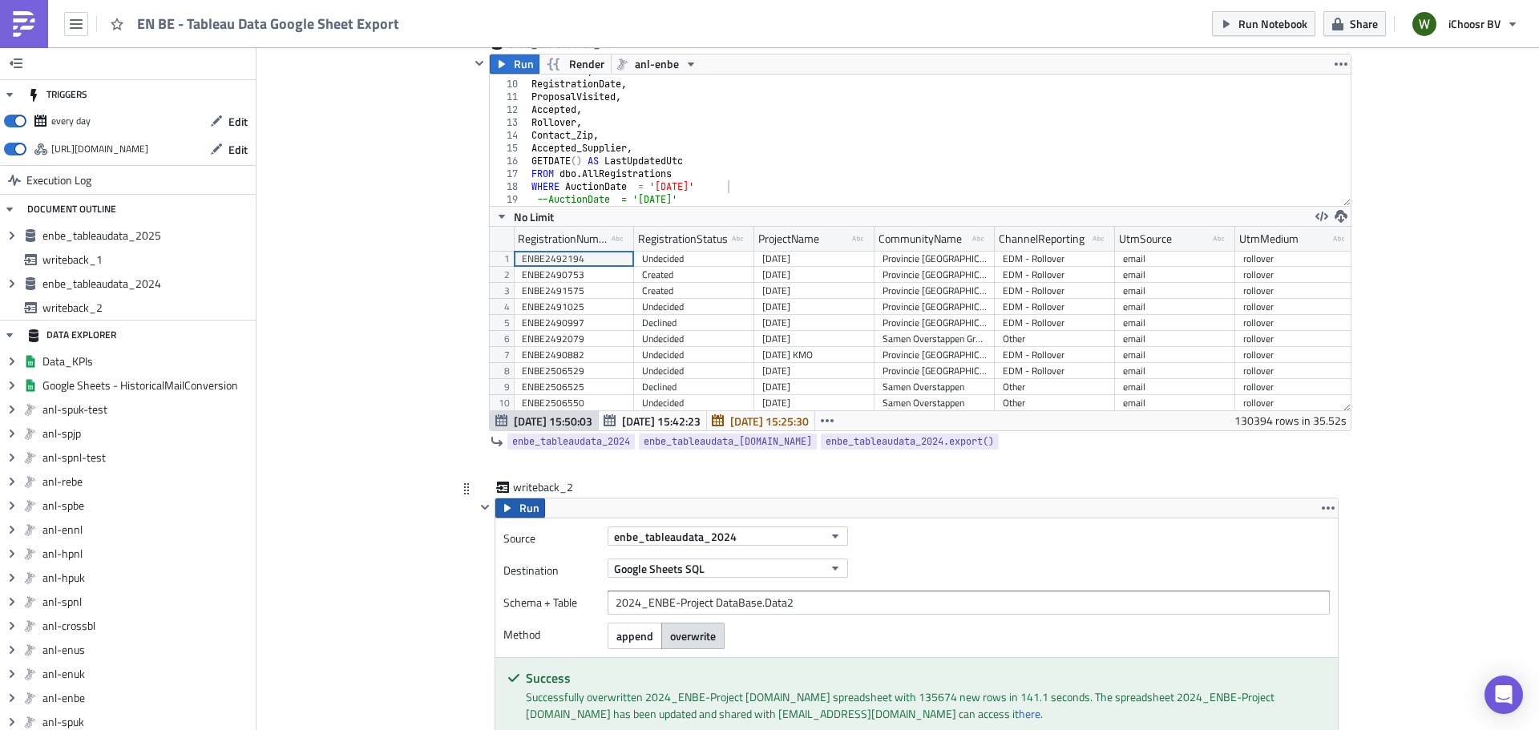
click at [520, 503] on span "Run" at bounding box center [530, 508] width 20 height 19
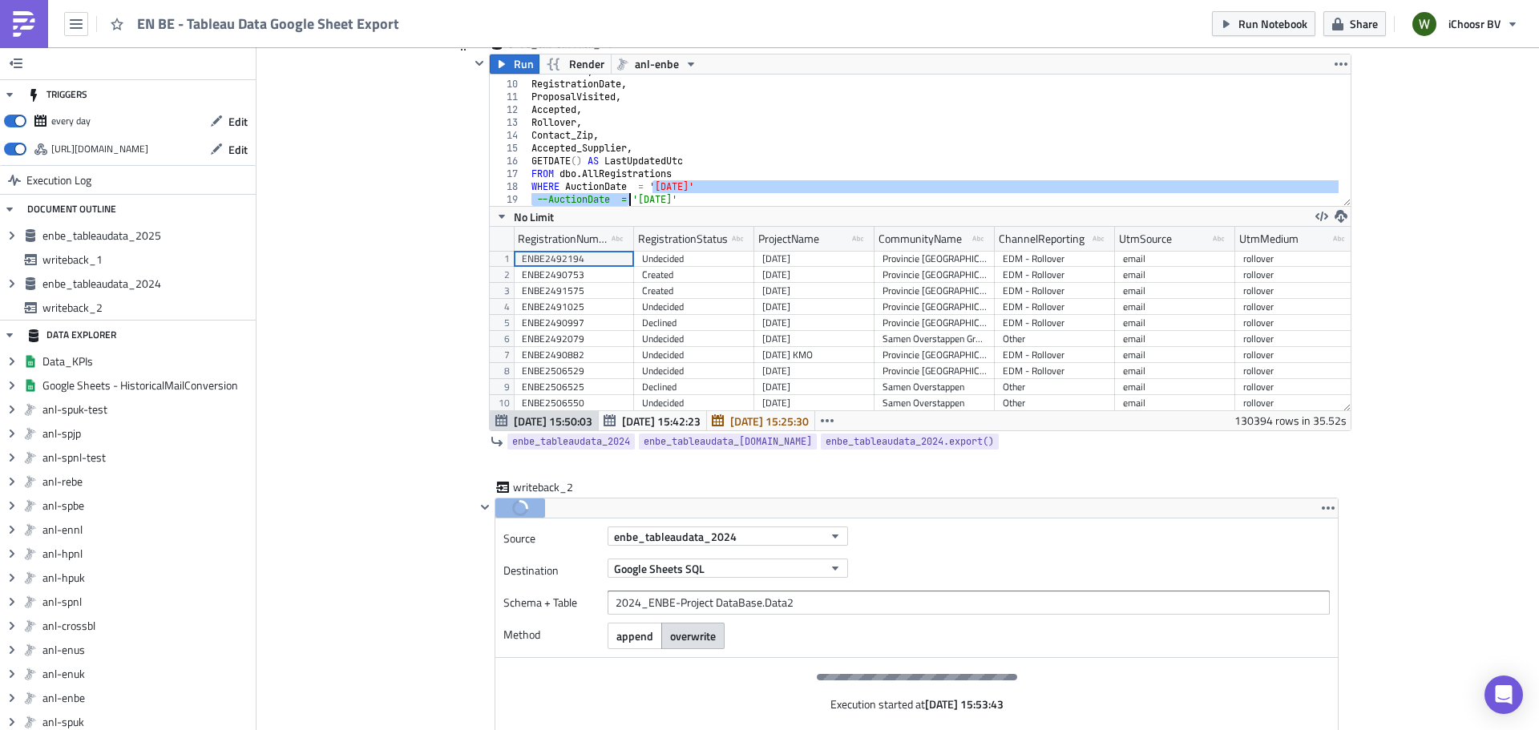
drag, startPoint x: 648, startPoint y: 185, endPoint x: 626, endPoint y: 195, distance: 23.7
click at [626, 195] on div "UtmContent , RegistrationDate , ProposalVisited , Accepted , Rollover , Contact…" at bounding box center [933, 143] width 811 height 157
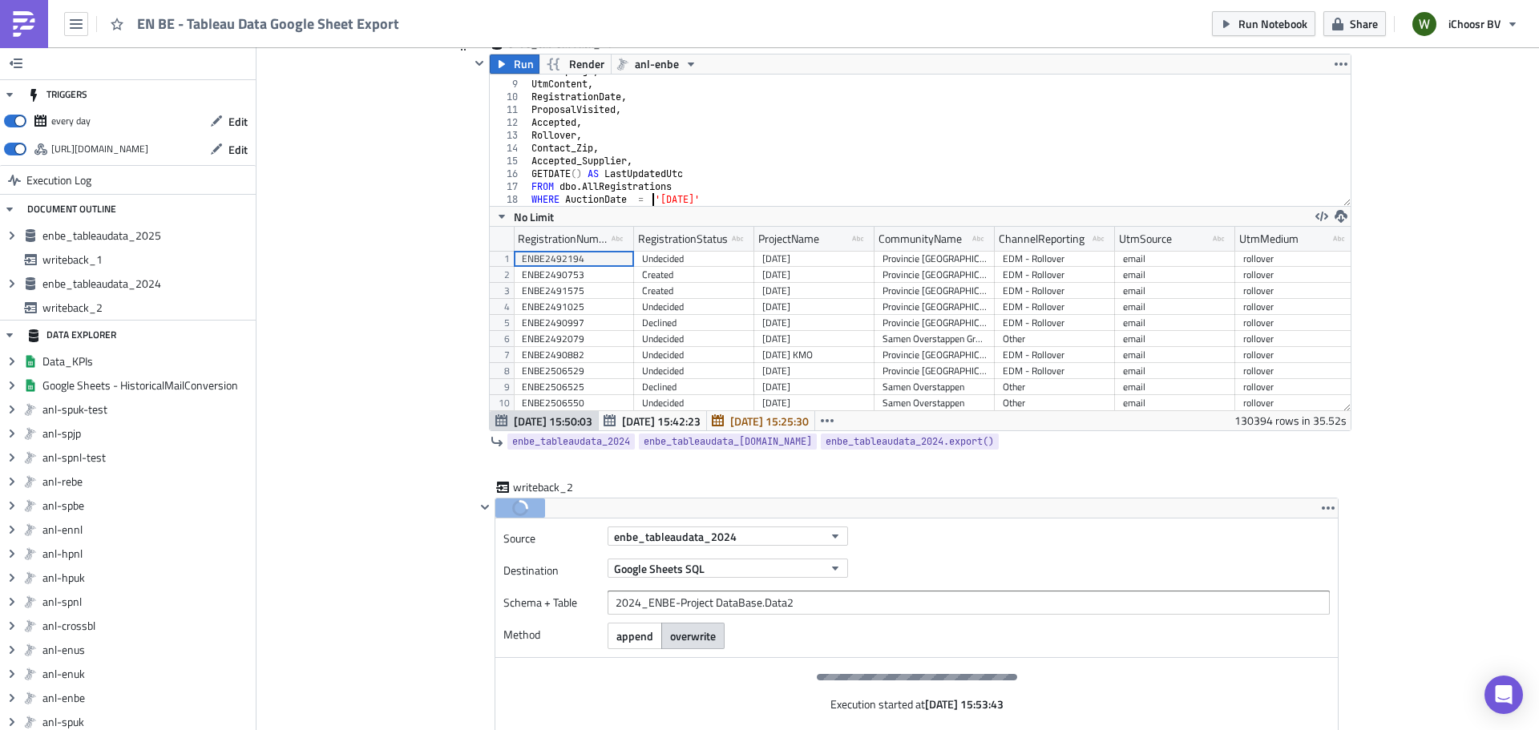
scroll to position [99, 0]
type textarea "WHERE AuctionDate = '2024-10-09'"
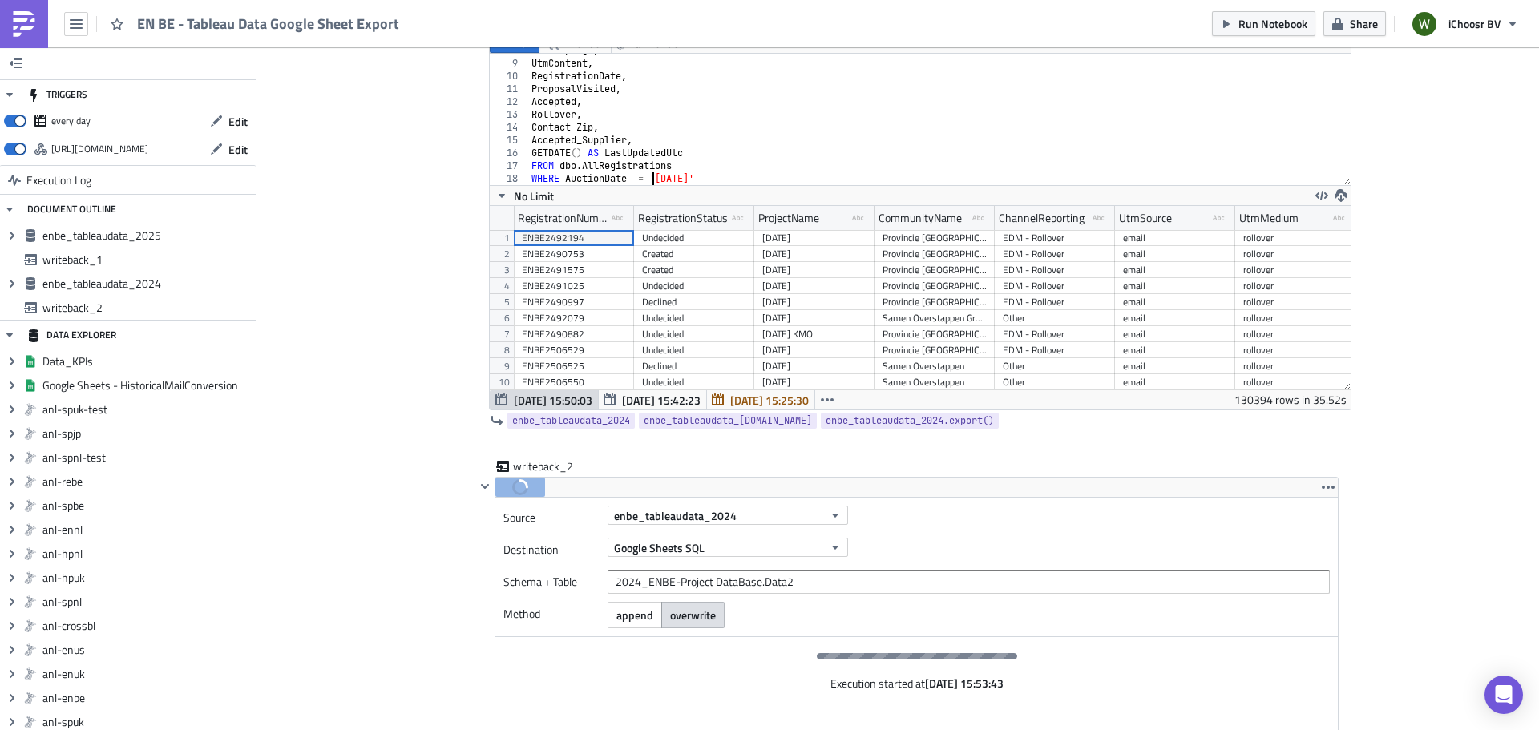
scroll to position [1057, 0]
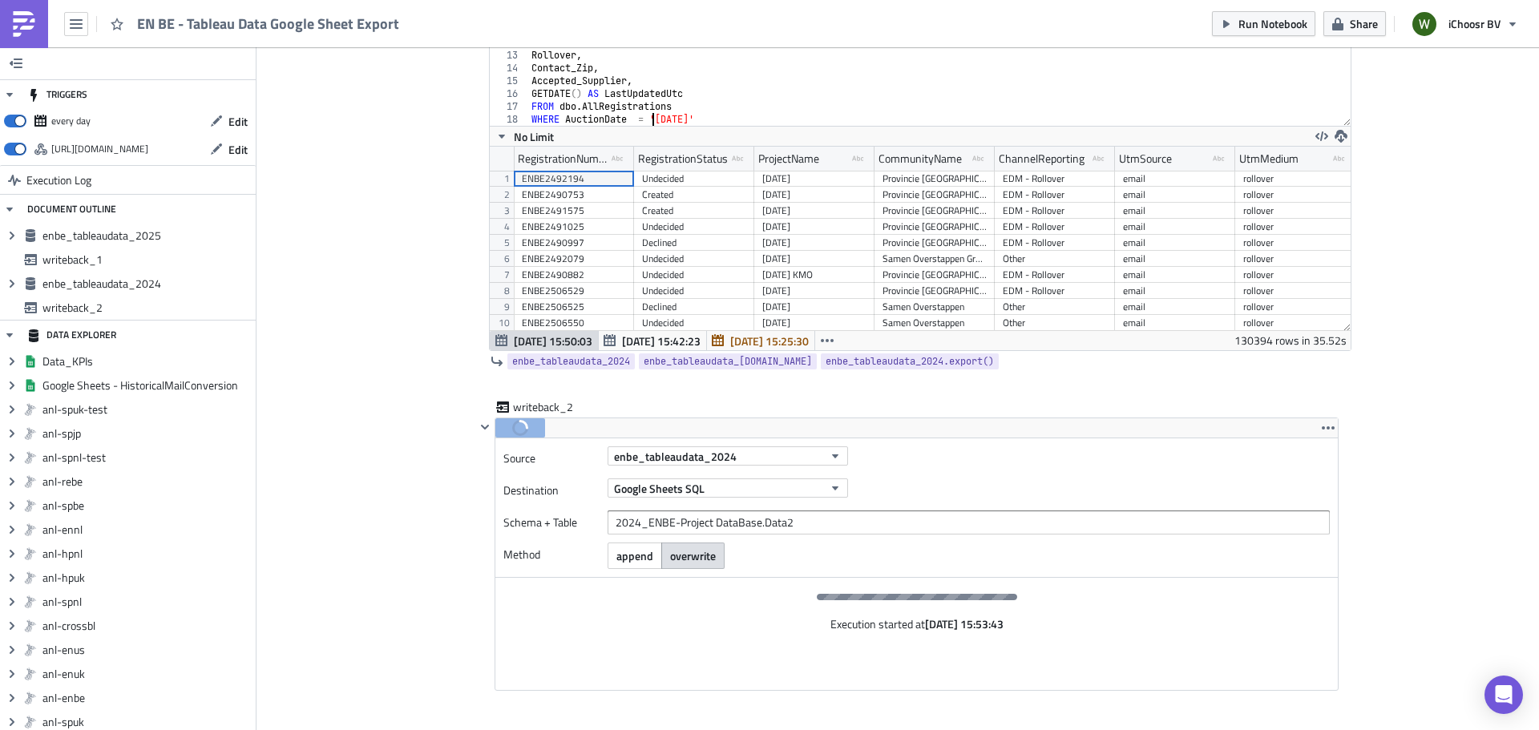
drag, startPoint x: 365, startPoint y: 303, endPoint x: 368, endPoint y: 295, distance: 8.6
click at [934, 456] on div "enbe_tableaudata_2024" at bounding box center [969, 456] width 722 height 19
click at [861, 518] on input "2024_ENBE-Project DataBase.Data2" at bounding box center [969, 523] width 722 height 24
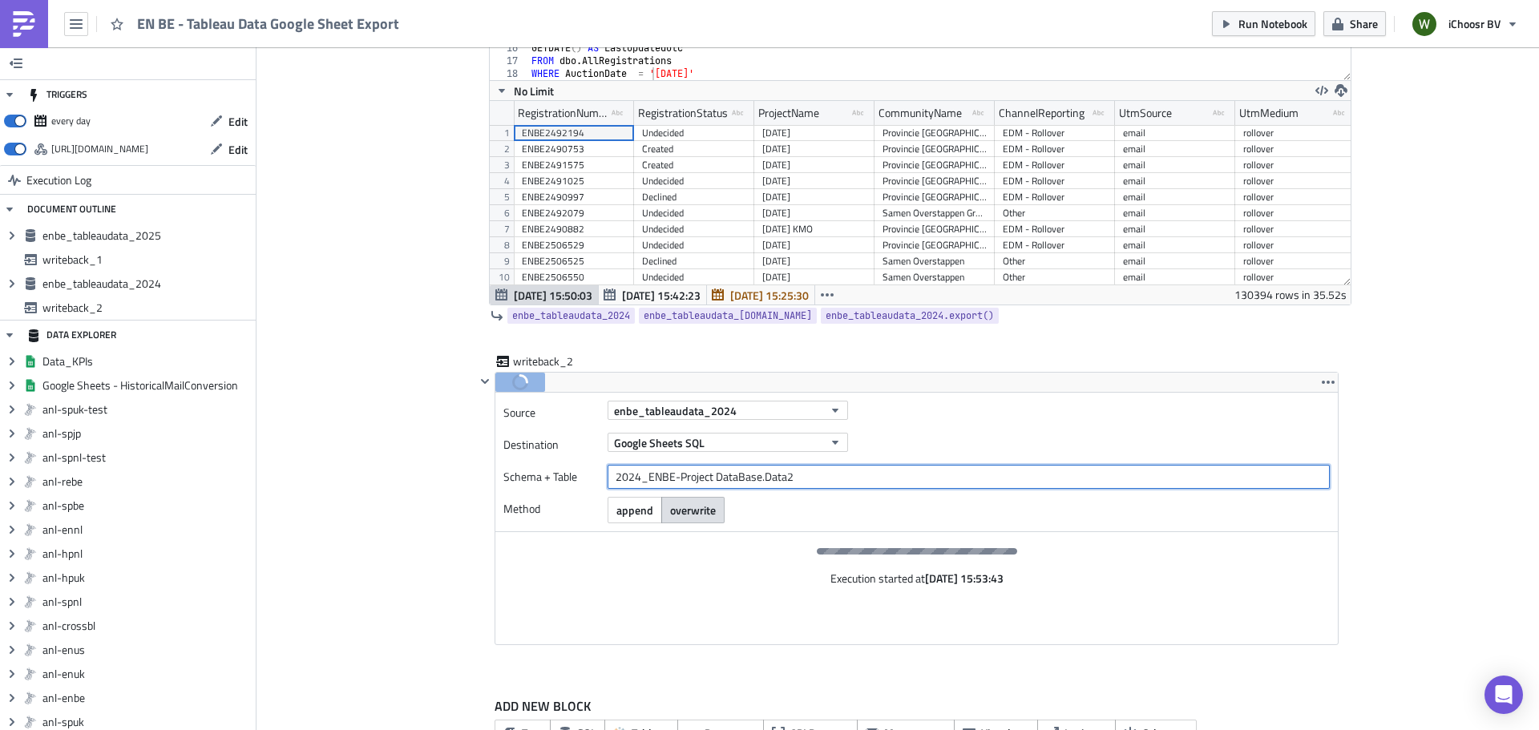
scroll to position [1152, 0]
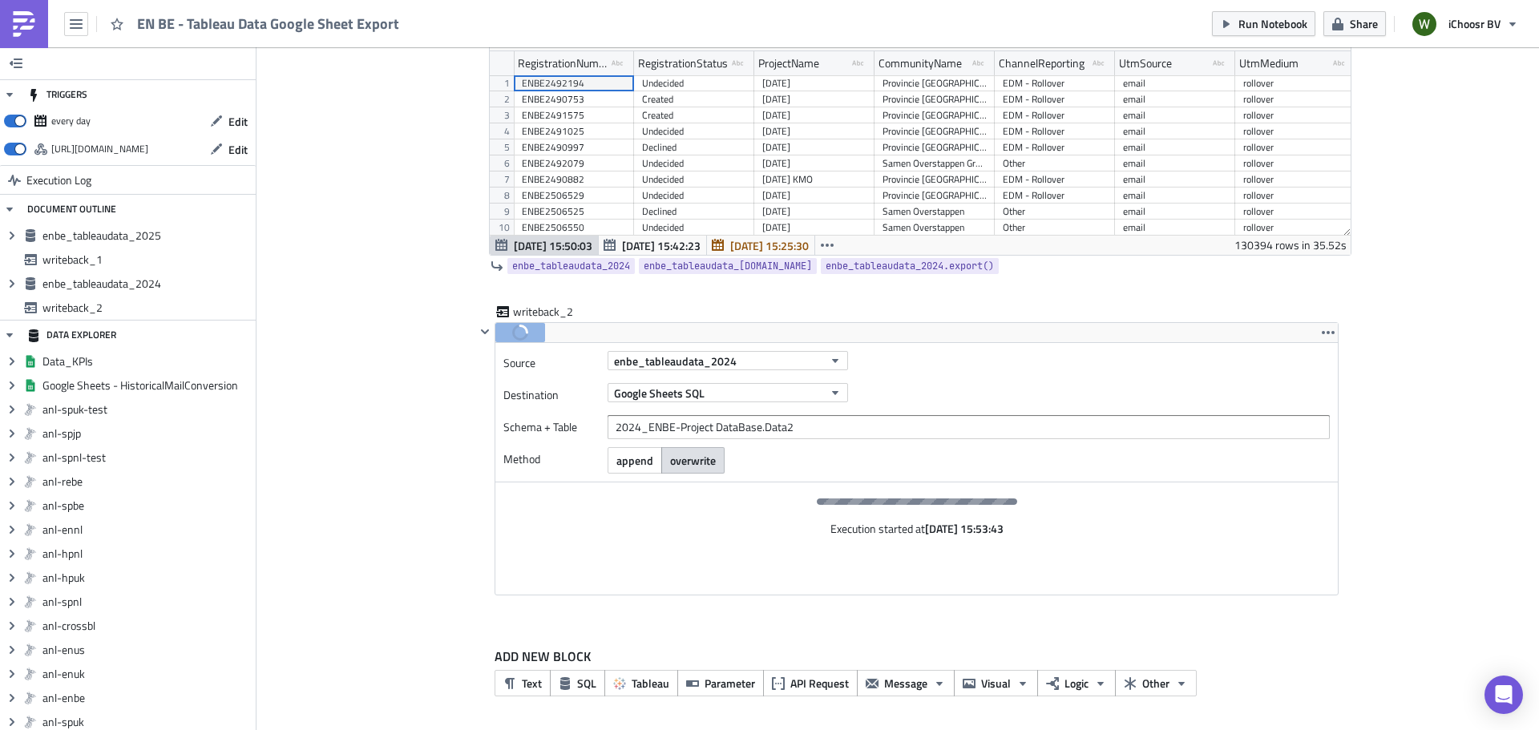
drag, startPoint x: 1145, startPoint y: 263, endPoint x: 1153, endPoint y: 274, distance: 13.8
click at [1149, 268] on div "enbe_tableaudata_2024 enbe_tableaudata_2024.data enbe_tableaudata_2024.export()" at bounding box center [911, 266] width 882 height 21
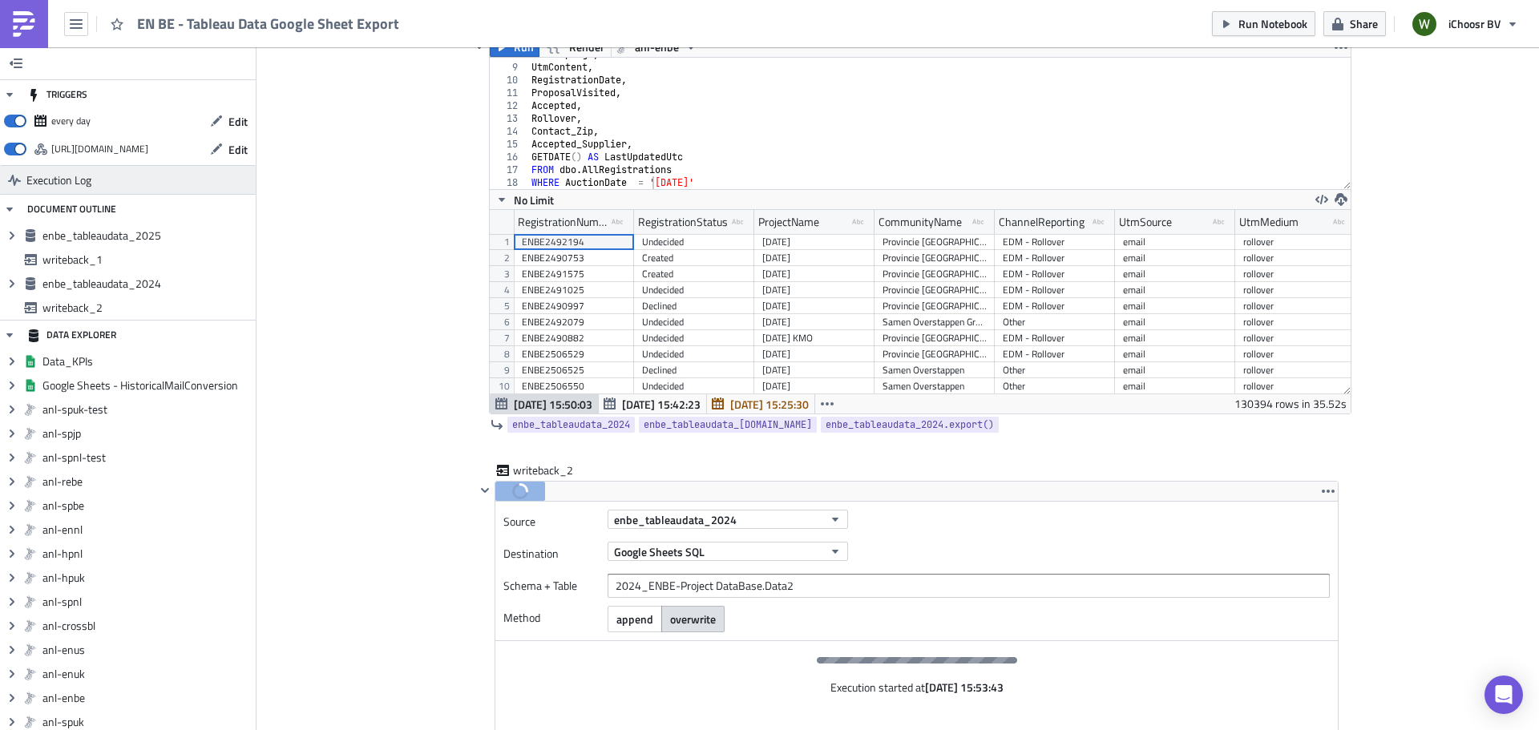
scroll to position [992, 0]
click at [228, 126] on span "Edit" at bounding box center [237, 121] width 19 height 17
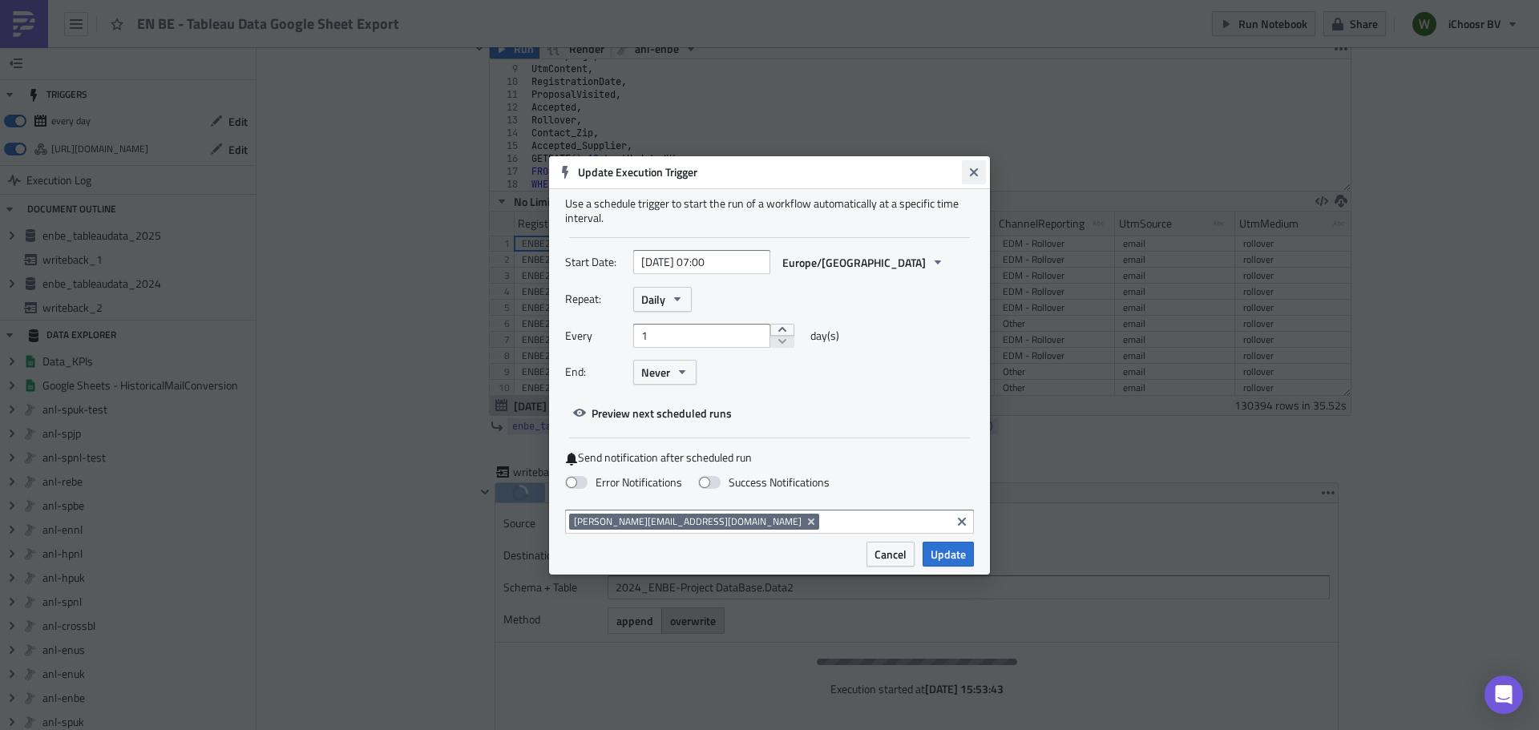
click at [979, 172] on icon "Close" at bounding box center [974, 172] width 13 height 13
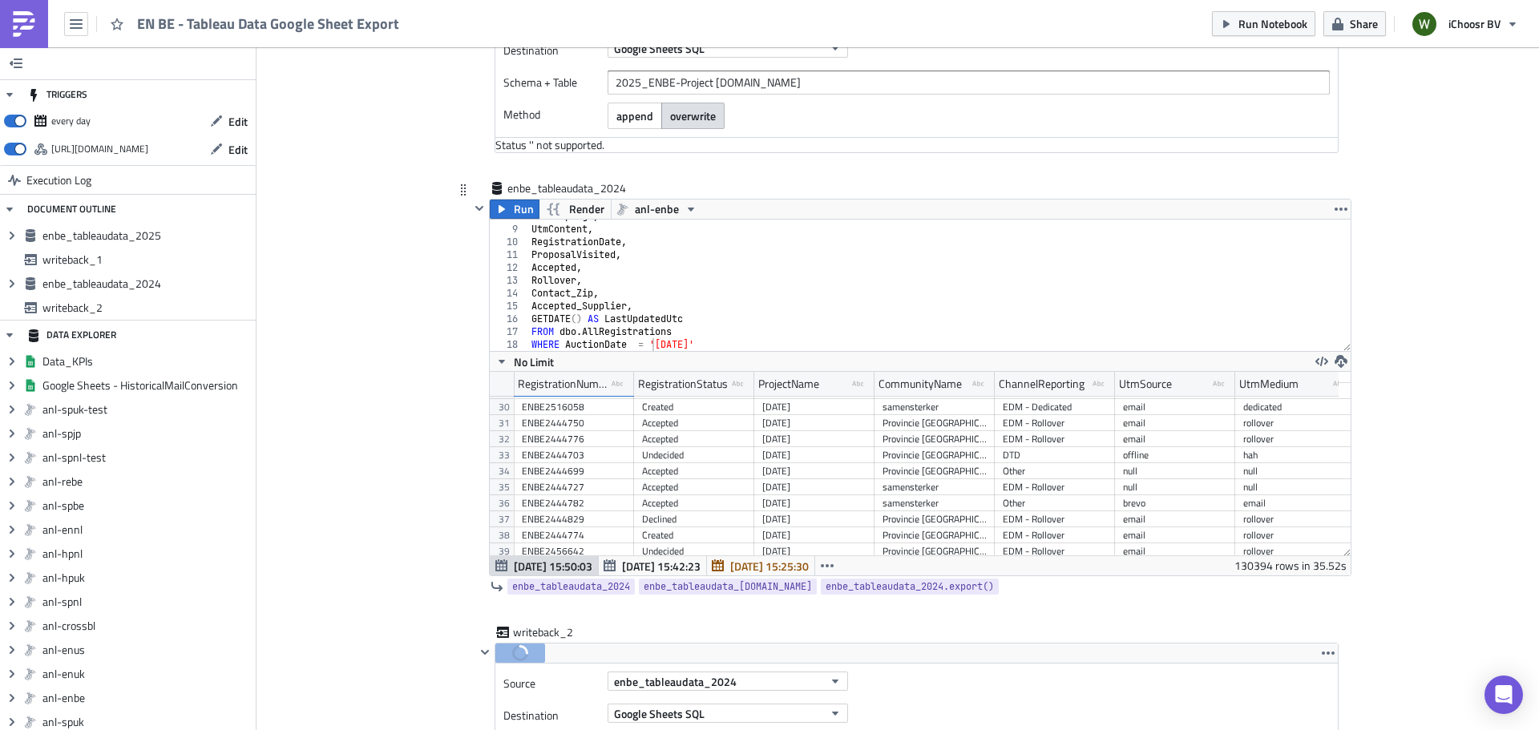
scroll to position [467, 0]
click at [441, 528] on div "BE Execution Log EN BE - Tableau Data Google Sheet Export <p>This notebook upda…" at bounding box center [898, 148] width 914 height 1812
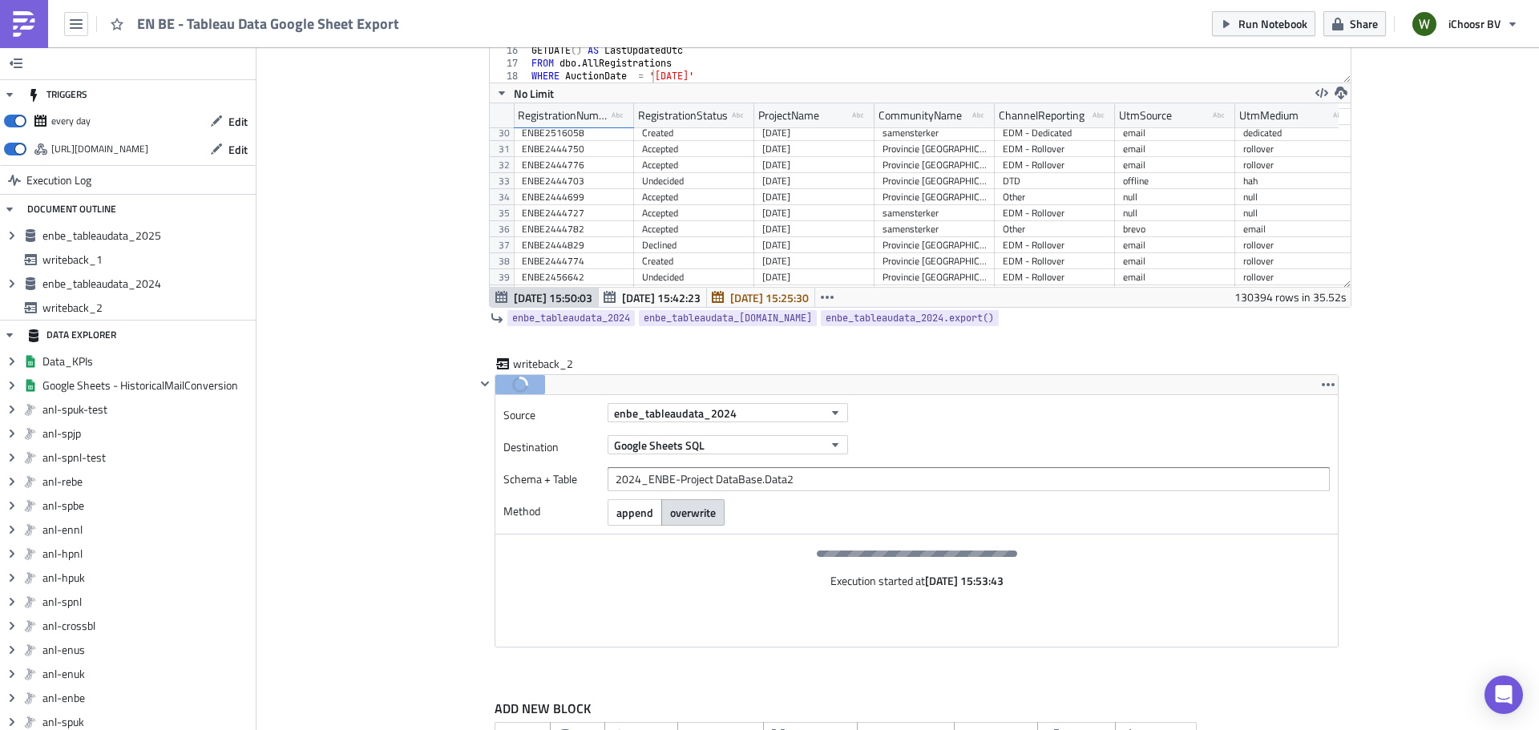
scroll to position [1152, 0]
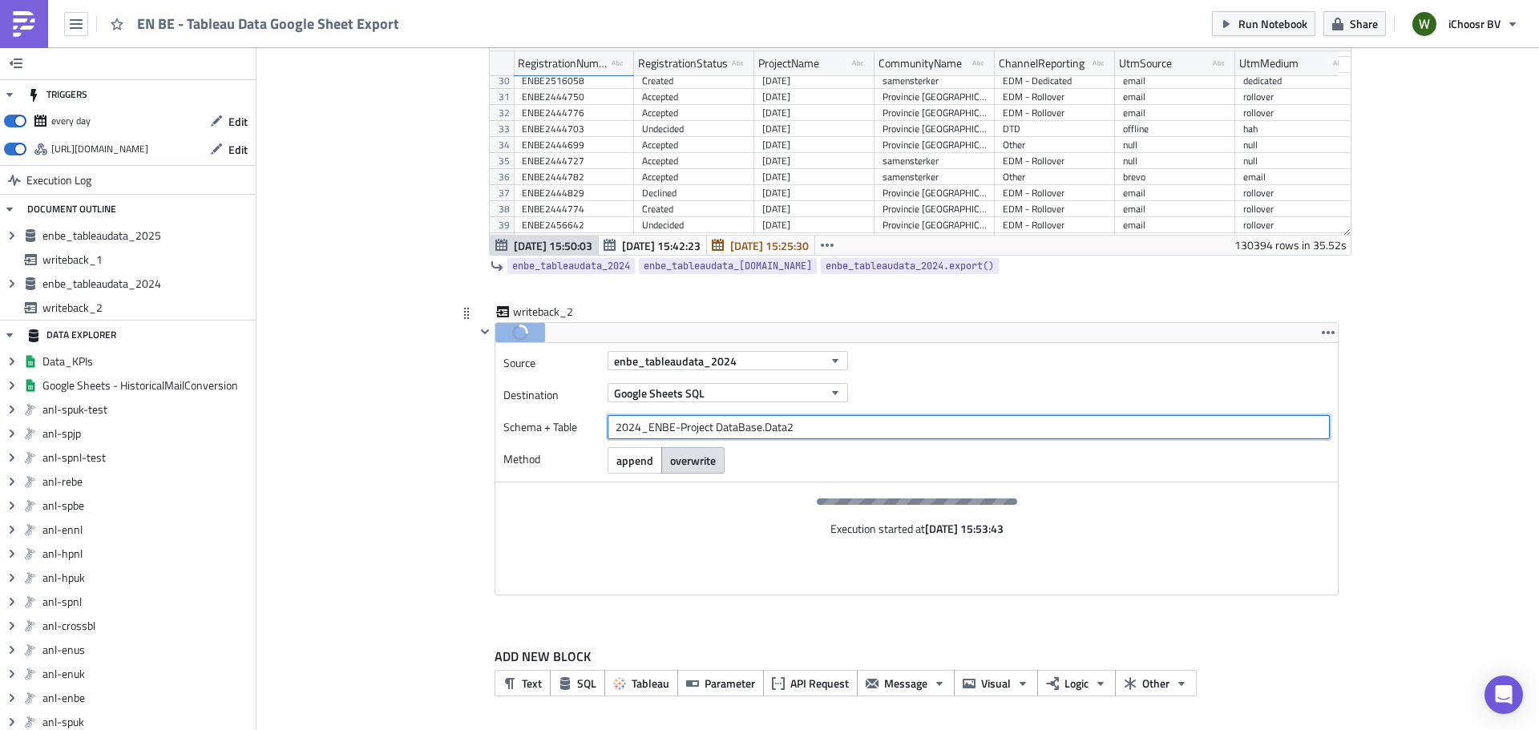
click at [844, 423] on input "2024_ENBE-Project DataBase.Data2" at bounding box center [969, 427] width 722 height 24
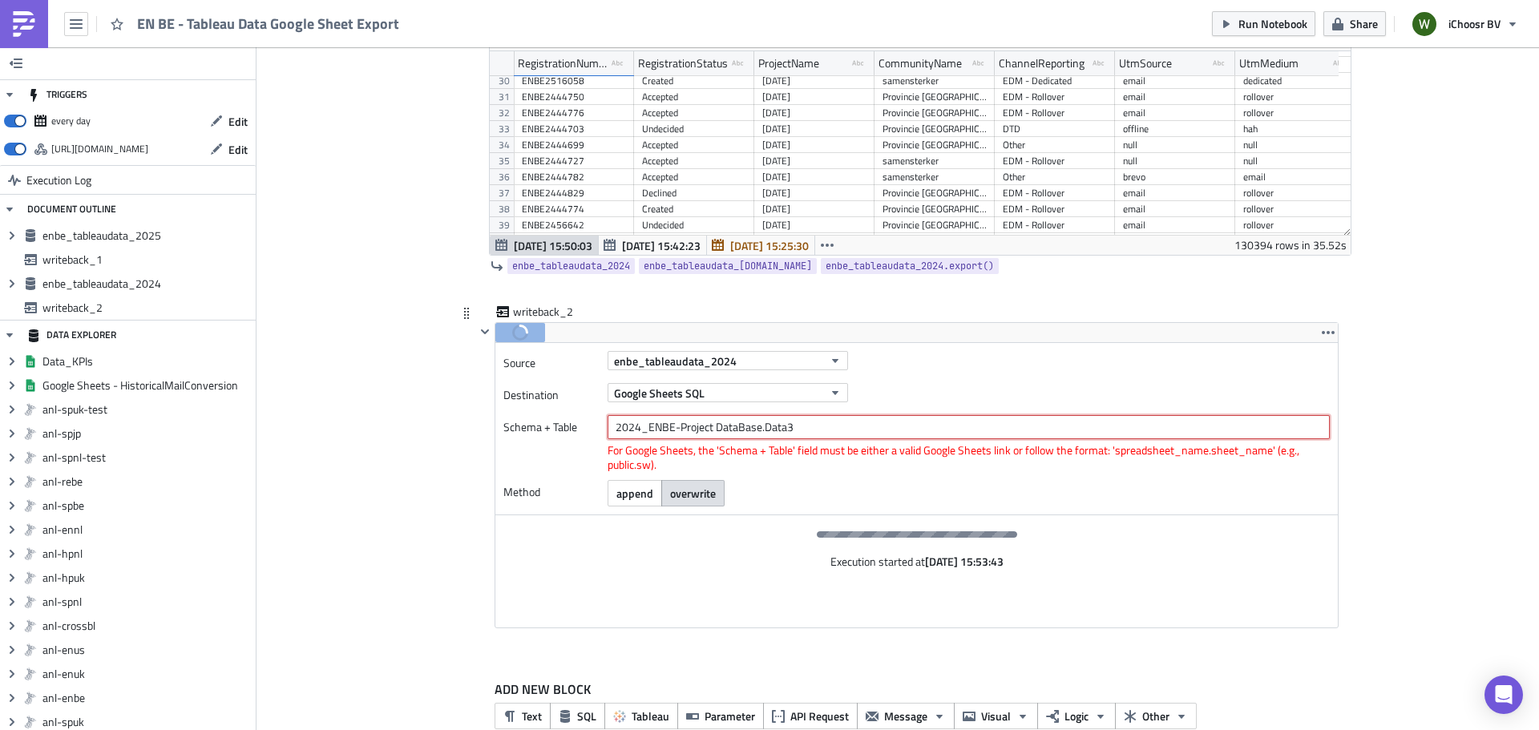
type input "2024_ENBE-Project DataBase.Data3"
click at [1291, 305] on div "writeback_2" at bounding box center [906, 313] width 863 height 18
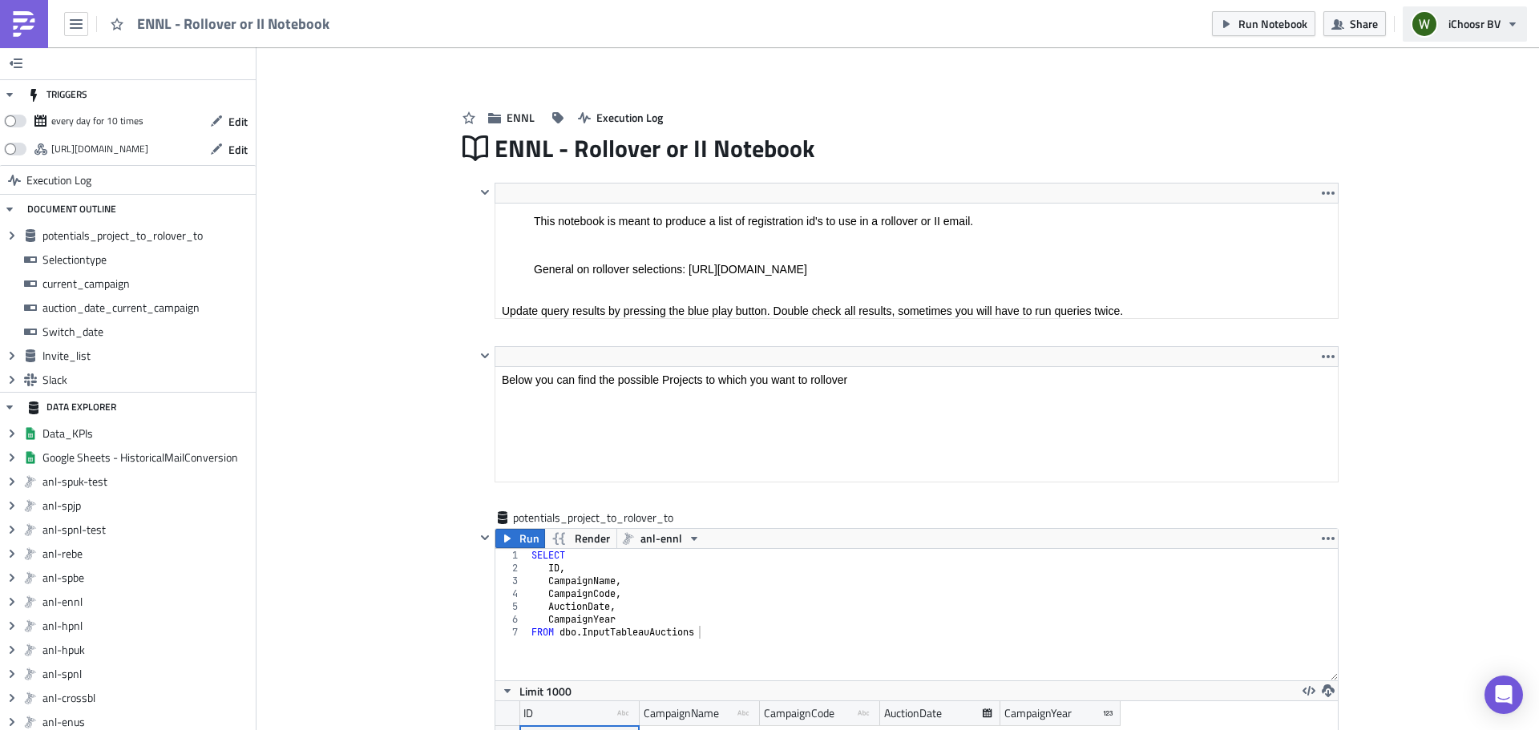
scroll to position [184, 861]
